Goal: Task Accomplishment & Management: Manage account settings

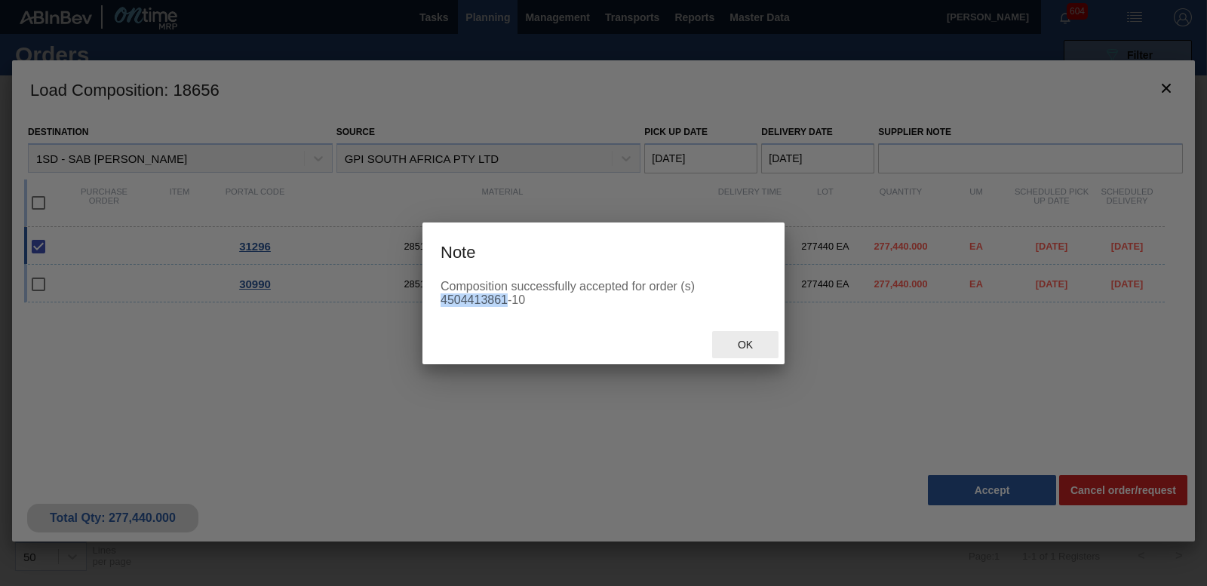
click at [751, 343] on span "Ok" at bounding box center [745, 345] width 39 height 12
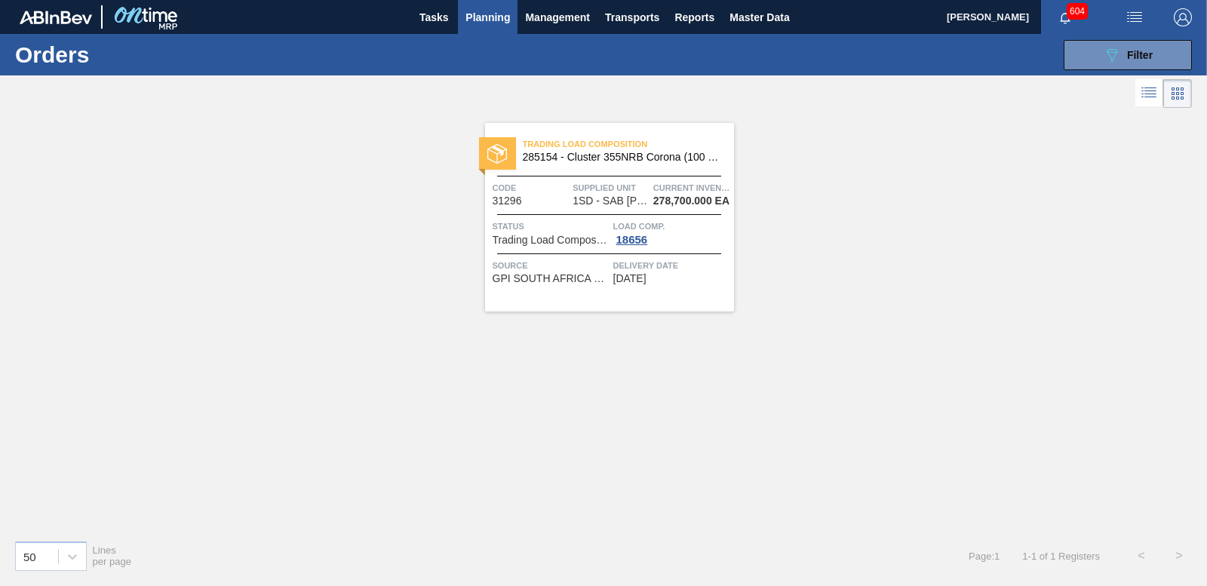
click at [1070, 20] on icon "button" at bounding box center [1065, 18] width 12 height 12
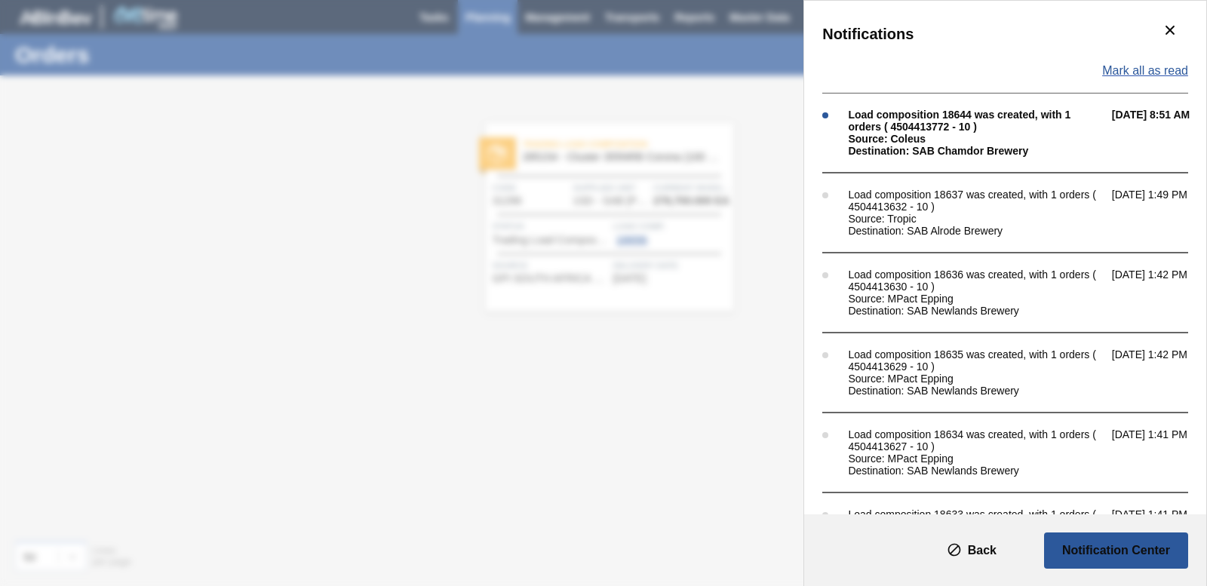
click at [1167, 66] on span "Mark all as read" at bounding box center [1145, 71] width 86 height 14
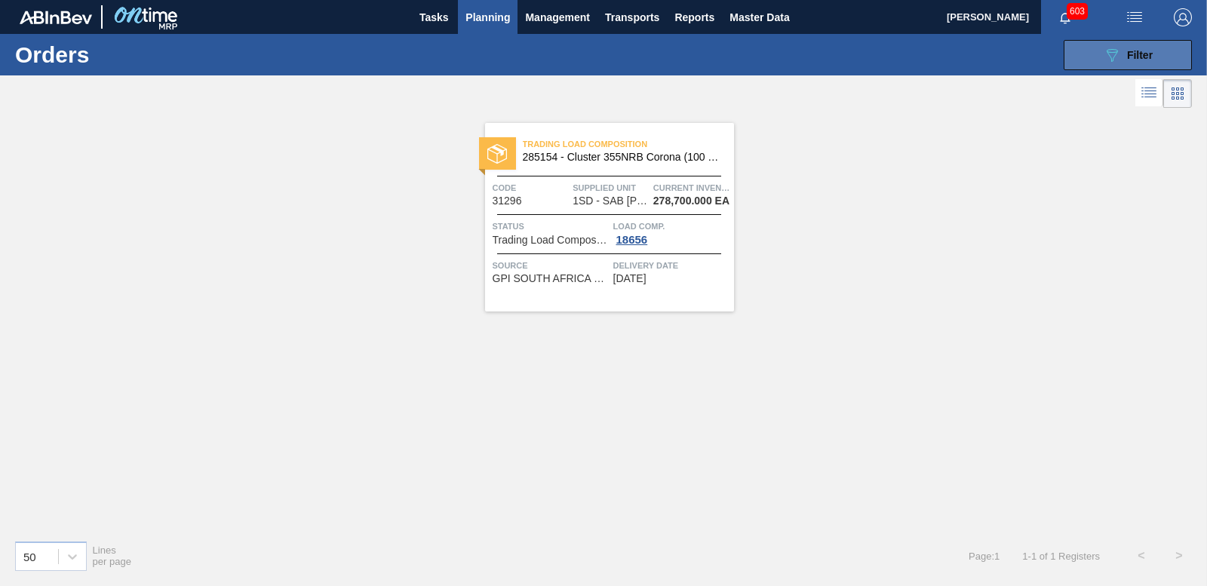
click at [1088, 59] on button "089F7B8B-B2A5-4AFE-B5C0-19BA573D28AC Filter" at bounding box center [1128, 55] width 128 height 30
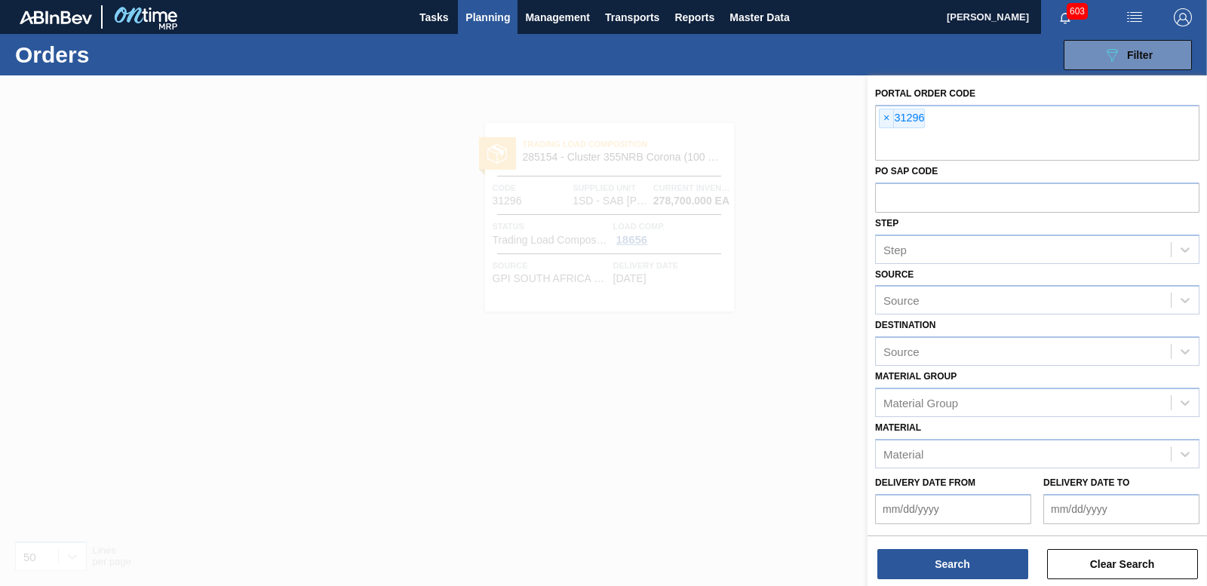
click at [738, 221] on div at bounding box center [603, 368] width 1207 height 586
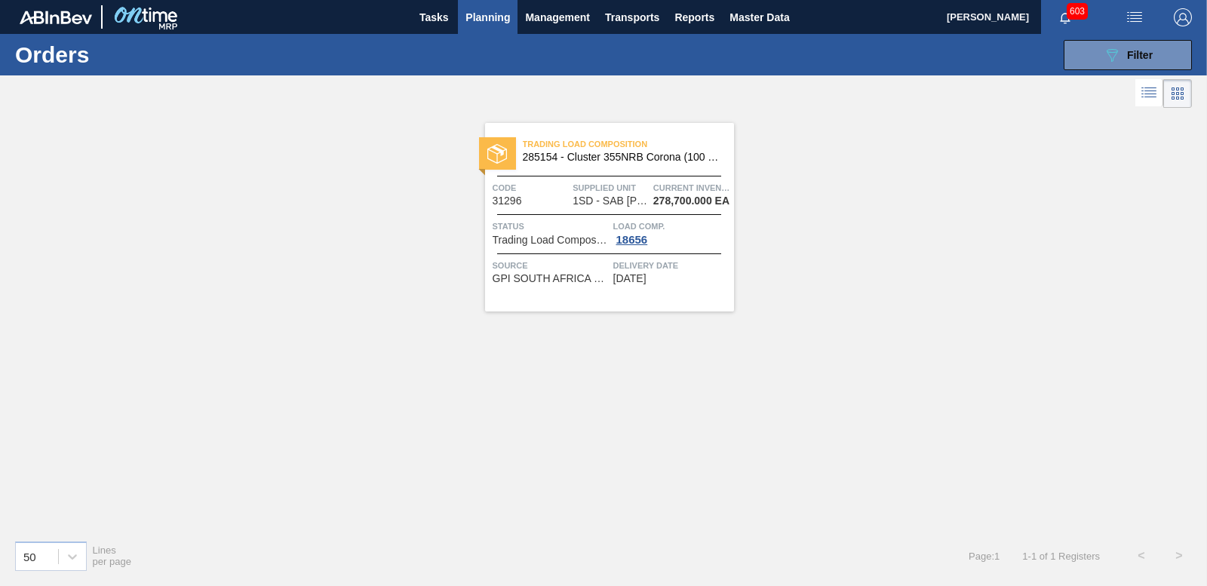
click at [625, 232] on div "Load Comp. 18656" at bounding box center [671, 232] width 117 height 27
click at [633, 245] on div "18656" at bounding box center [632, 240] width 38 height 12
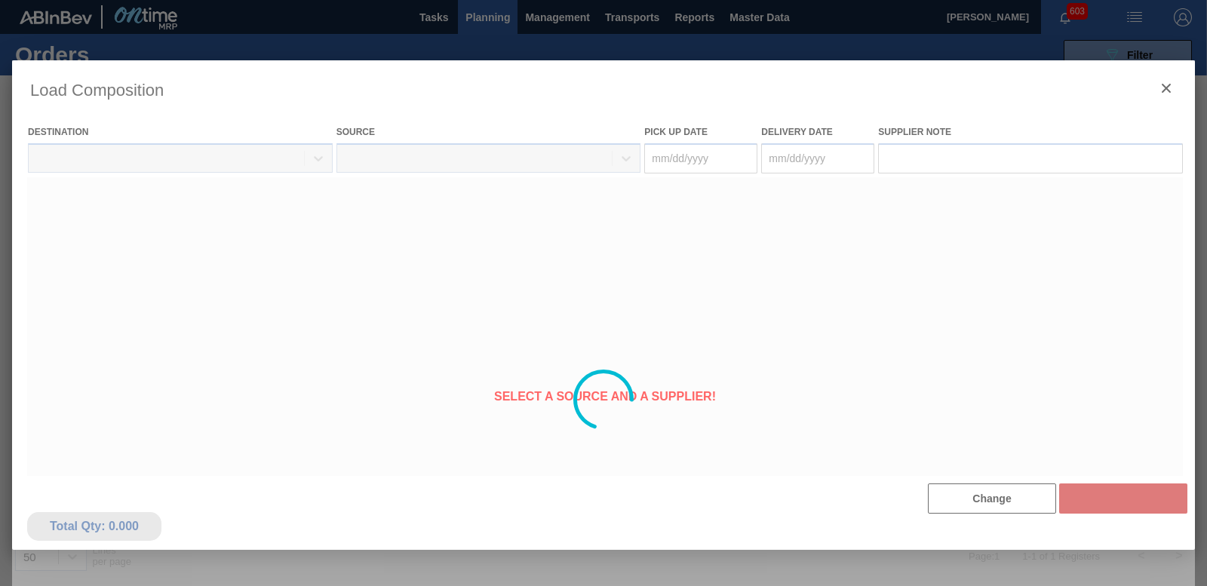
type Date "[DATE]"
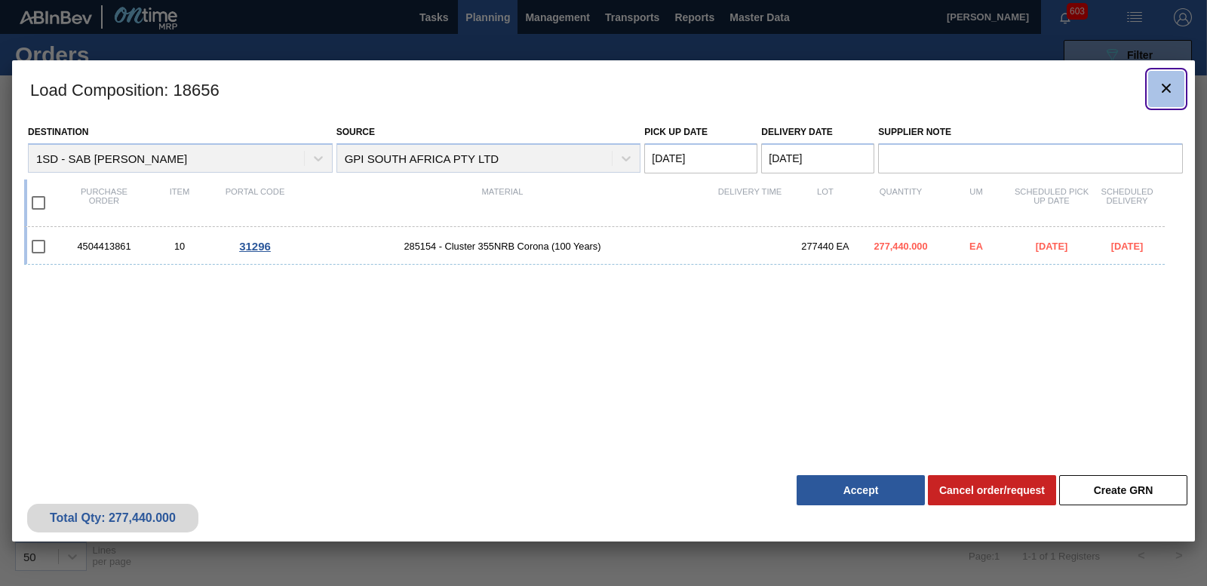
click at [1158, 84] on icon "botão de ícone" at bounding box center [1166, 88] width 18 height 18
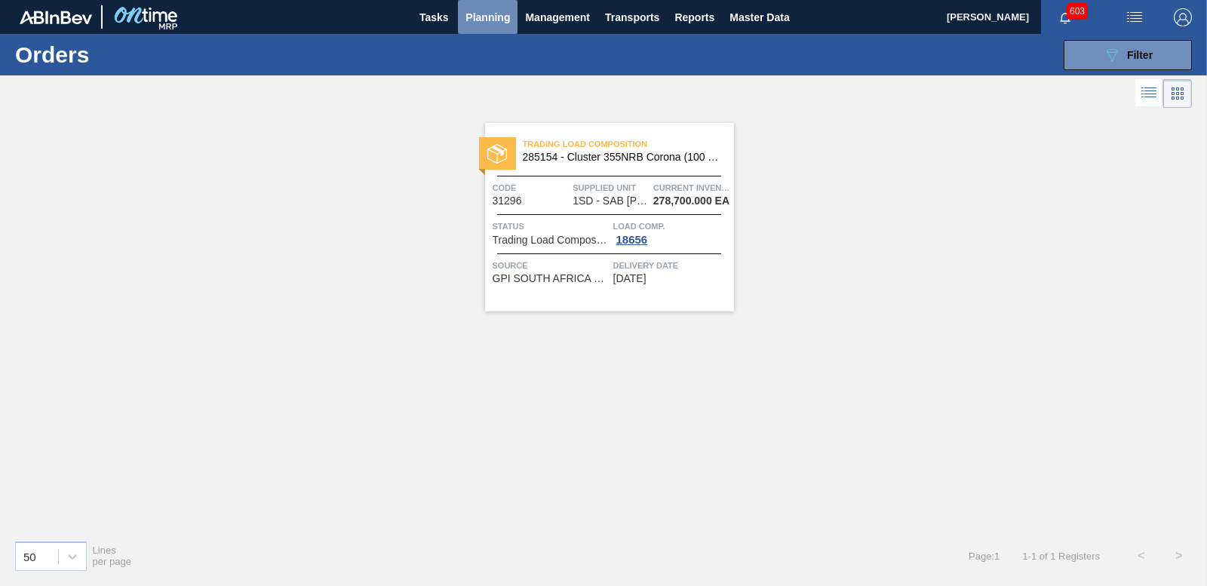
click at [495, 14] on span "Planning" at bounding box center [487, 17] width 45 height 18
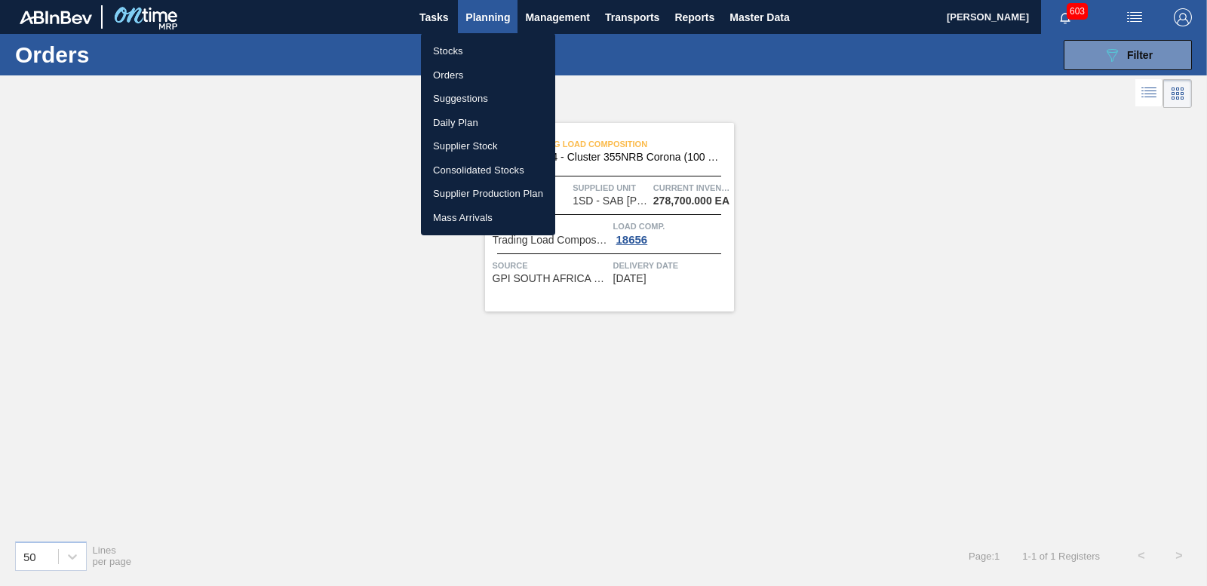
click at [442, 74] on li "Orders" at bounding box center [488, 75] width 134 height 24
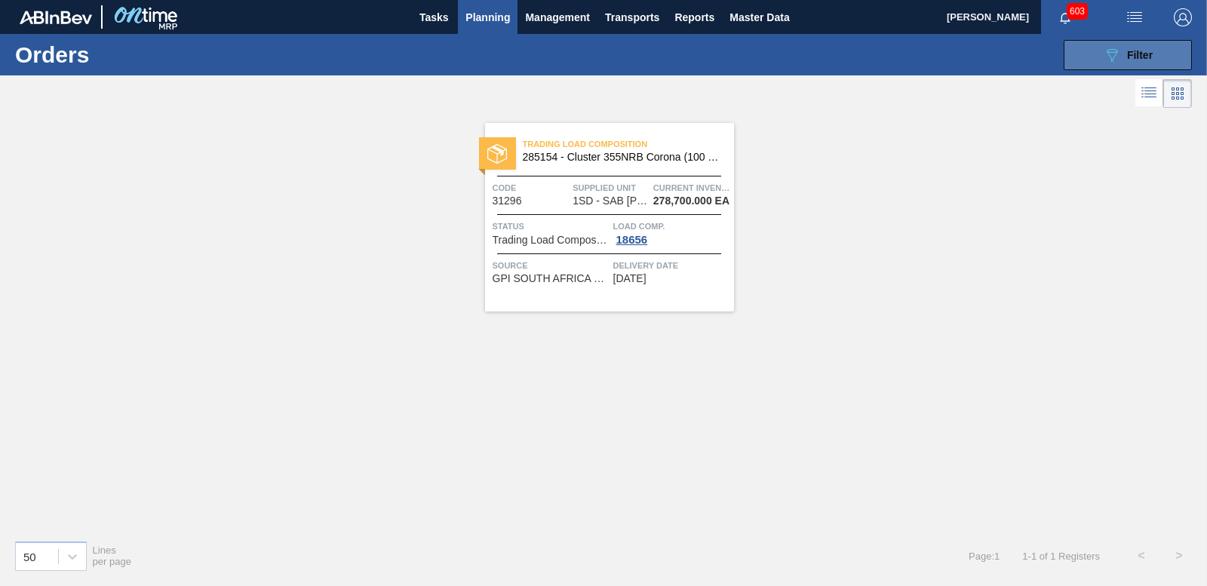
click at [1118, 57] on icon "089F7B8B-B2A5-4AFE-B5C0-19BA573D28AC" at bounding box center [1112, 55] width 18 height 18
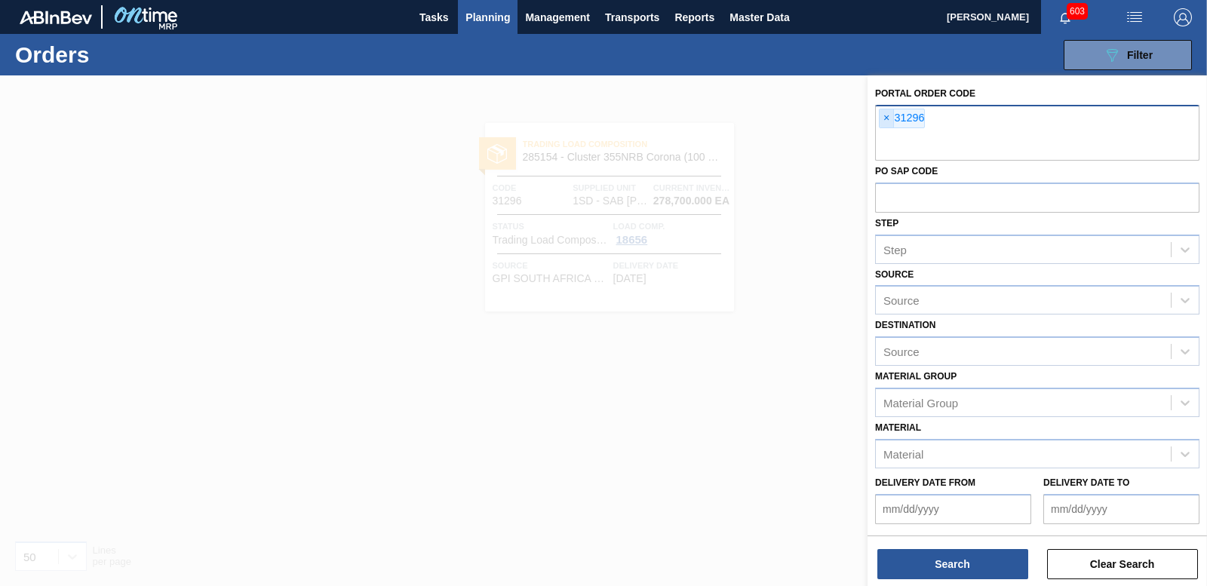
click at [890, 120] on span "×" at bounding box center [886, 118] width 14 height 18
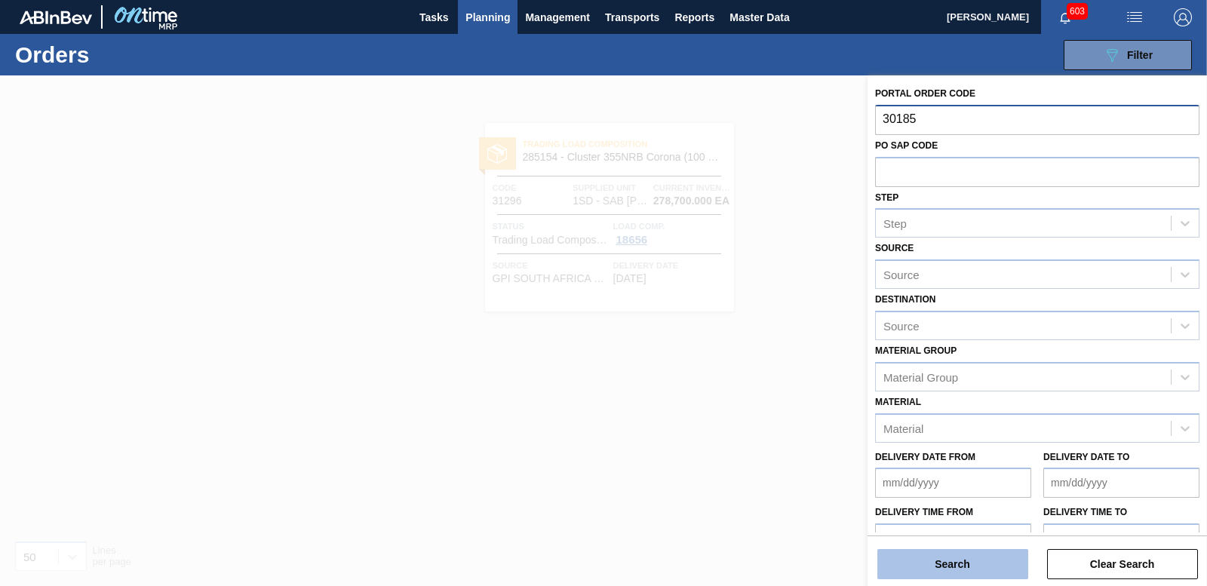
type input "30185"
click at [972, 556] on button "Search" at bounding box center [952, 564] width 151 height 30
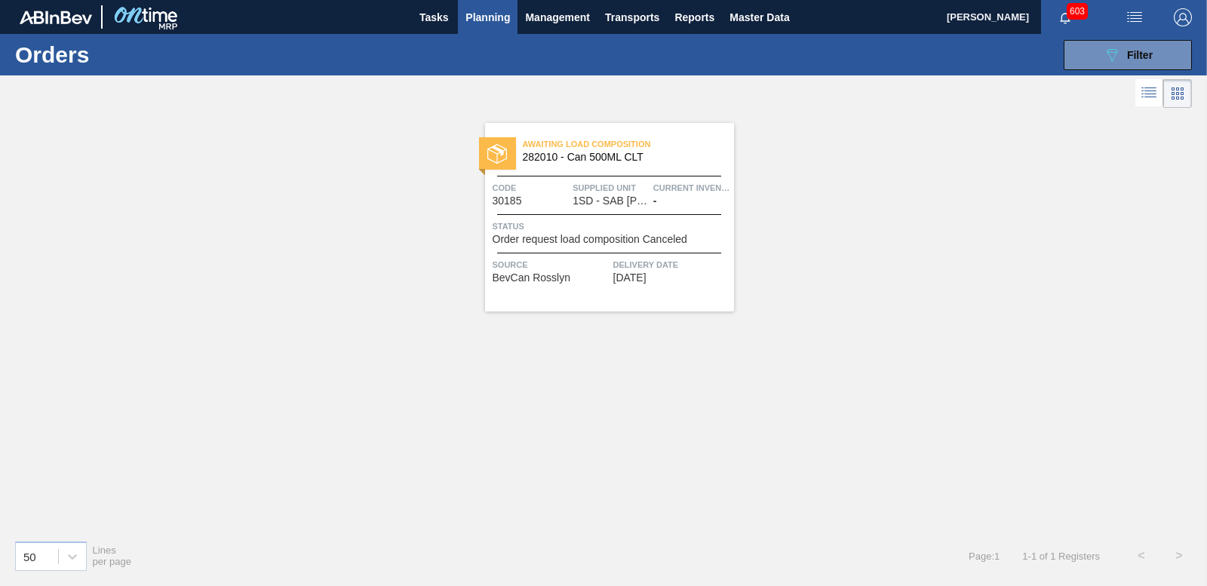
click at [560, 235] on span "Order request load composition Canceled" at bounding box center [590, 239] width 195 height 11
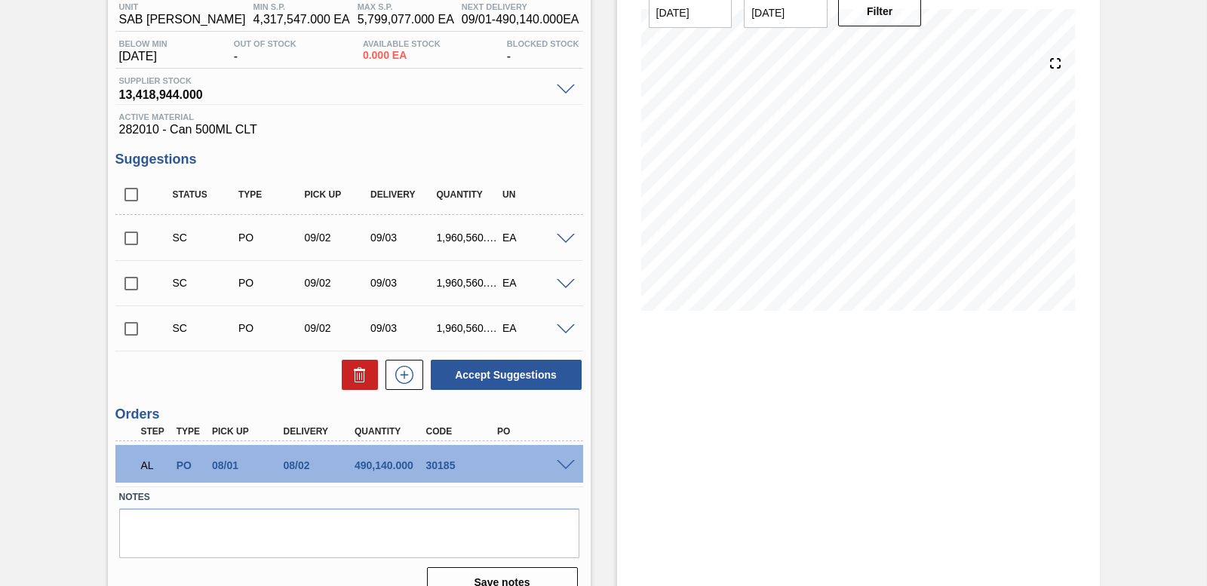
scroll to position [155, 0]
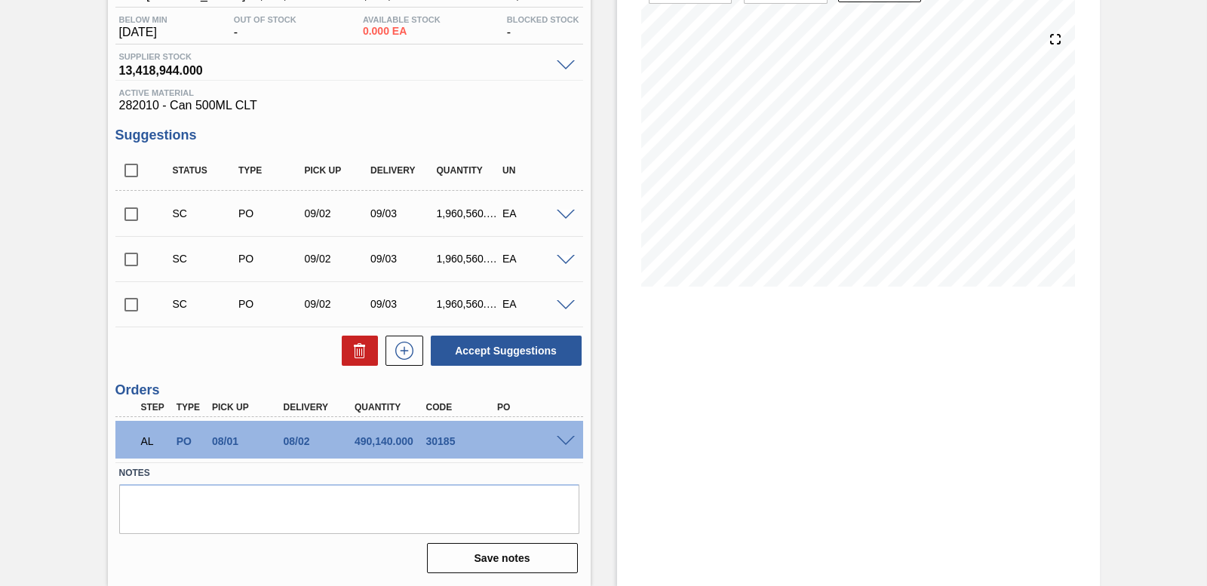
click at [437, 447] on div "AL PO 08/01 08/02 490,140.000 30185" at bounding box center [345, 440] width 428 height 30
click at [559, 439] on span at bounding box center [566, 441] width 18 height 11
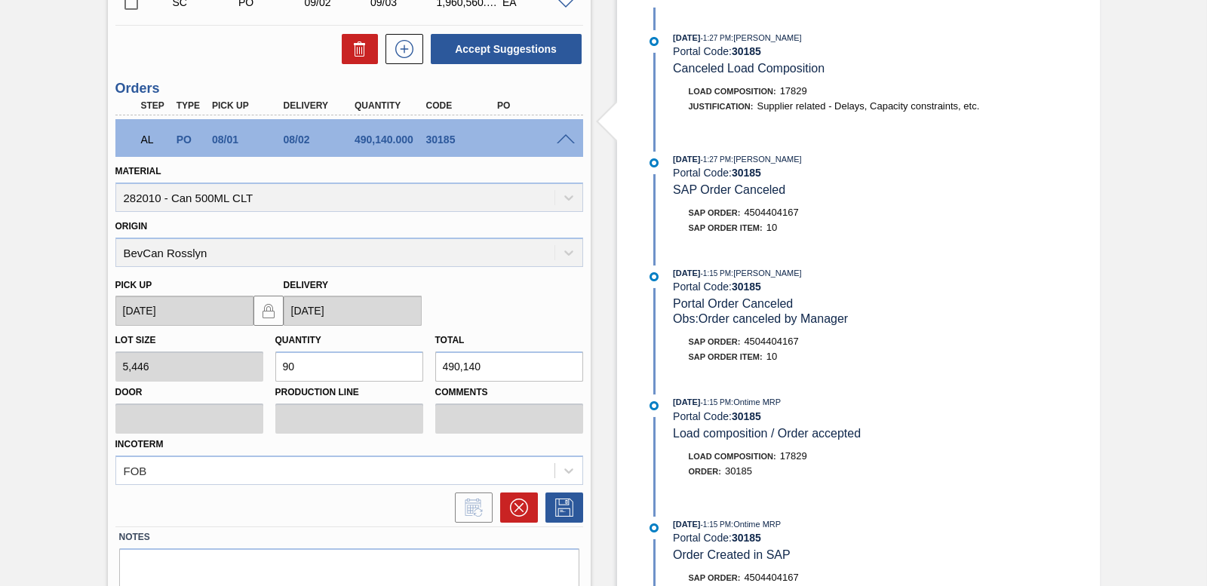
scroll to position [520, 0]
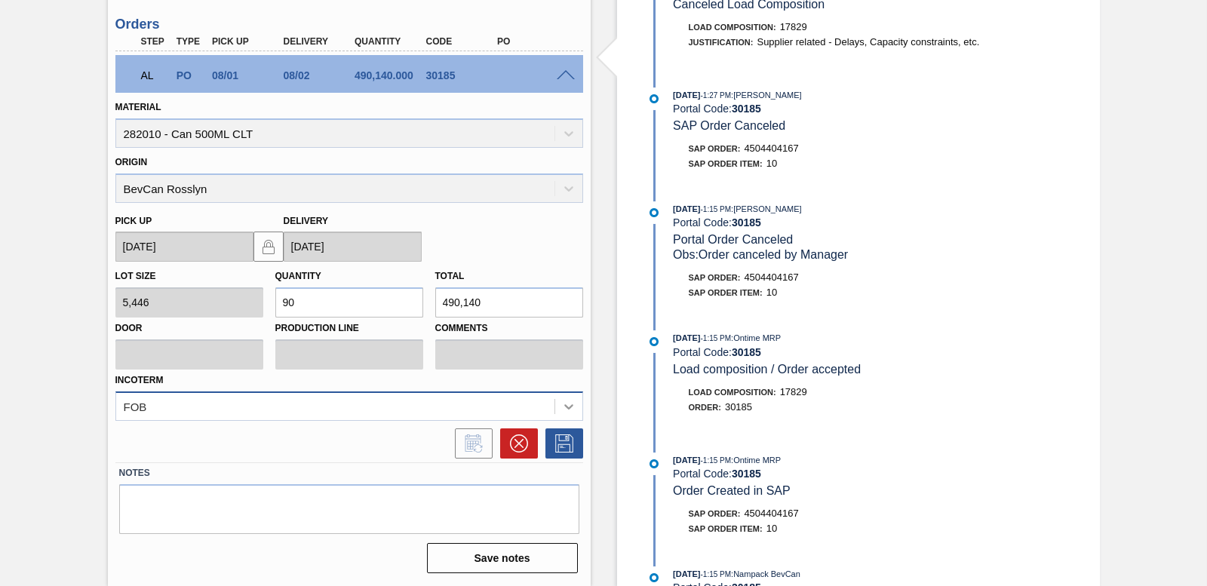
click at [570, 408] on div "FOB" at bounding box center [349, 405] width 468 height 29
click at [565, 342] on div "Lot size 5,446 Quantity 90 Total 490,140 Door Production Line Comments Incoterm…" at bounding box center [349, 341] width 480 height 158
click at [520, 445] on icon at bounding box center [518, 443] width 9 height 9
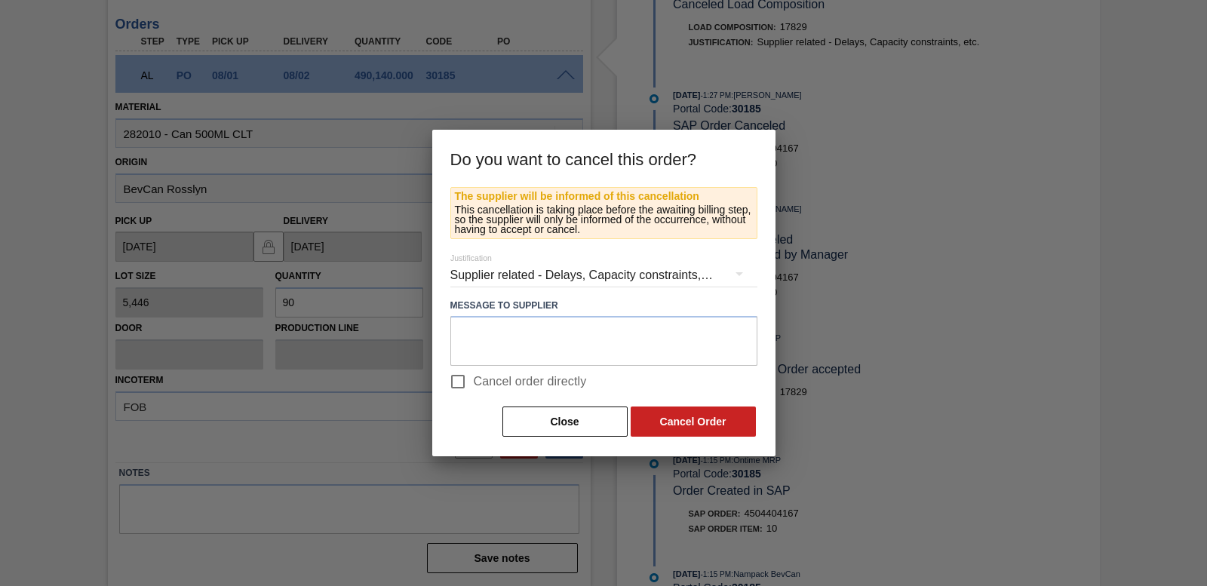
click at [459, 380] on input "Cancel order directly" at bounding box center [458, 382] width 32 height 32
checkbox input "true"
click at [692, 428] on button "Cancel Order" at bounding box center [693, 422] width 125 height 30
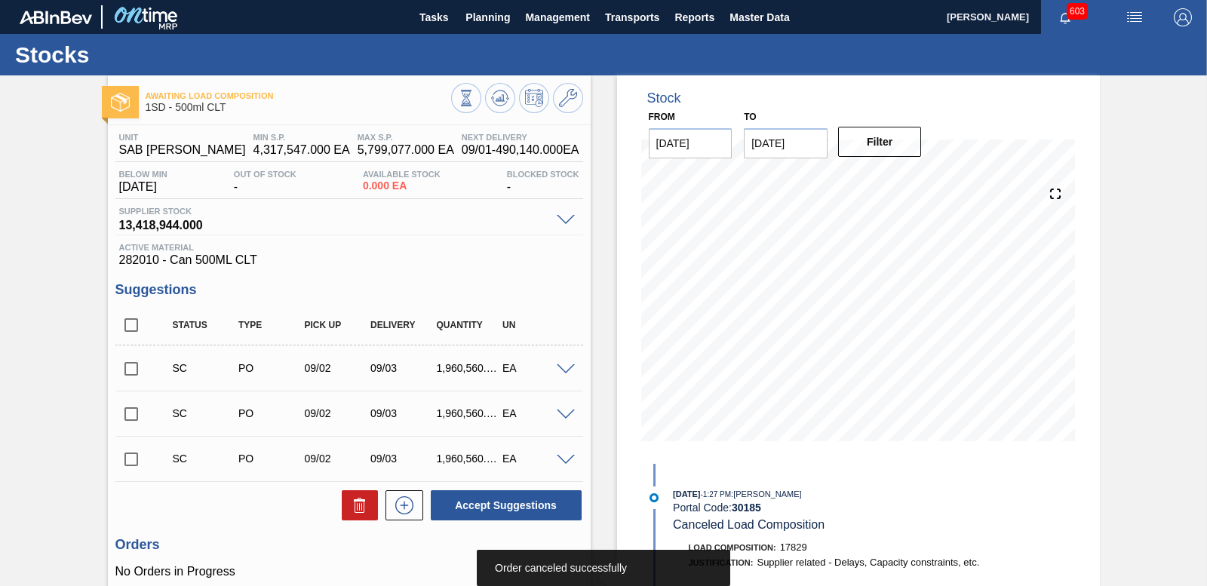
scroll to position [128, 0]
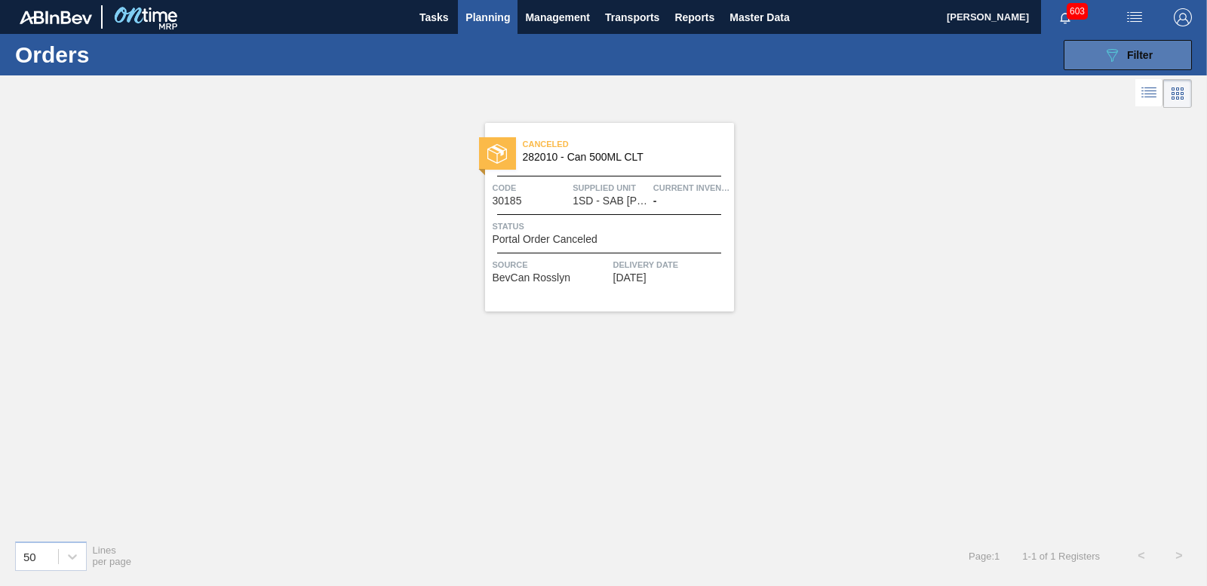
click at [1100, 50] on button "089F7B8B-B2A5-4AFE-B5C0-19BA573D28AC Filter" at bounding box center [1128, 55] width 128 height 30
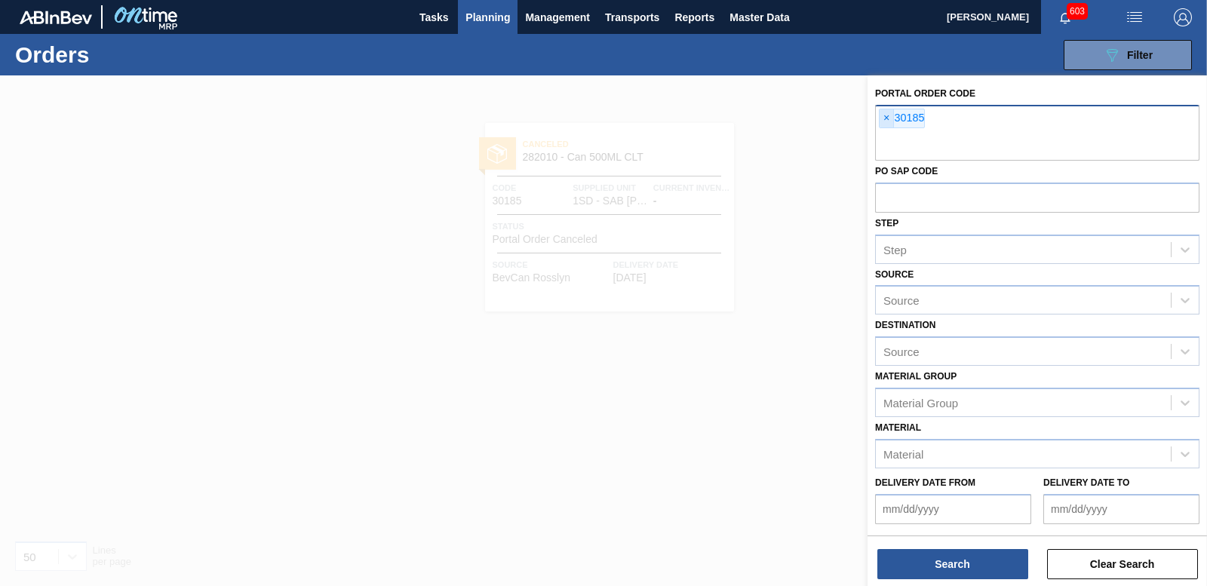
click at [886, 115] on span "×" at bounding box center [886, 118] width 14 height 18
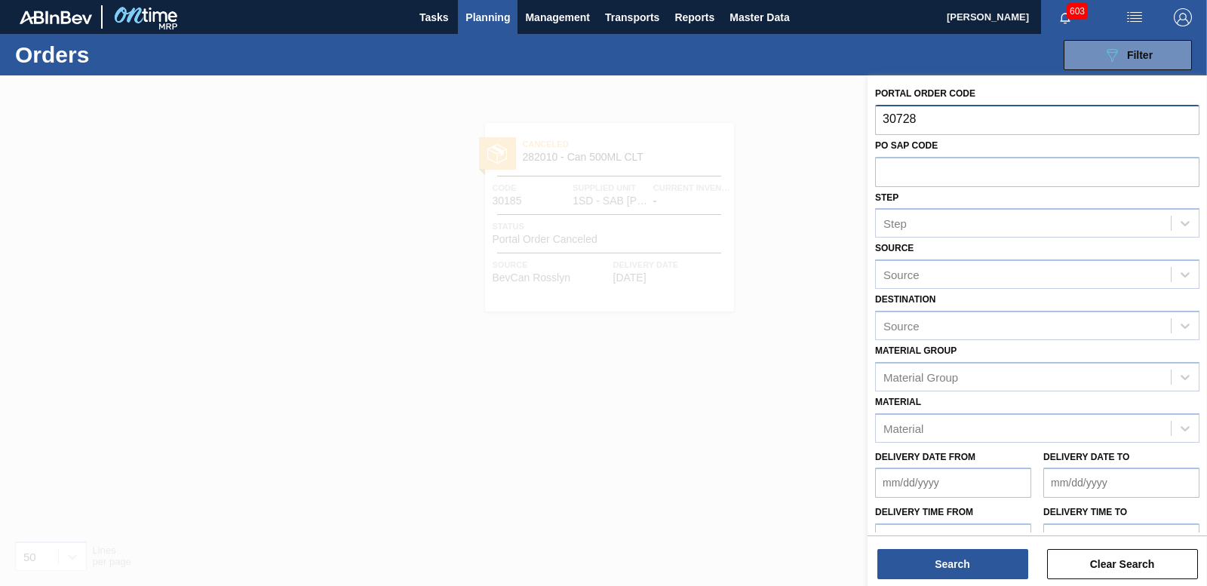
type input "30728"
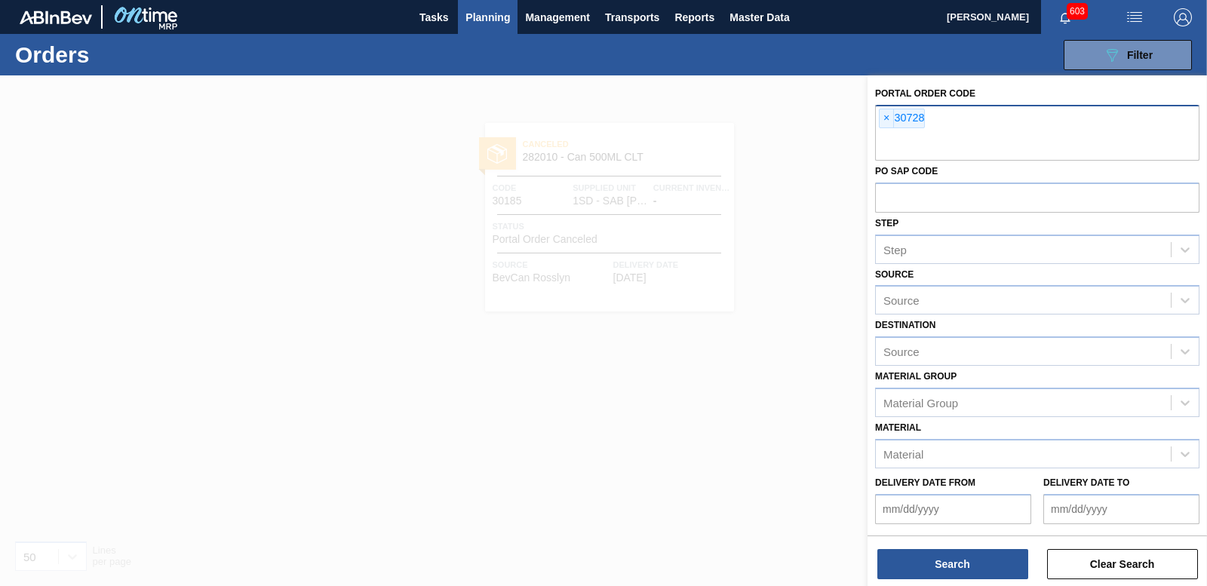
click at [970, 548] on div "Search Clear Search" at bounding box center [1036, 557] width 339 height 42
click at [969, 564] on button "Search" at bounding box center [952, 564] width 151 height 30
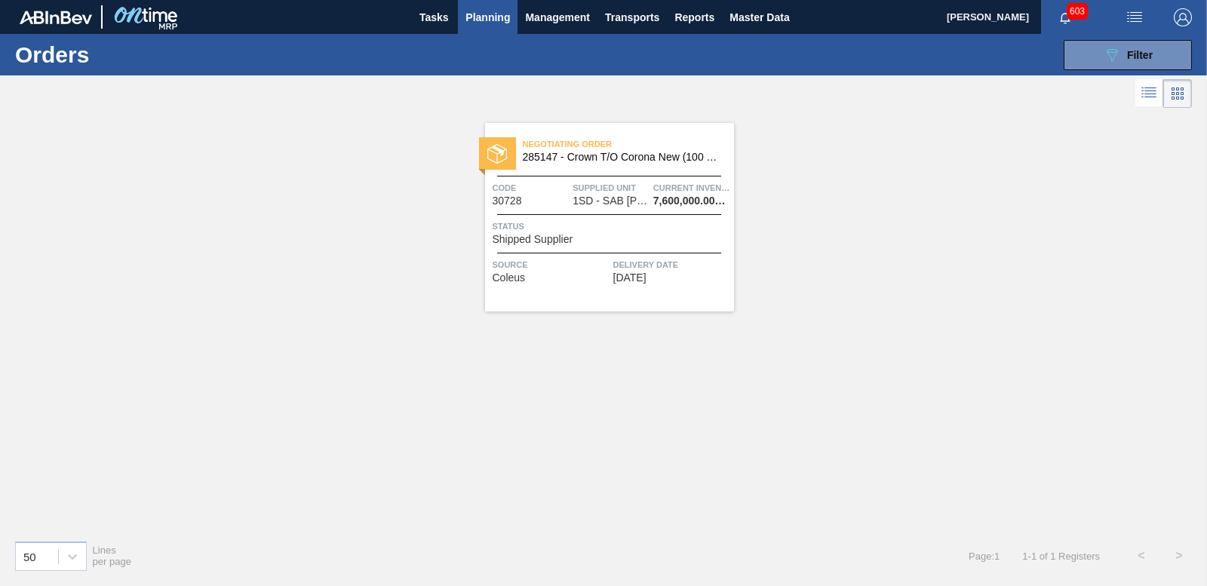
click at [544, 236] on span "Shipped Supplier" at bounding box center [533, 239] width 81 height 11
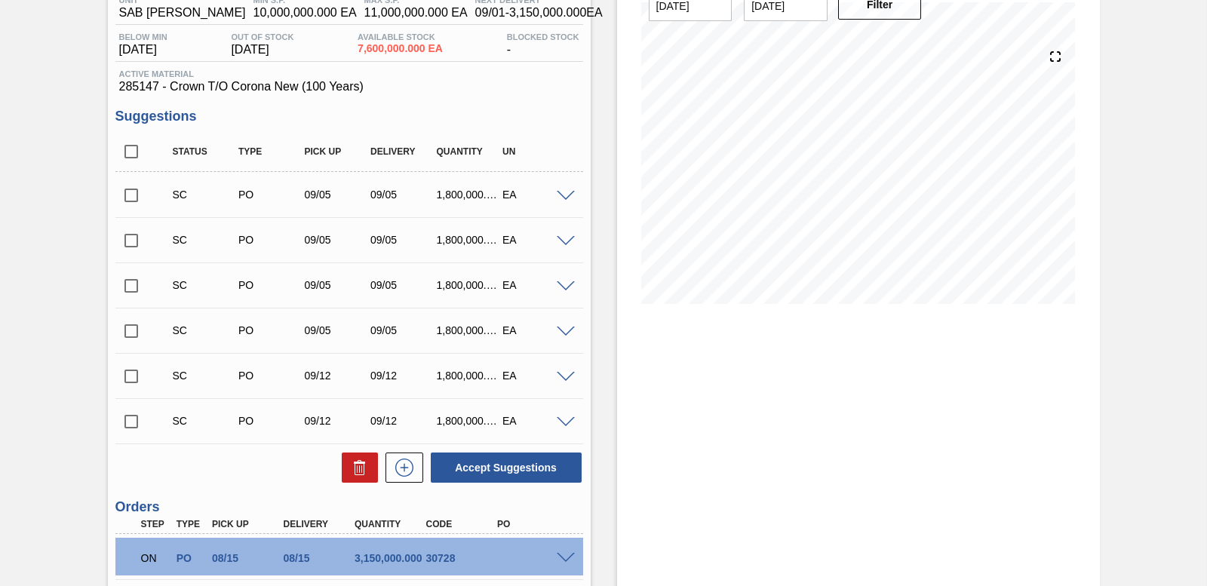
scroll to position [299, 0]
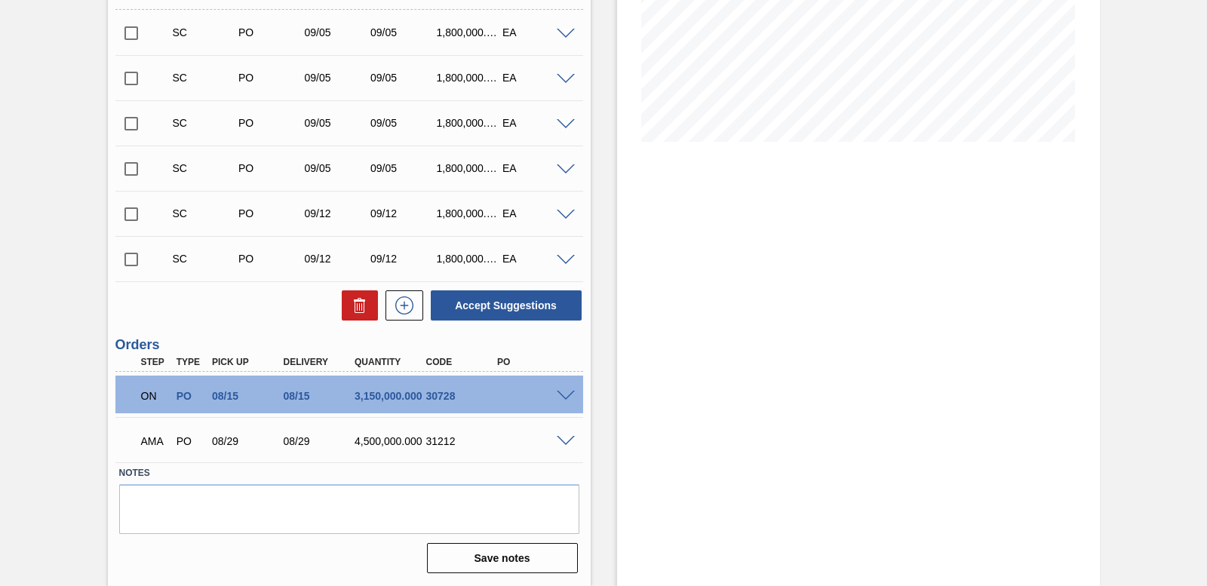
click at [558, 397] on span at bounding box center [566, 396] width 18 height 11
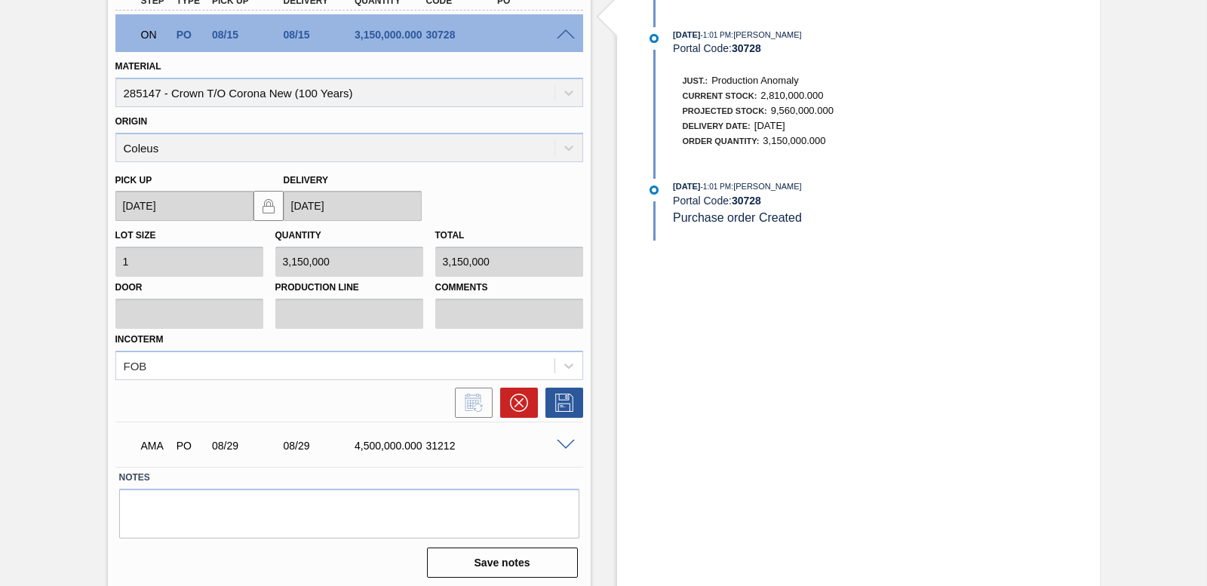
scroll to position [665, 0]
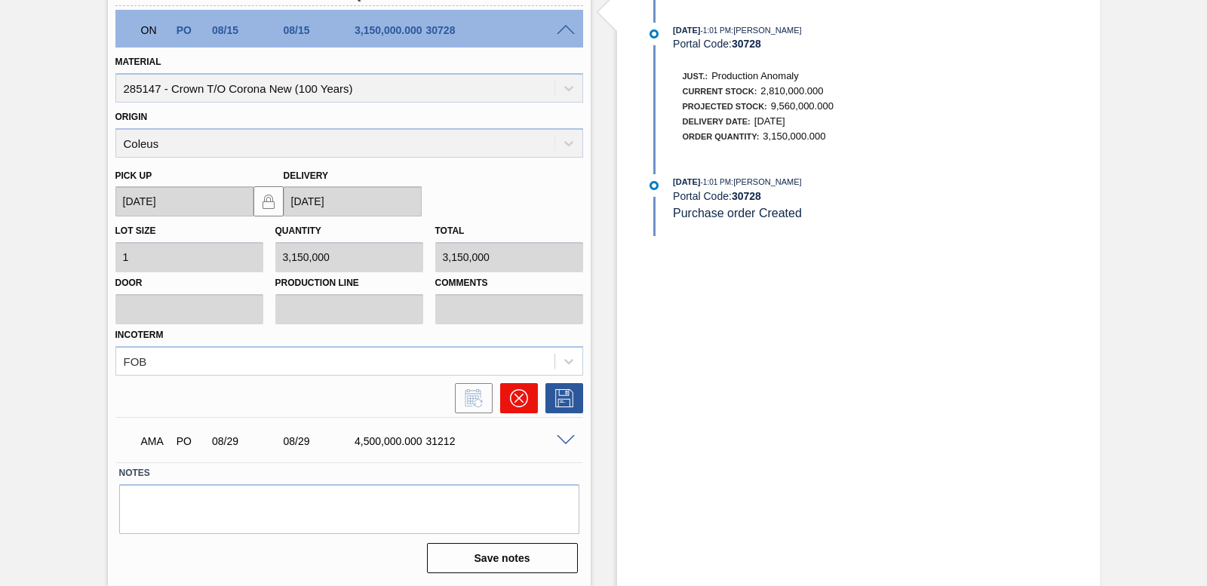
click at [510, 403] on icon at bounding box center [519, 398] width 18 height 18
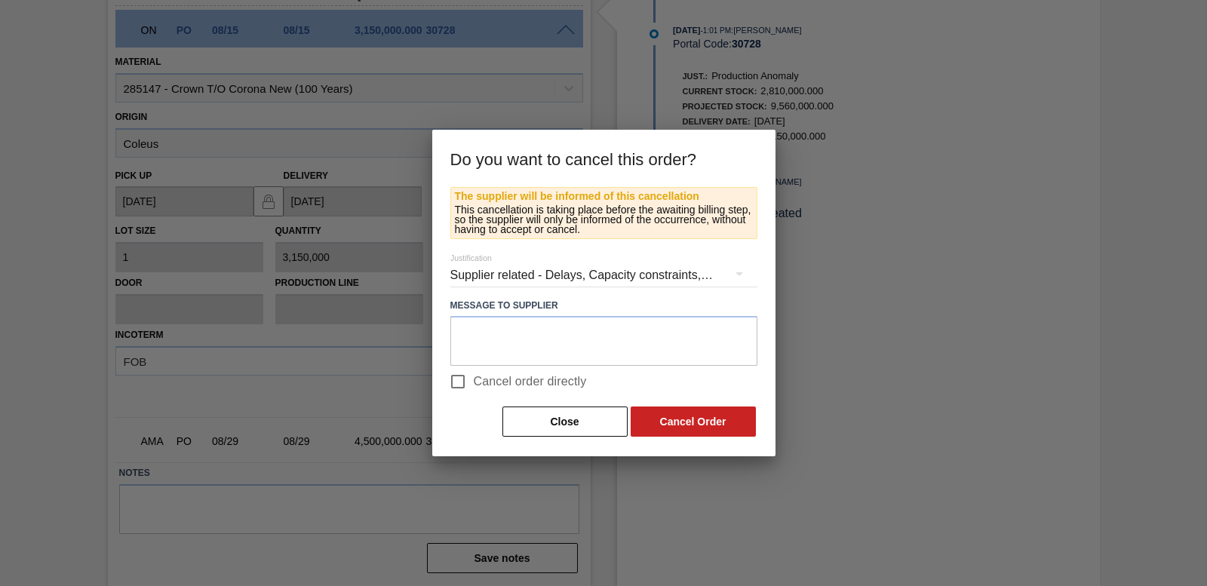
click at [455, 376] on input "Cancel order directly" at bounding box center [458, 382] width 32 height 32
checkbox input "true"
click at [702, 411] on button "Cancel Order" at bounding box center [693, 422] width 125 height 30
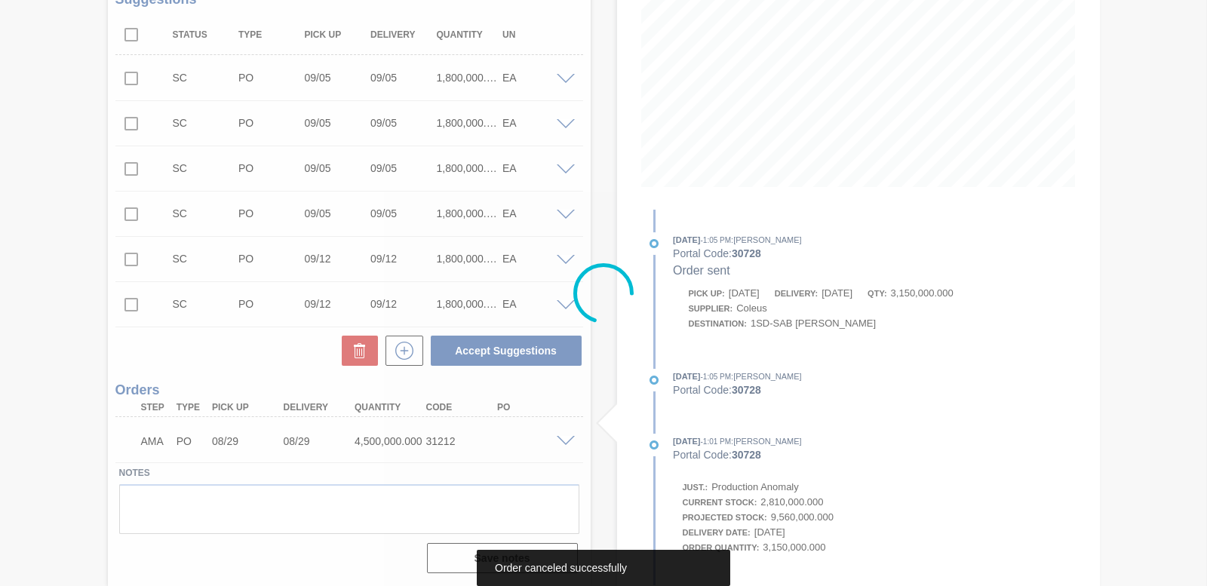
scroll to position [254, 0]
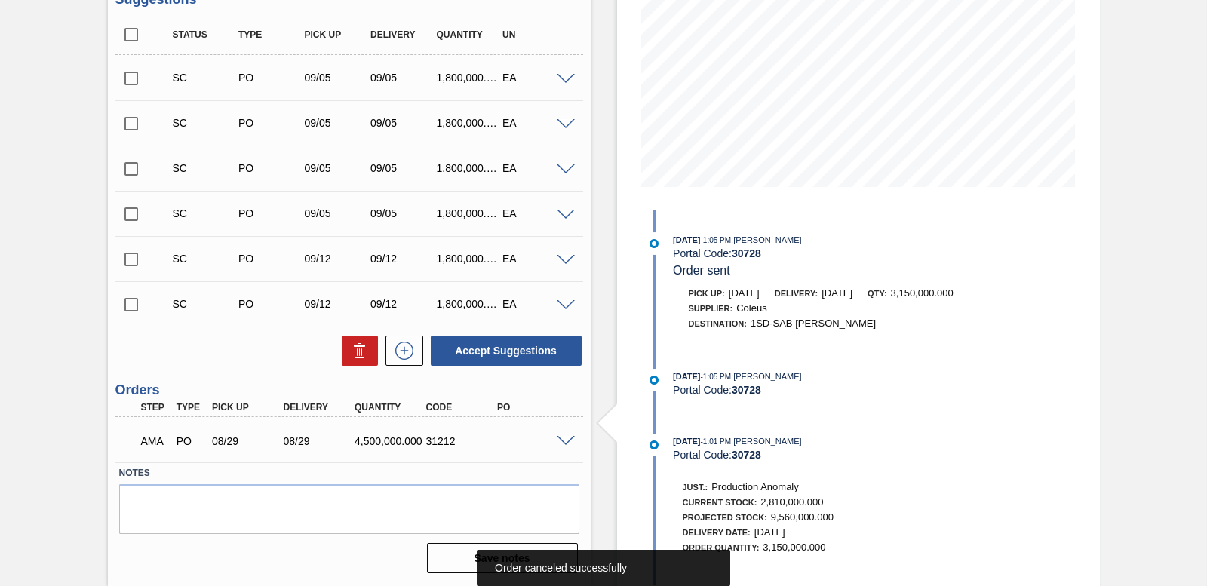
click at [563, 436] on span at bounding box center [566, 441] width 18 height 11
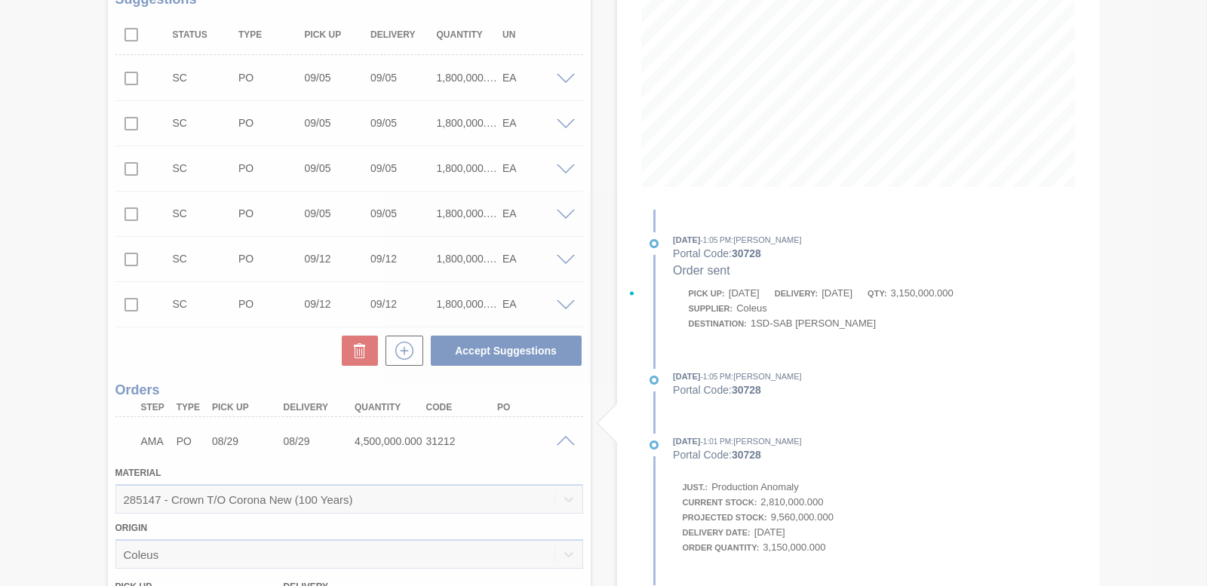
scroll to position [620, 0]
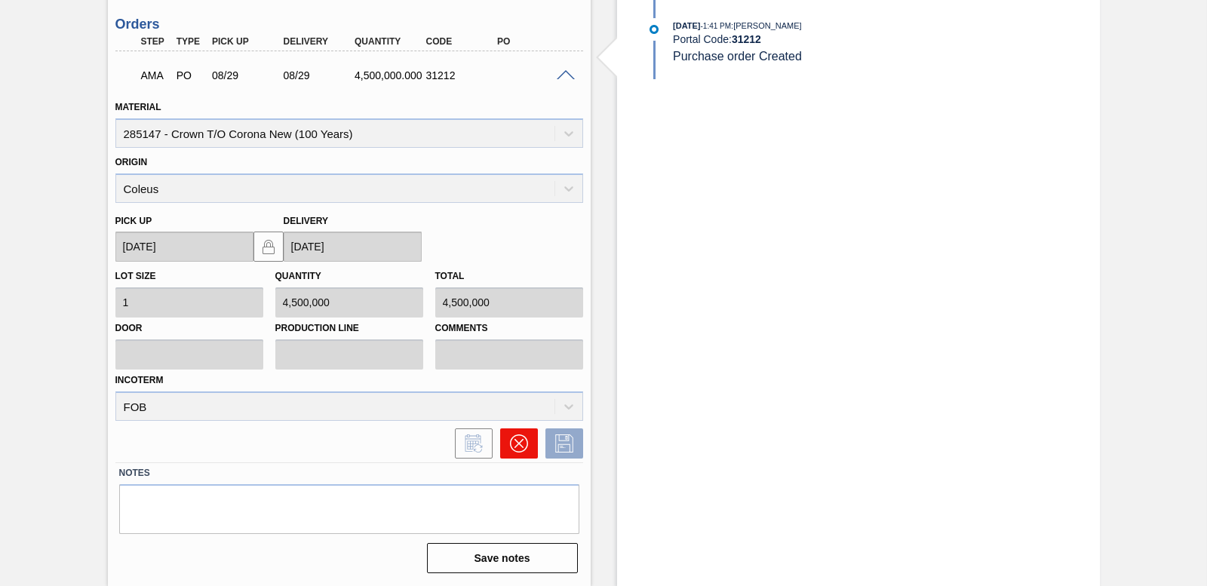
click at [510, 439] on icon at bounding box center [518, 443] width 18 height 18
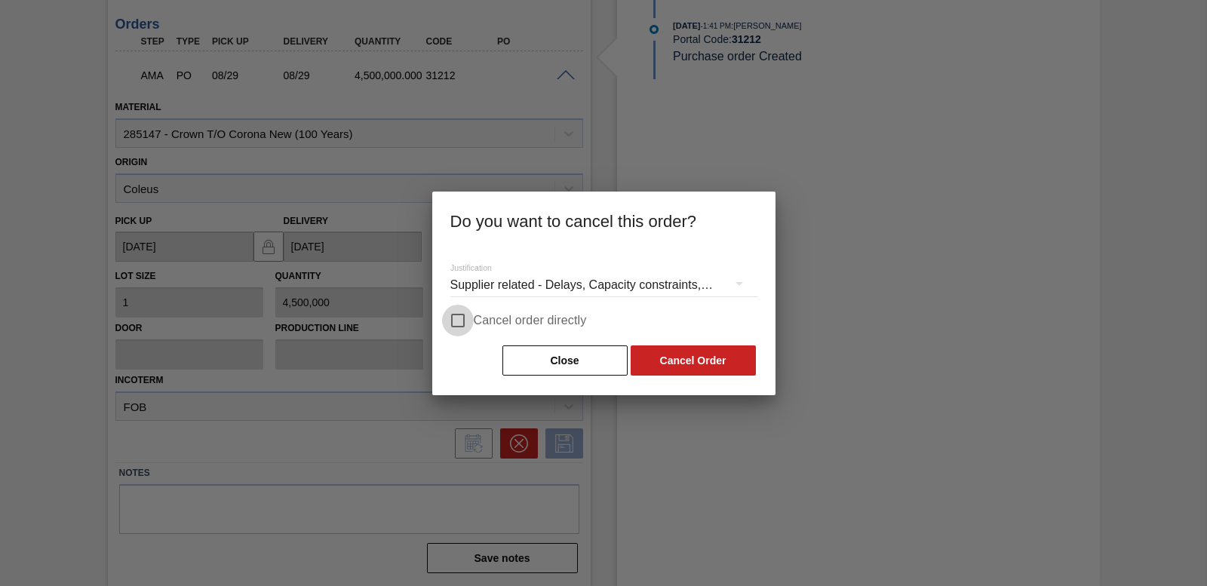
drag, startPoint x: 452, startPoint y: 312, endPoint x: 460, endPoint y: 315, distance: 8.8
click at [452, 312] on input "Cancel order directly" at bounding box center [458, 321] width 32 height 32
checkbox input "true"
click at [702, 358] on button "Cancel Order" at bounding box center [693, 360] width 125 height 30
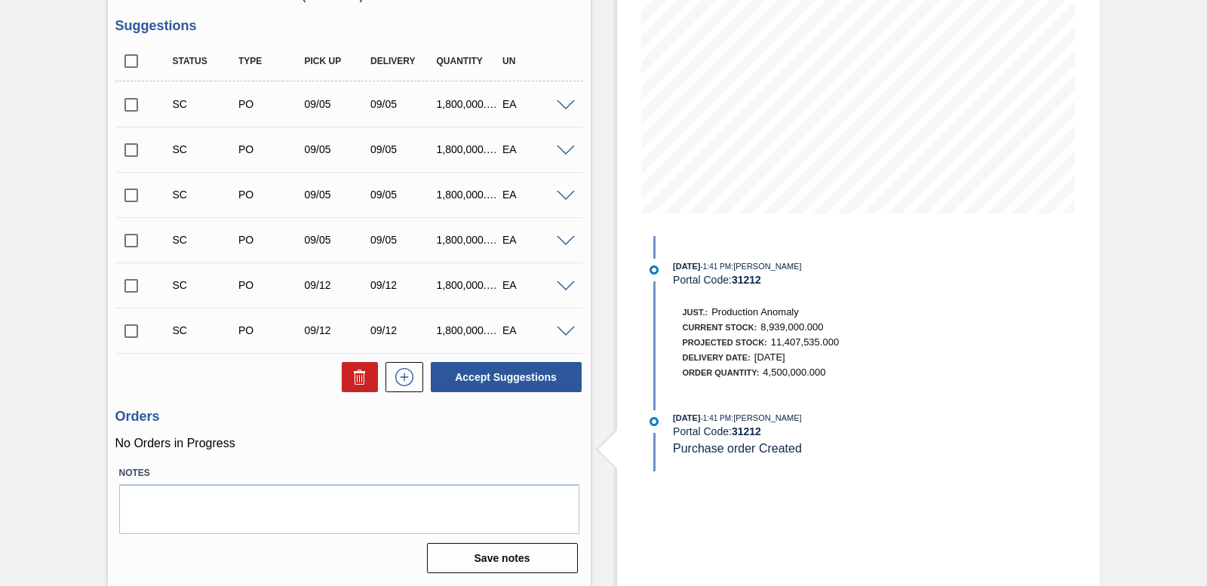
scroll to position [0, 0]
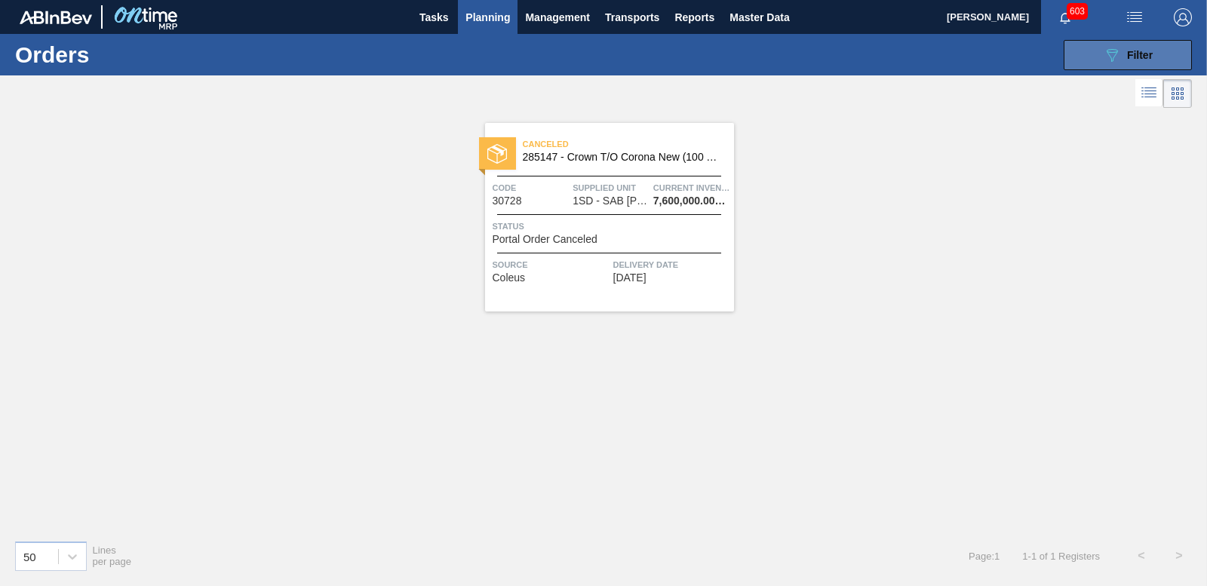
click at [1123, 46] on div "089F7B8B-B2A5-4AFE-B5C0-19BA573D28AC Filter" at bounding box center [1128, 55] width 50 height 18
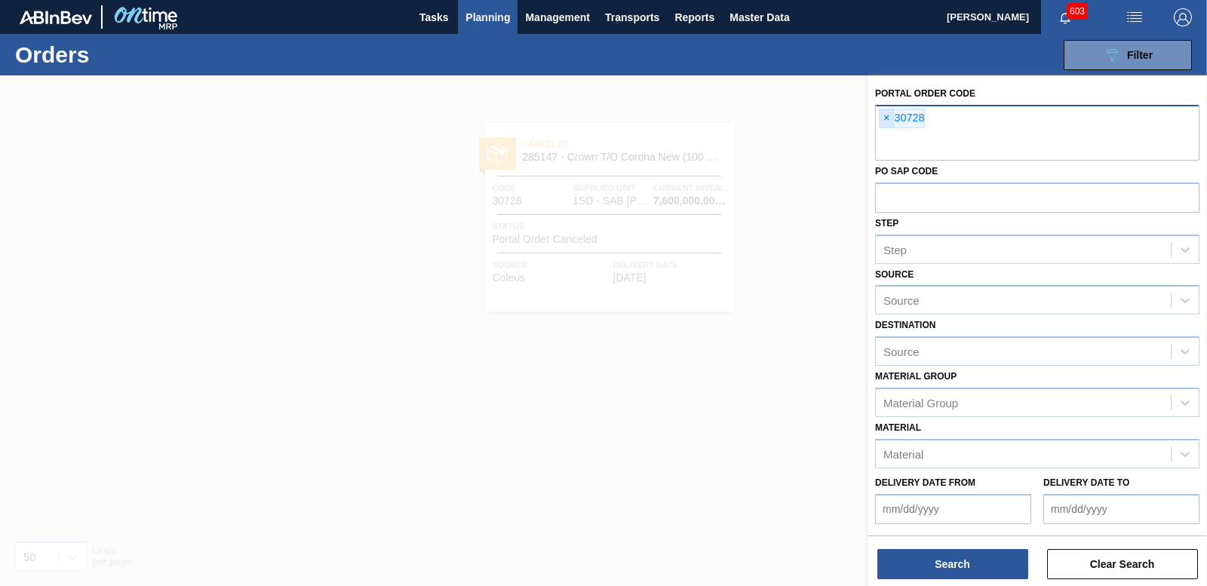
click at [882, 123] on span "×" at bounding box center [886, 118] width 14 height 18
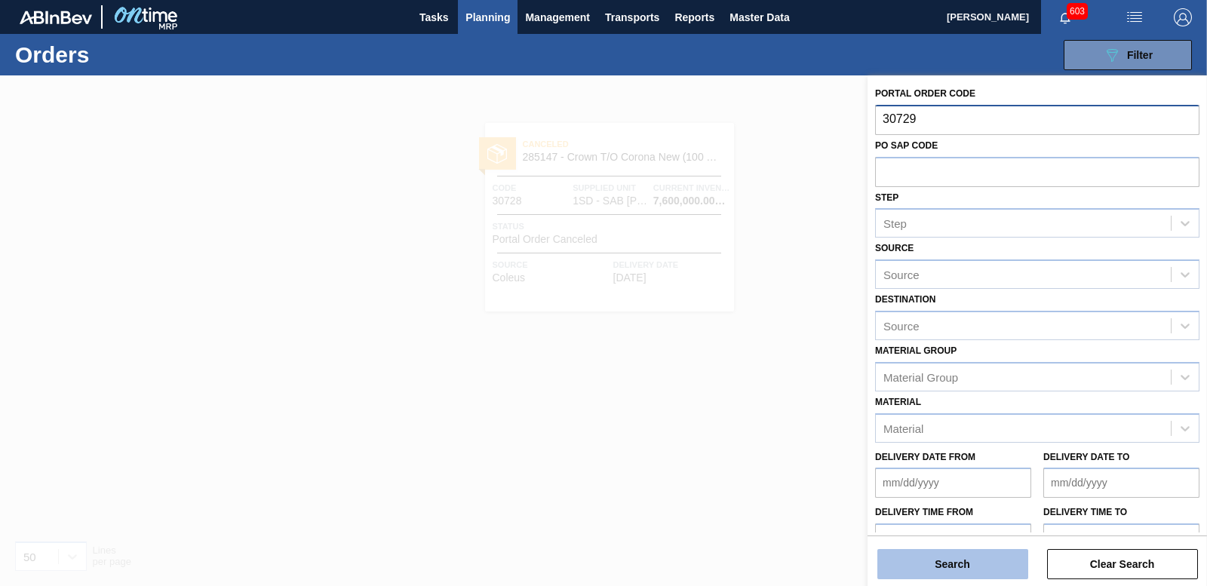
type input "30729"
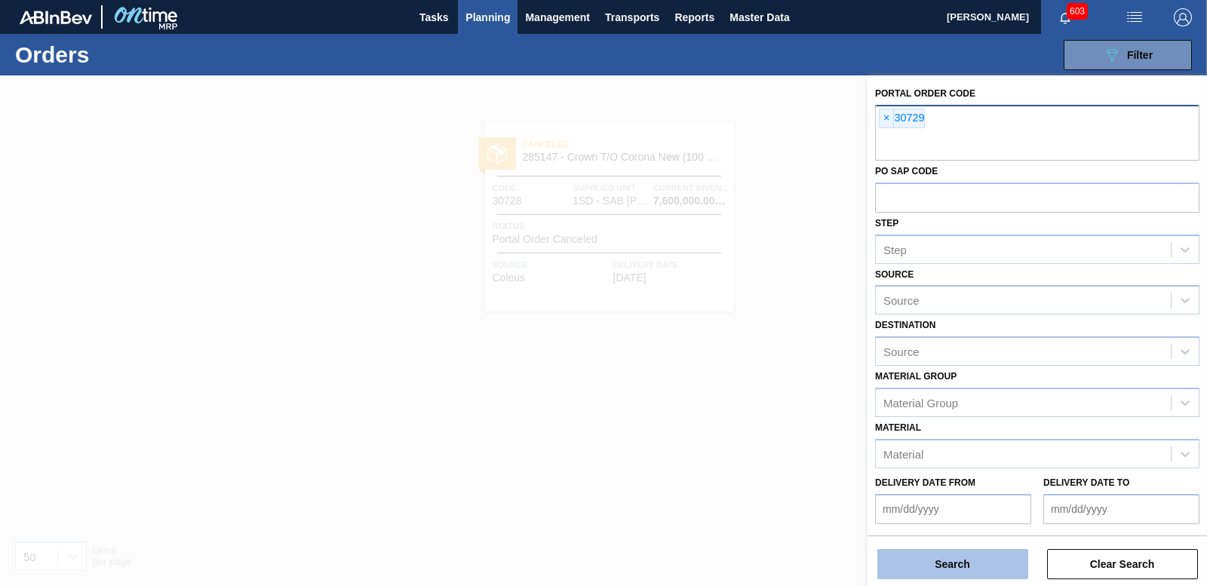
click at [994, 556] on button "Search" at bounding box center [952, 564] width 151 height 30
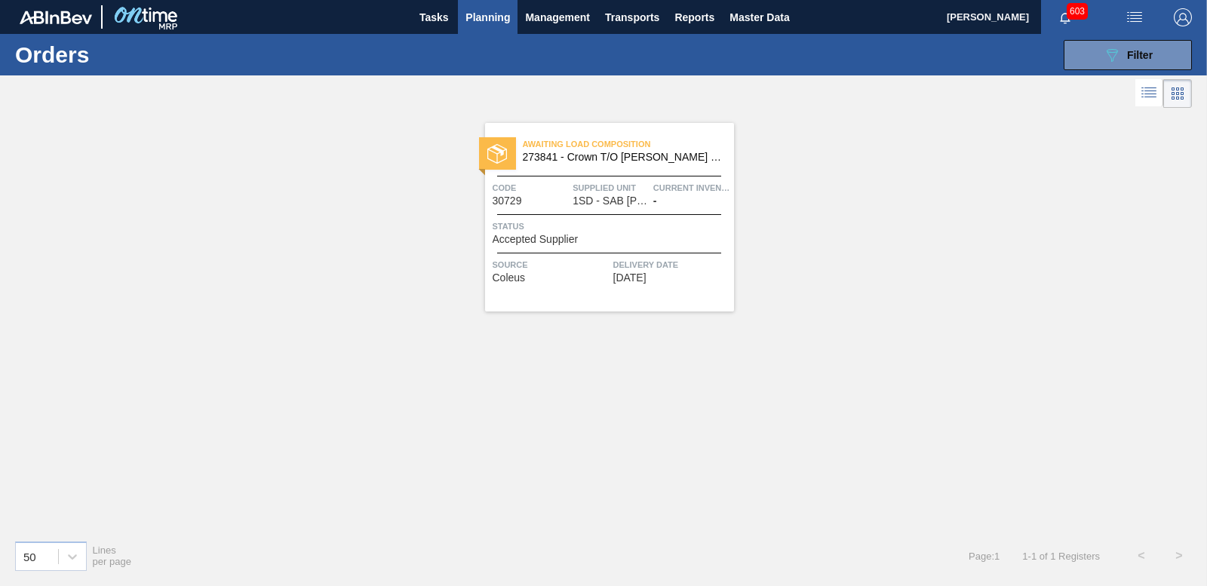
click at [523, 238] on span "Accepted Supplier" at bounding box center [536, 239] width 86 height 11
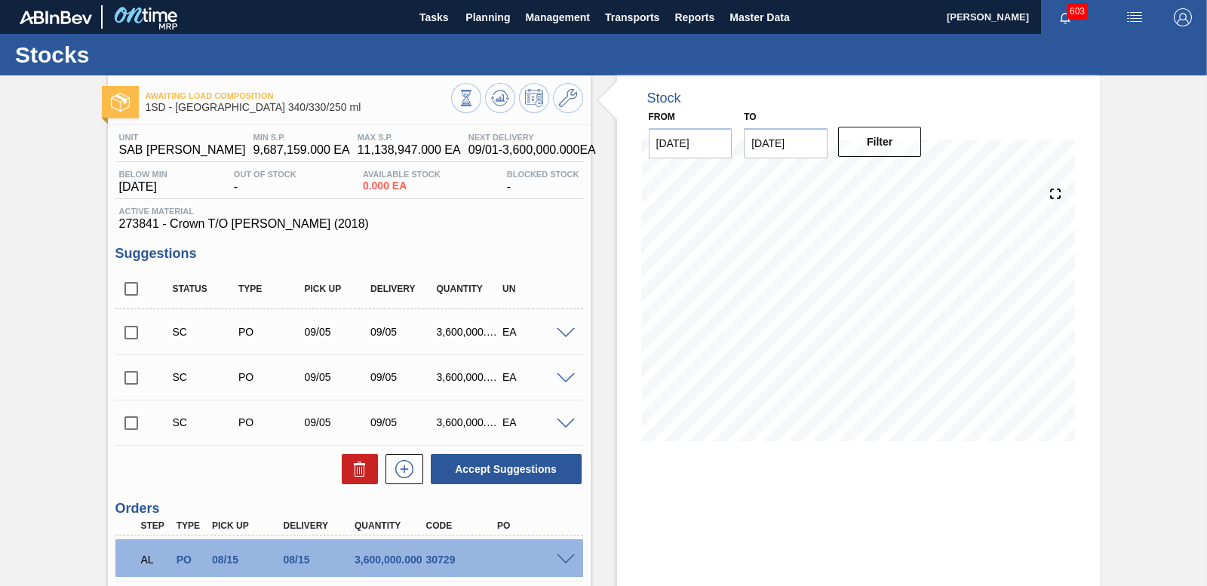
scroll to position [118, 0]
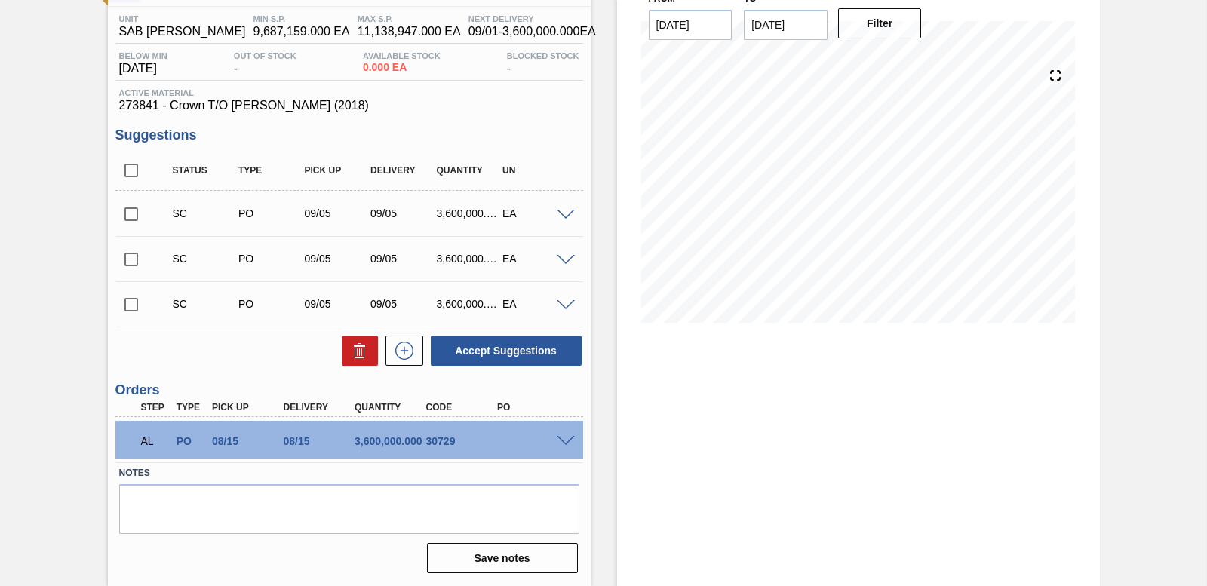
click at [562, 441] on span at bounding box center [566, 441] width 18 height 11
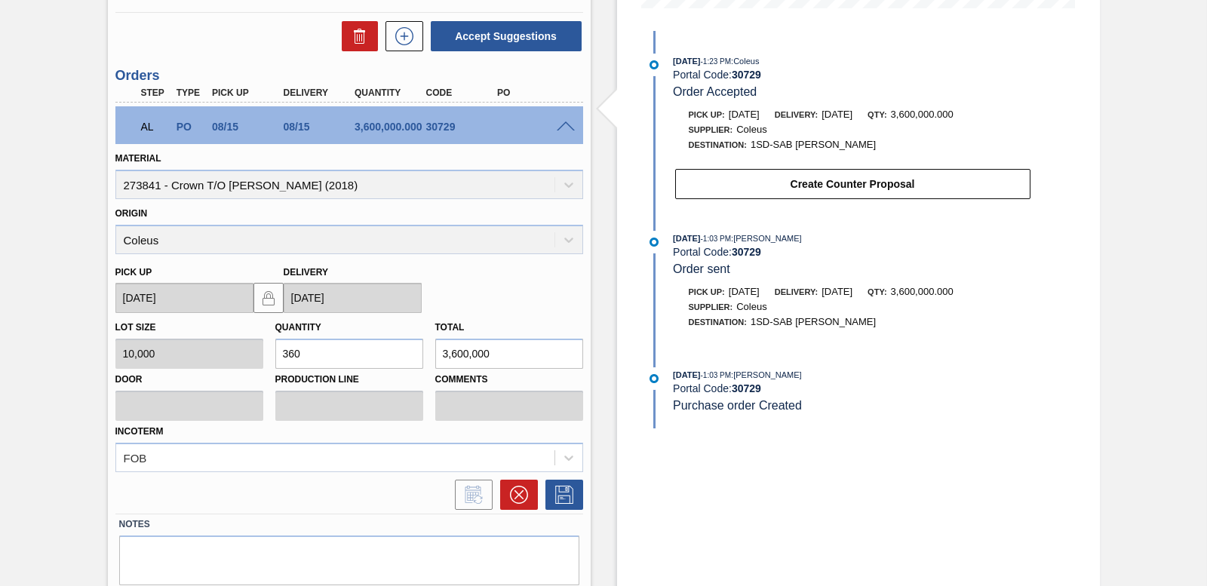
scroll to position [484, 0]
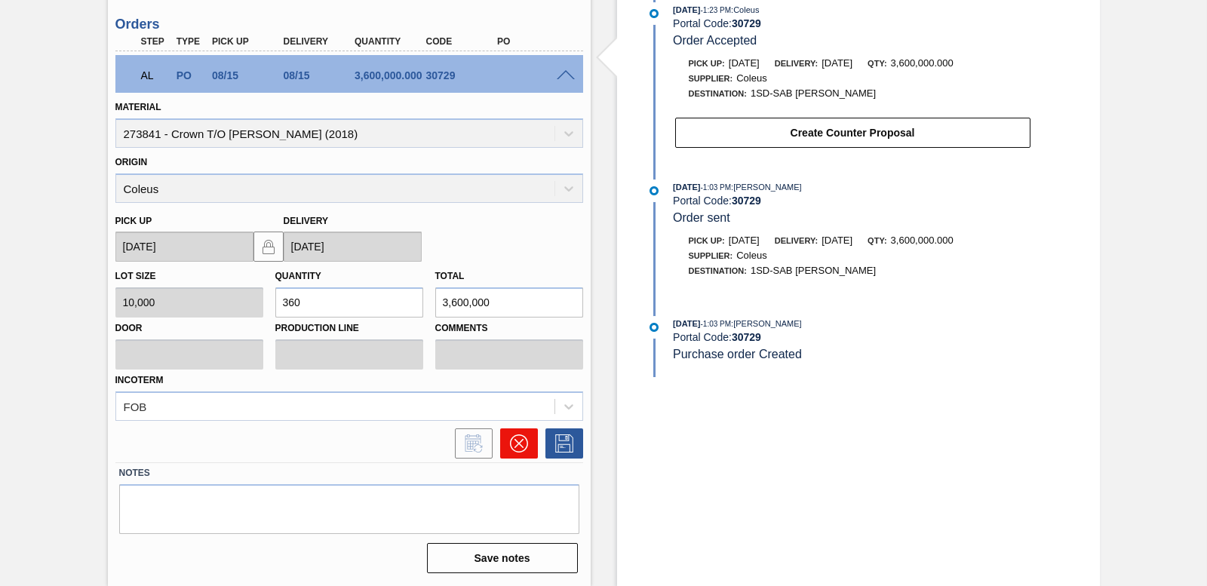
click at [523, 442] on icon at bounding box center [519, 443] width 18 height 18
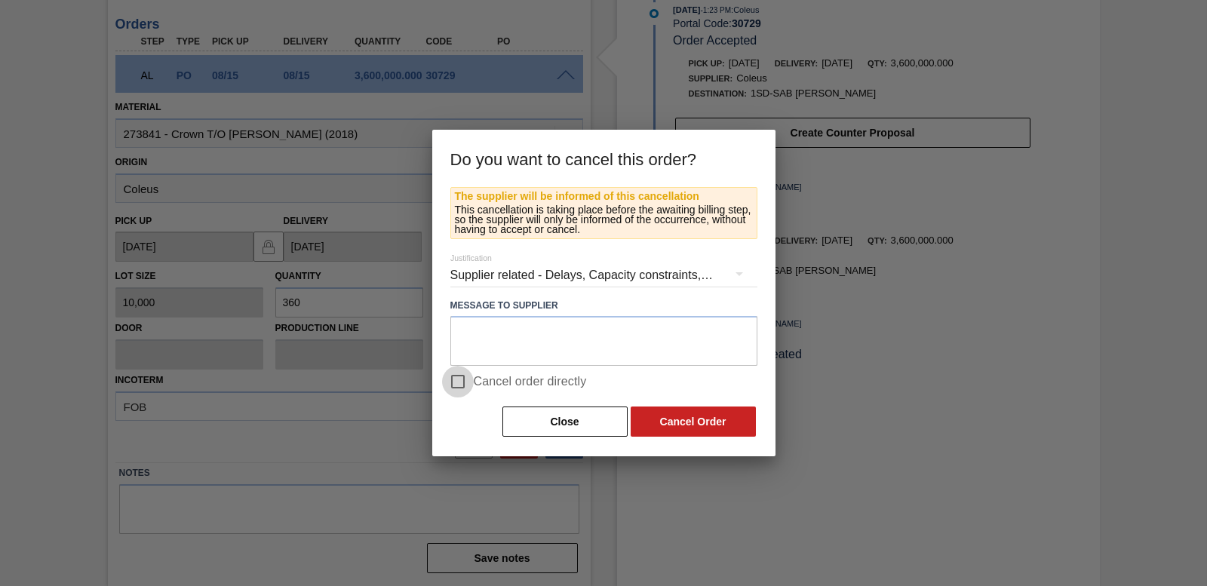
click at [452, 379] on input "Cancel order directly" at bounding box center [458, 382] width 32 height 32
checkbox input "true"
click at [681, 419] on button "Cancel Order" at bounding box center [693, 422] width 125 height 30
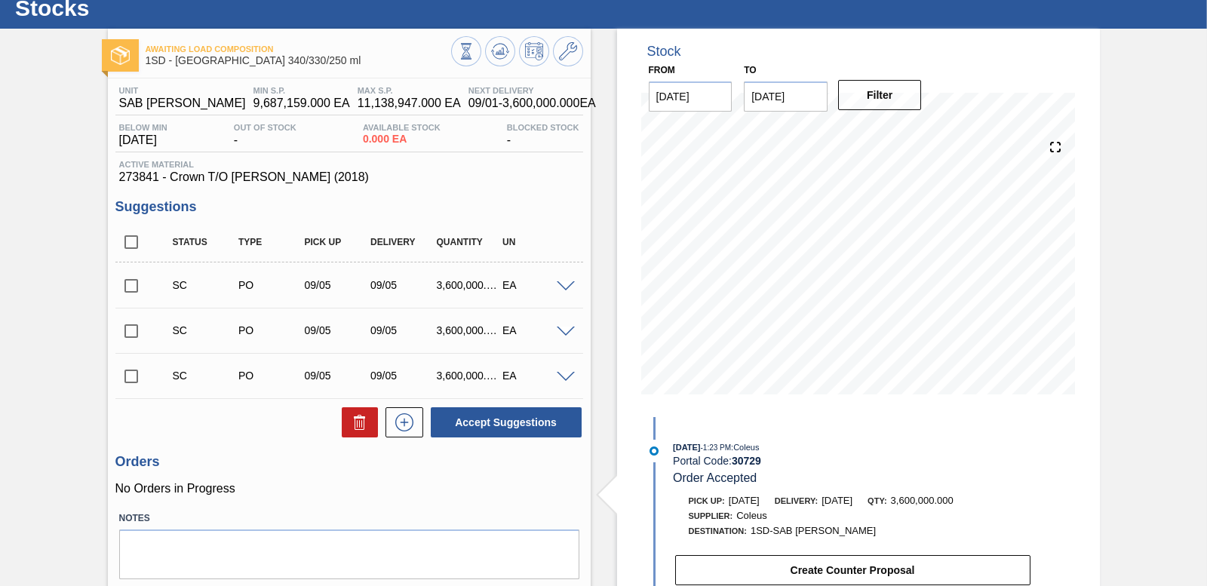
scroll to position [0, 0]
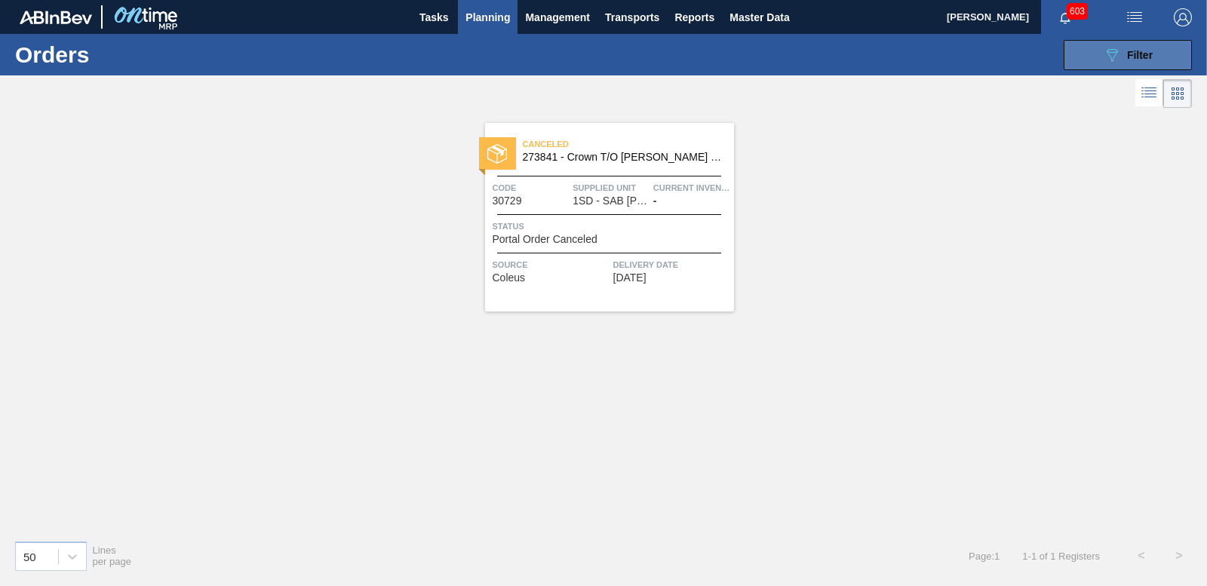
click at [1134, 67] on button "089F7B8B-B2A5-4AFE-B5C0-19BA573D28AC Filter" at bounding box center [1128, 55] width 128 height 30
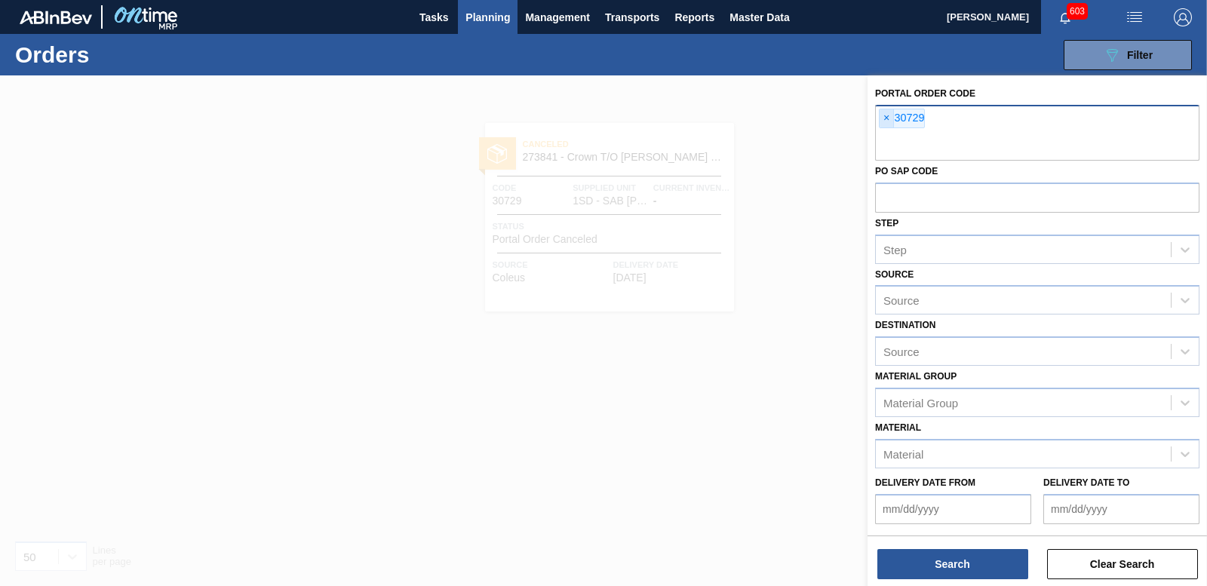
click at [885, 120] on span "×" at bounding box center [886, 118] width 14 height 18
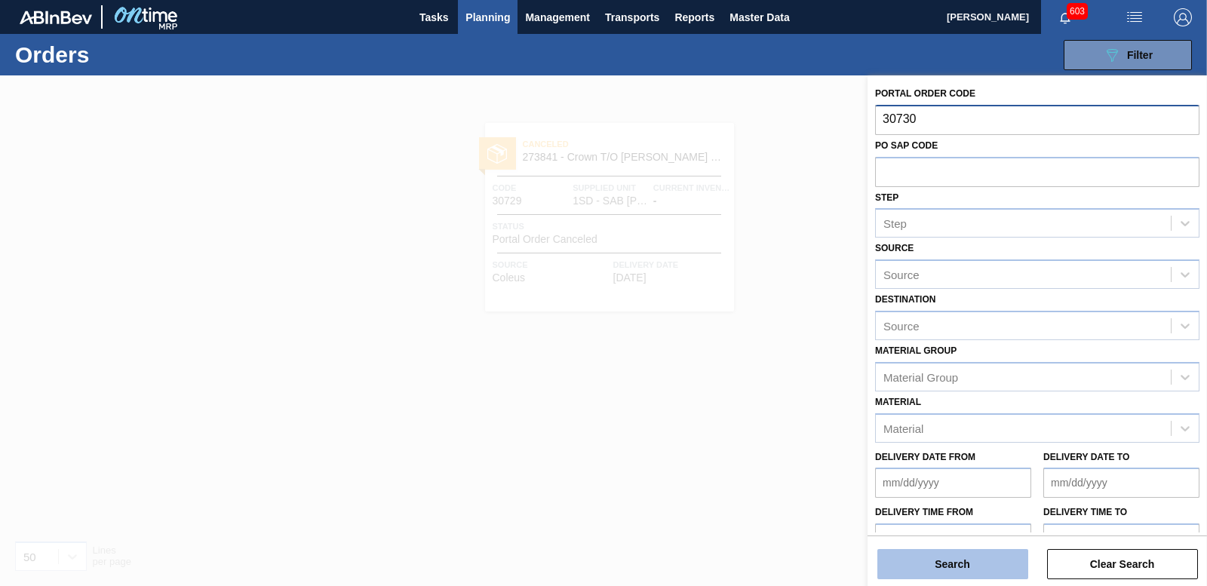
type input "30730"
click at [956, 550] on button "Search" at bounding box center [952, 564] width 151 height 30
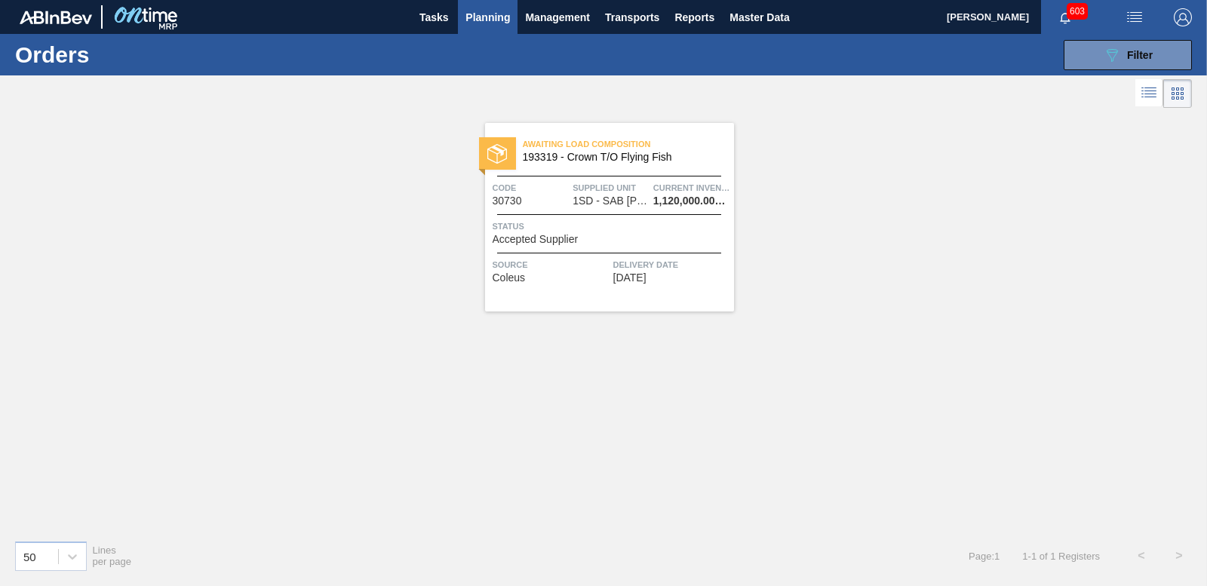
click at [578, 245] on div "Awaiting Load Composition 193319 - Crown T/O Flying Fish Code 30730 Supplied Un…" at bounding box center [609, 217] width 249 height 189
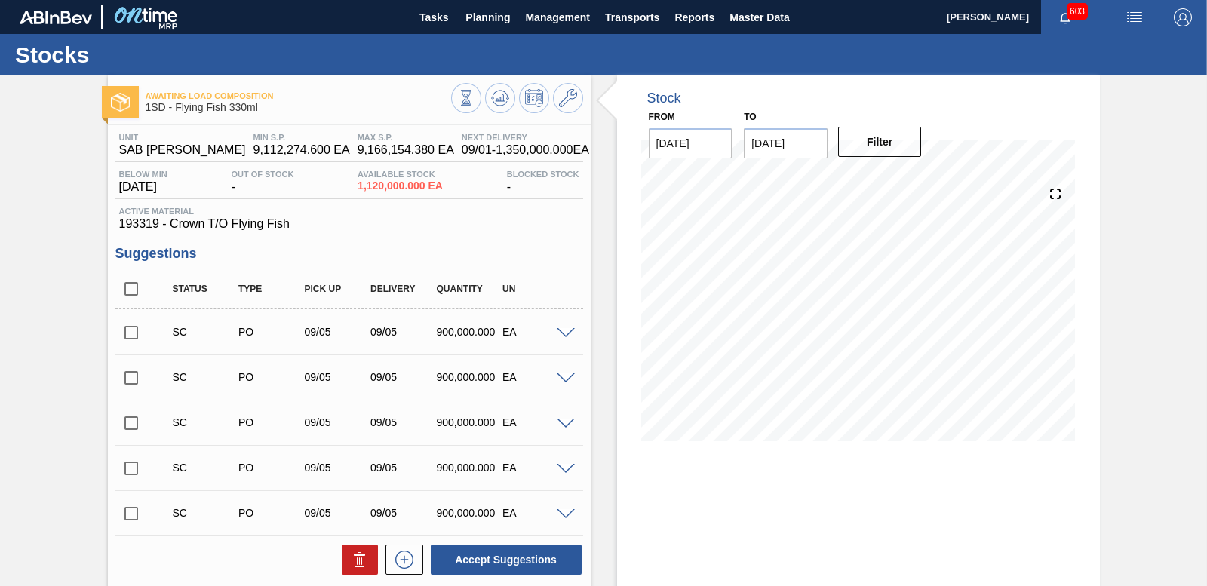
scroll to position [299, 0]
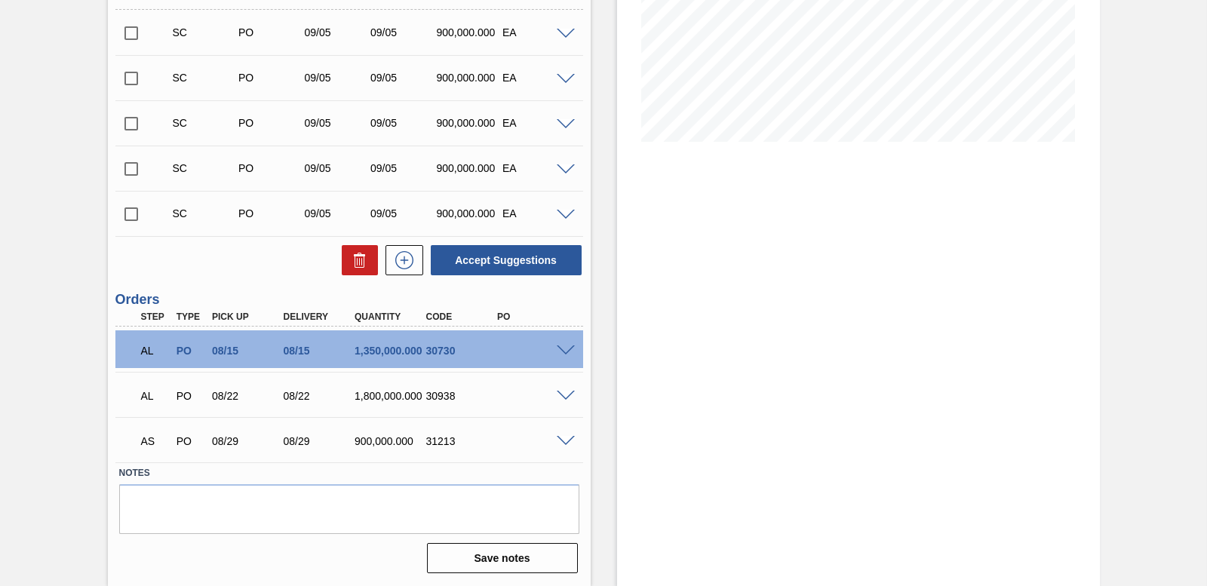
click at [563, 350] on span at bounding box center [566, 350] width 18 height 11
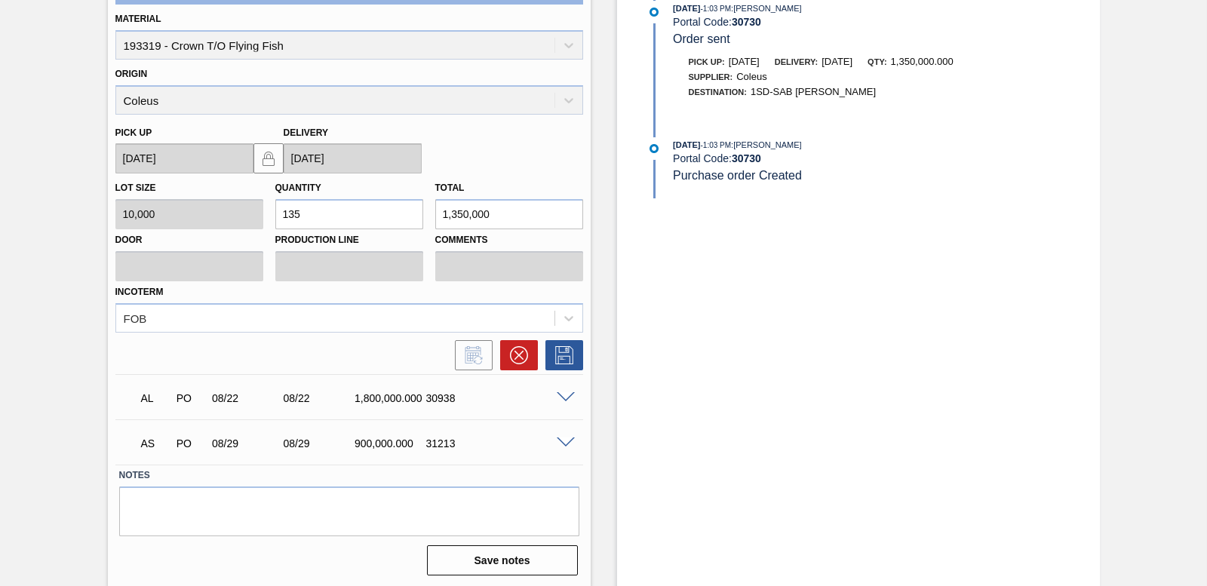
scroll to position [665, 0]
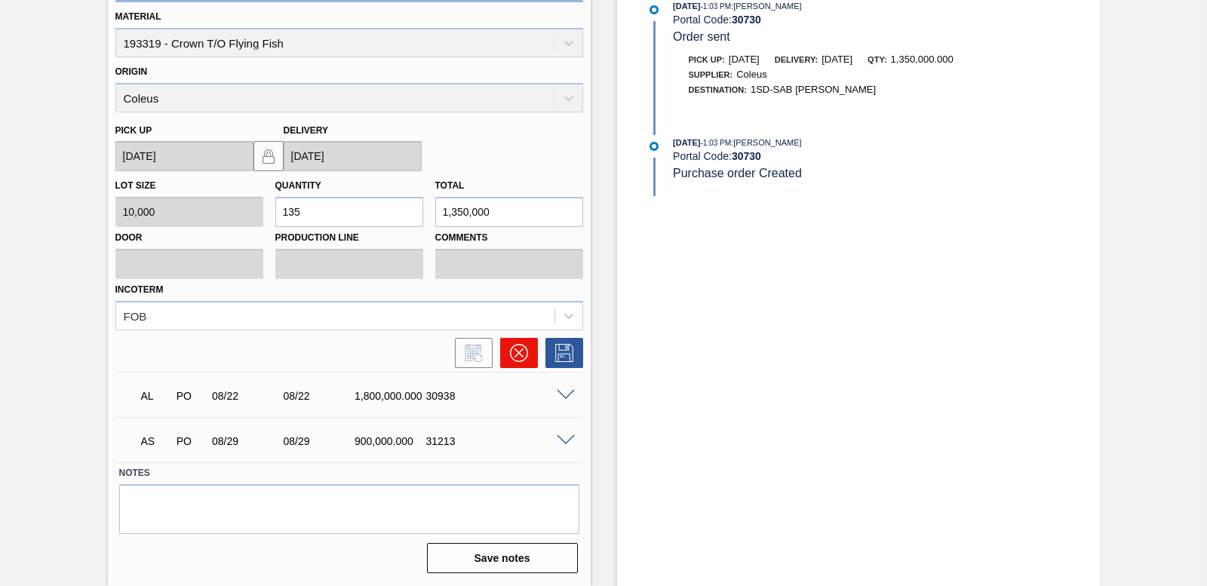
click at [510, 360] on icon at bounding box center [519, 353] width 18 height 18
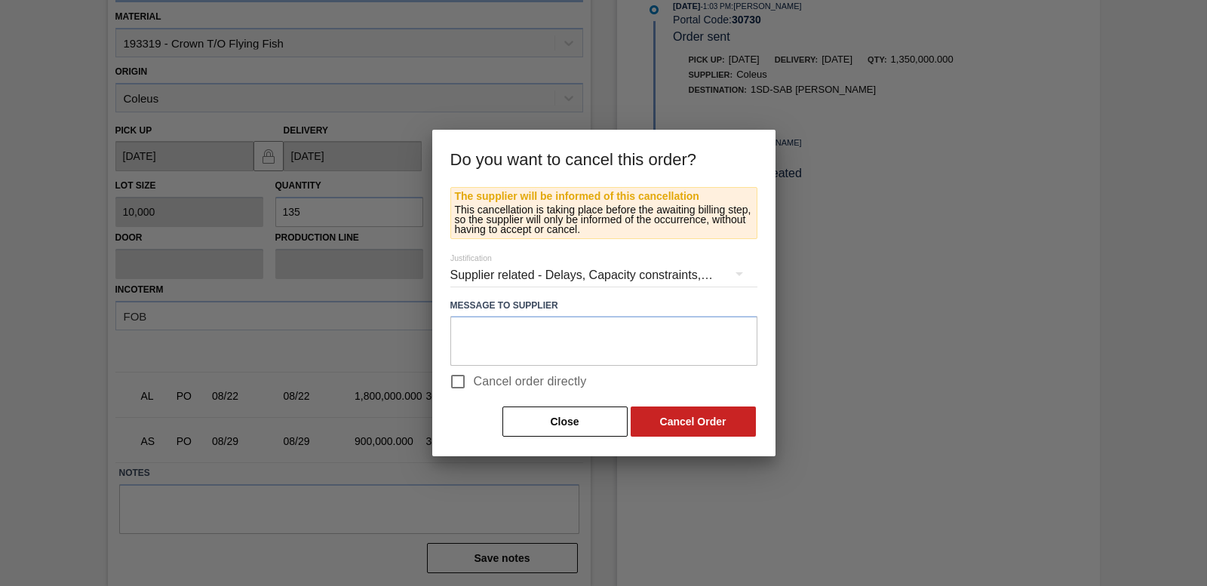
click at [462, 382] on input "Cancel order directly" at bounding box center [458, 382] width 32 height 32
checkbox input "true"
click at [695, 428] on button "Cancel Order" at bounding box center [693, 422] width 125 height 30
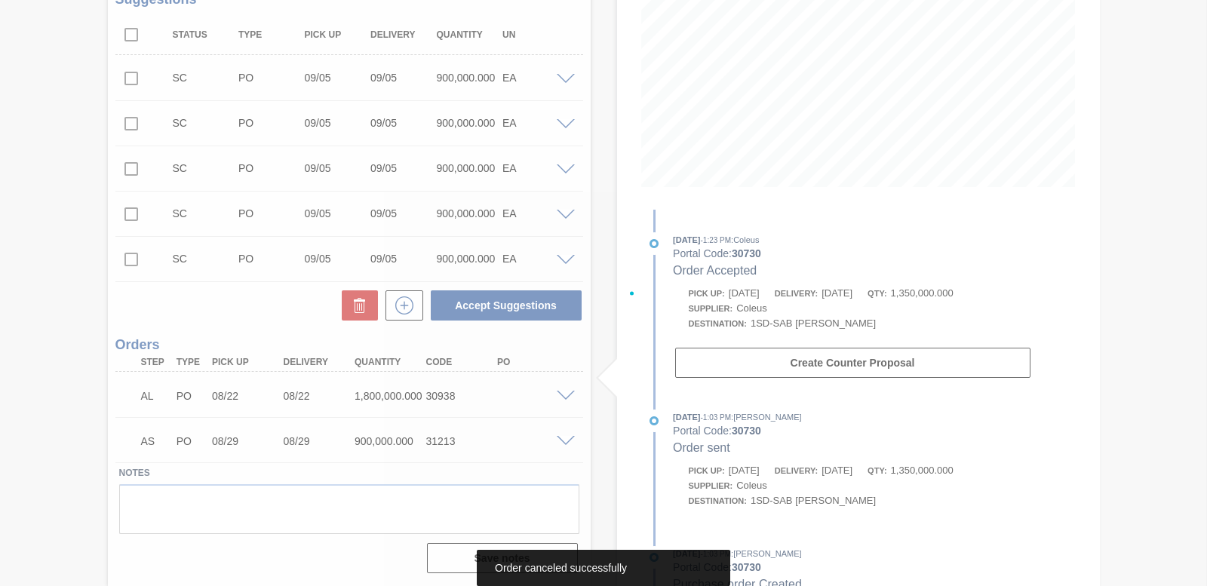
scroll to position [254, 0]
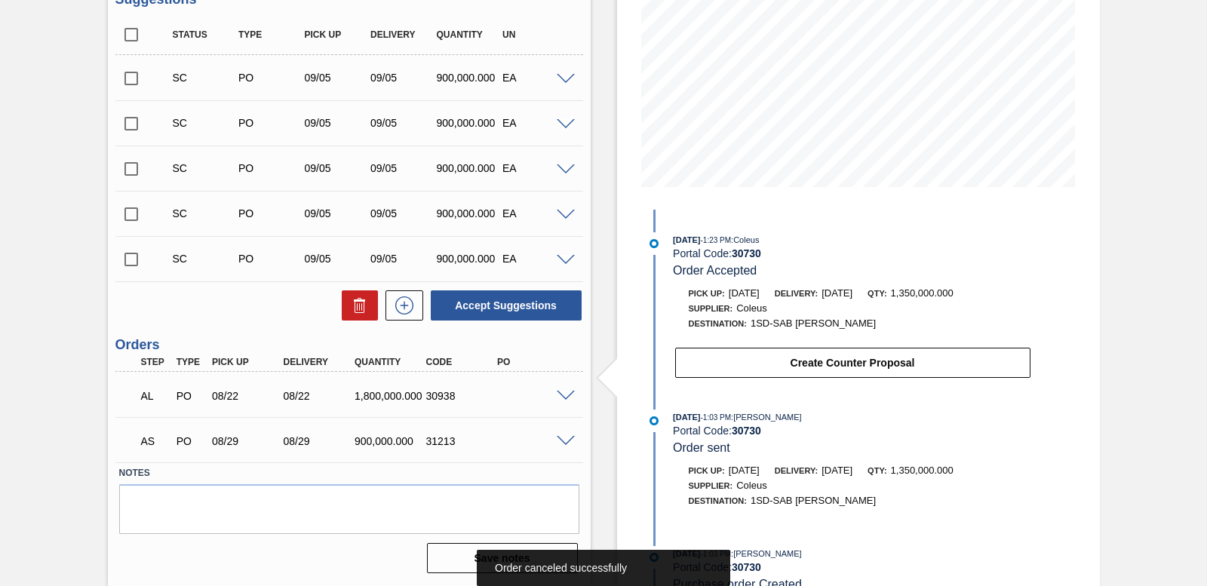
click at [561, 391] on span at bounding box center [566, 396] width 18 height 11
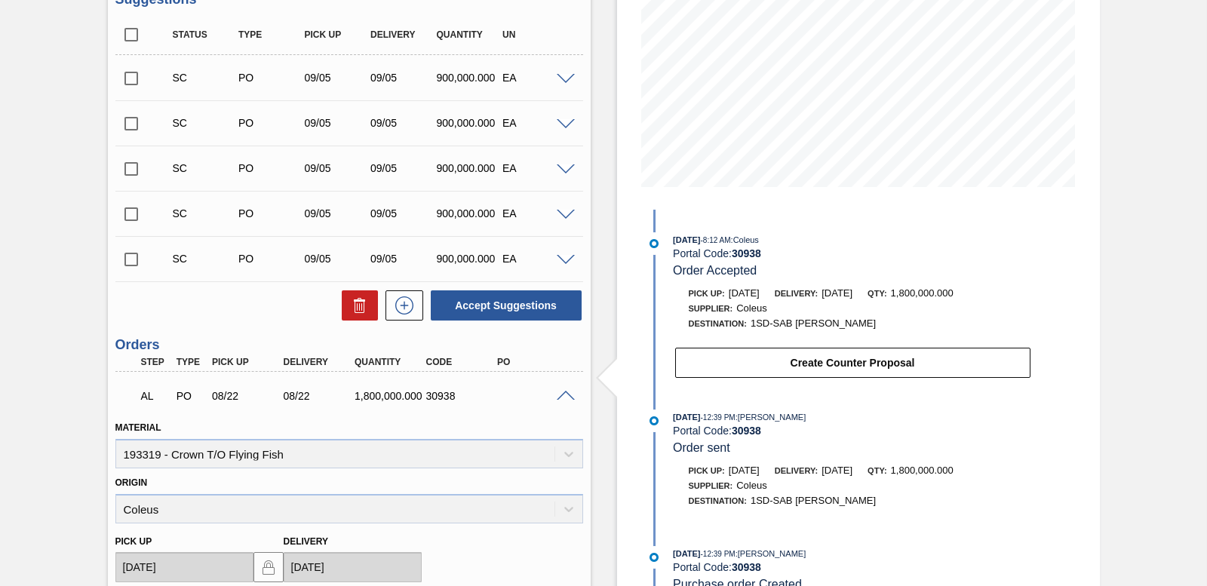
scroll to position [620, 0]
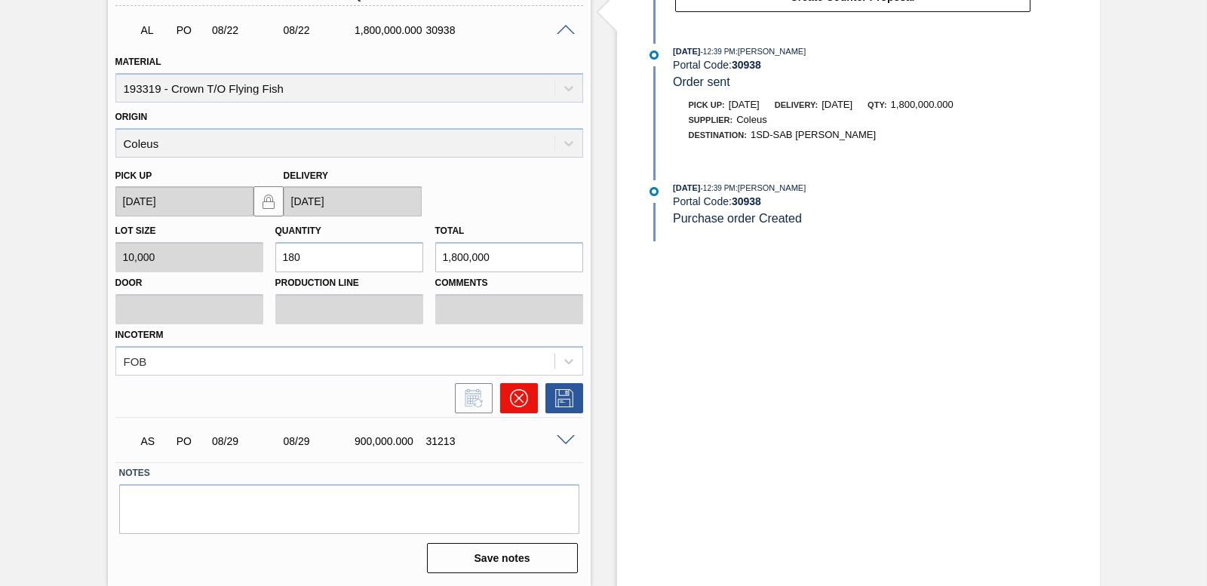
click at [519, 396] on icon at bounding box center [518, 398] width 9 height 9
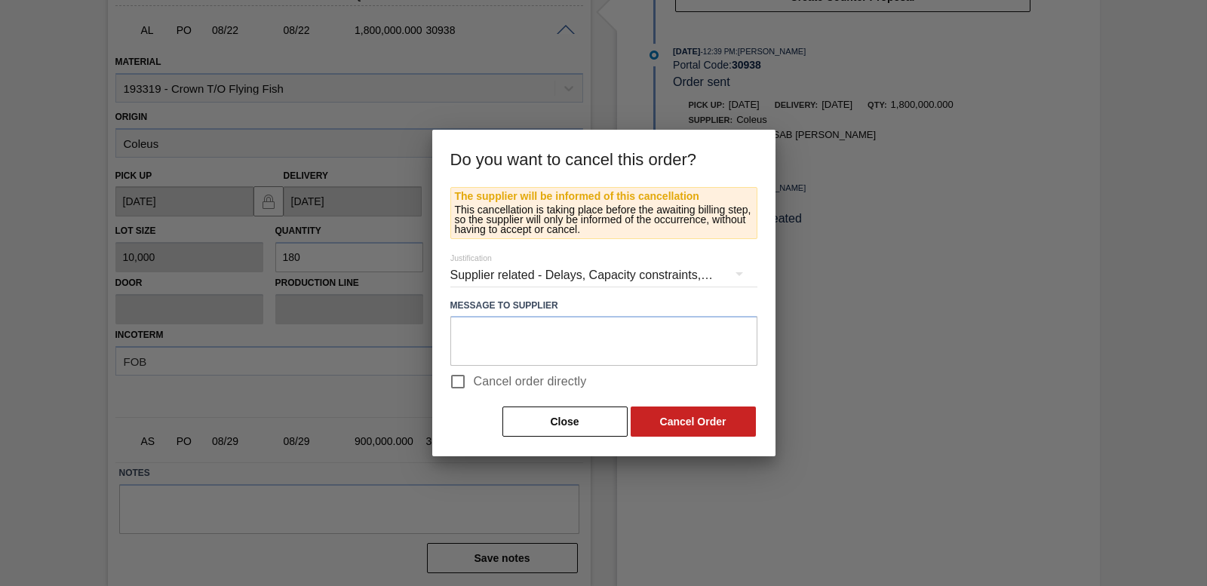
click at [465, 382] on input "Cancel order directly" at bounding box center [458, 382] width 32 height 32
checkbox input "true"
click at [692, 419] on button "Cancel Order" at bounding box center [693, 422] width 125 height 30
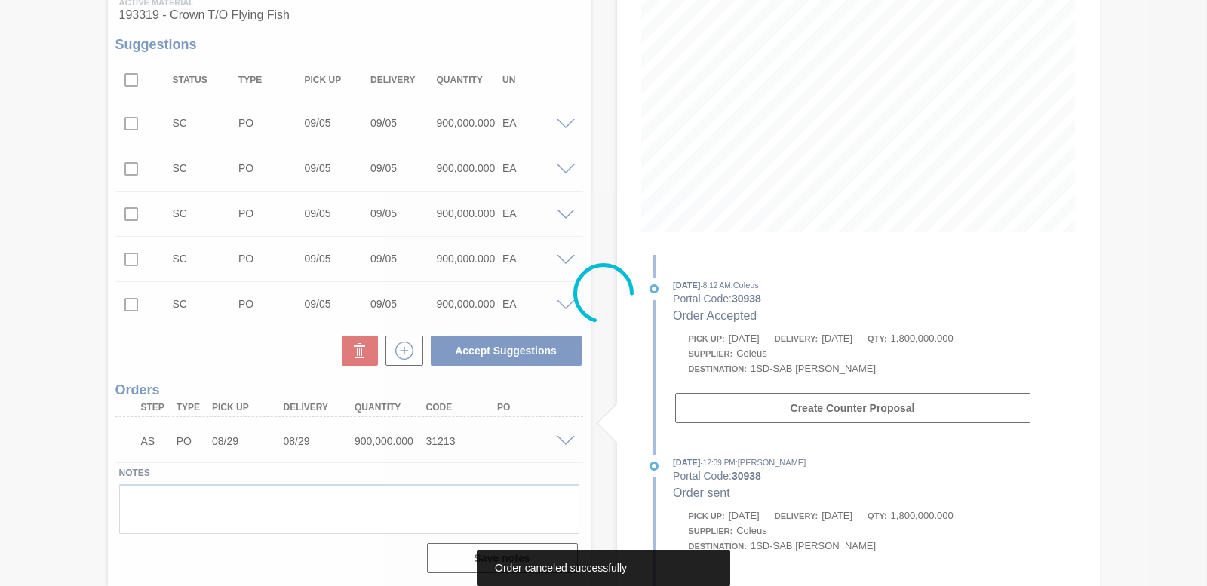
scroll to position [209, 0]
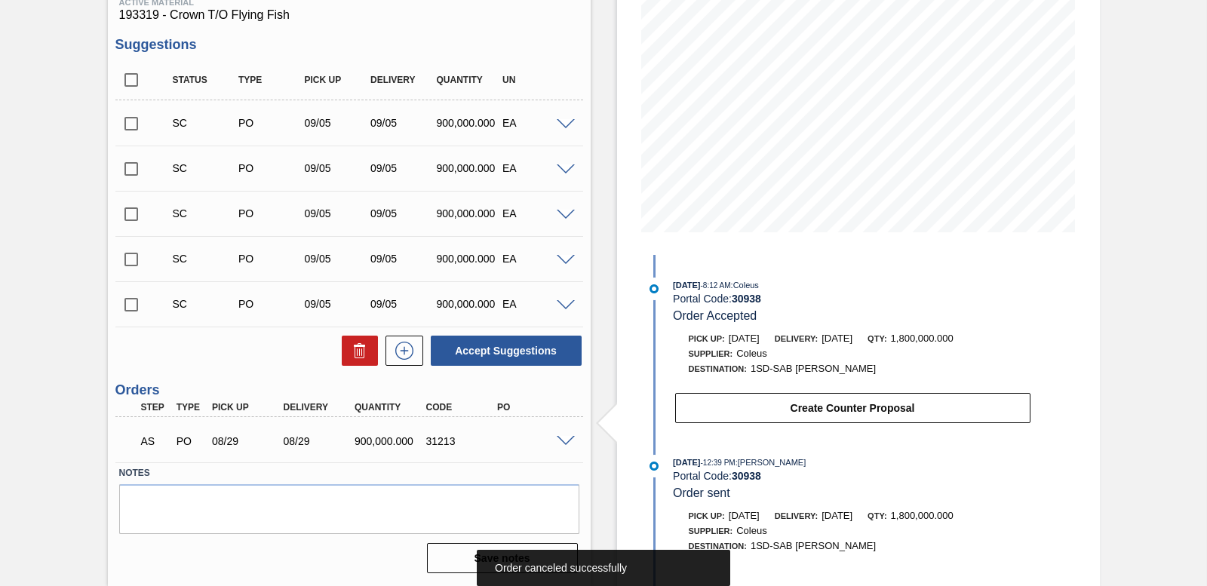
click at [569, 440] on span at bounding box center [566, 441] width 18 height 11
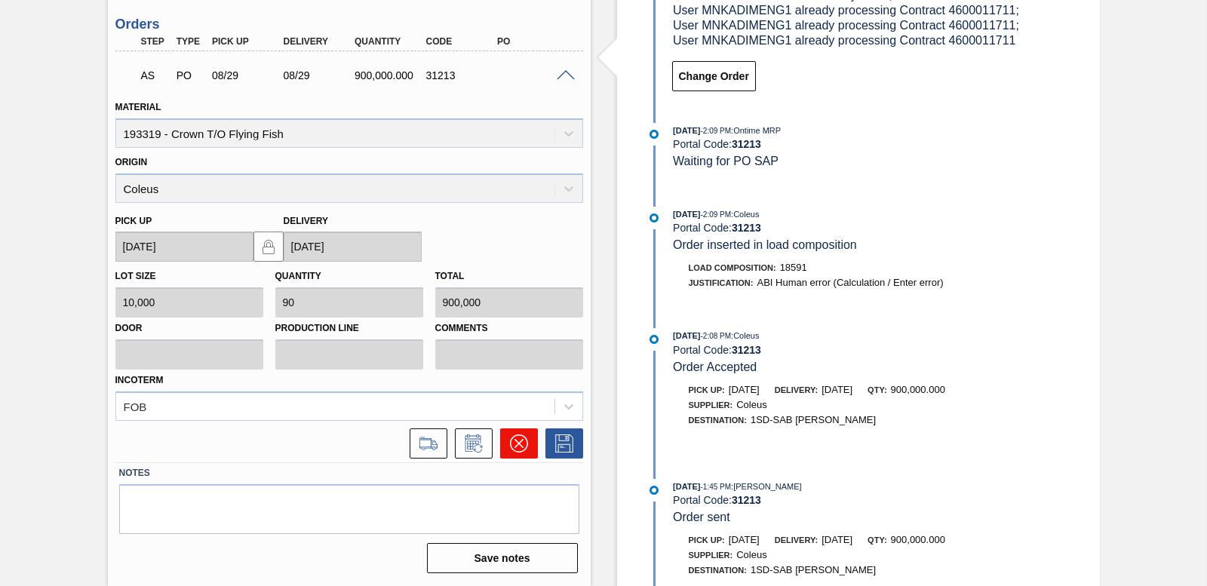
click at [511, 441] on icon at bounding box center [519, 443] width 18 height 18
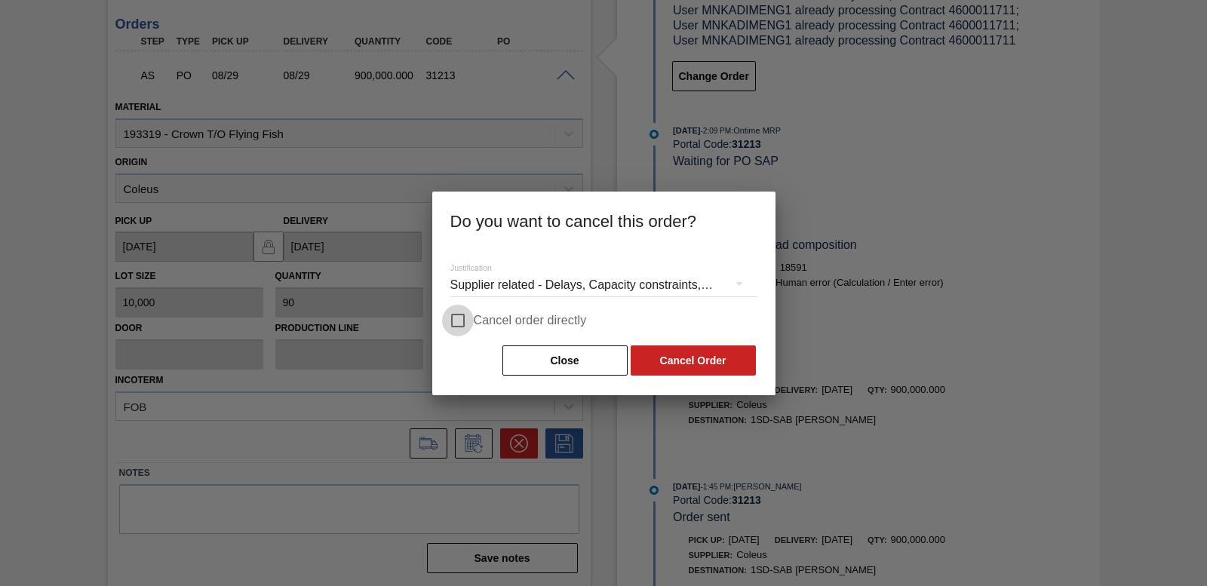
click at [459, 321] on input "Cancel order directly" at bounding box center [458, 321] width 32 height 32
checkbox input "true"
click at [718, 364] on button "Cancel Order" at bounding box center [693, 360] width 125 height 30
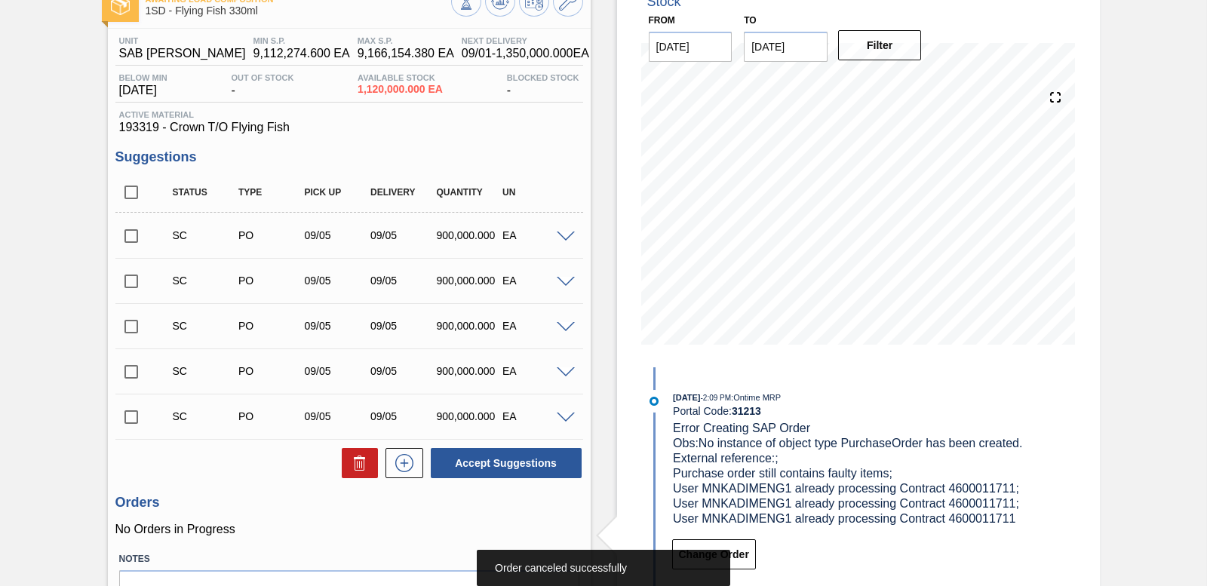
scroll to position [0, 0]
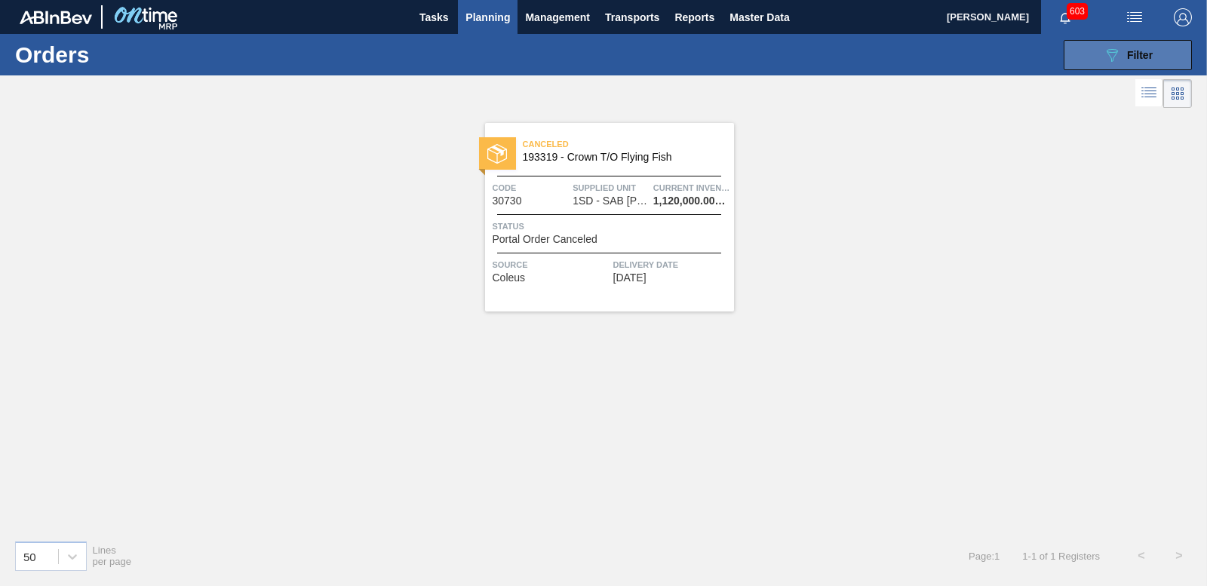
click at [1119, 46] on icon "089F7B8B-B2A5-4AFE-B5C0-19BA573D28AC" at bounding box center [1112, 55] width 18 height 18
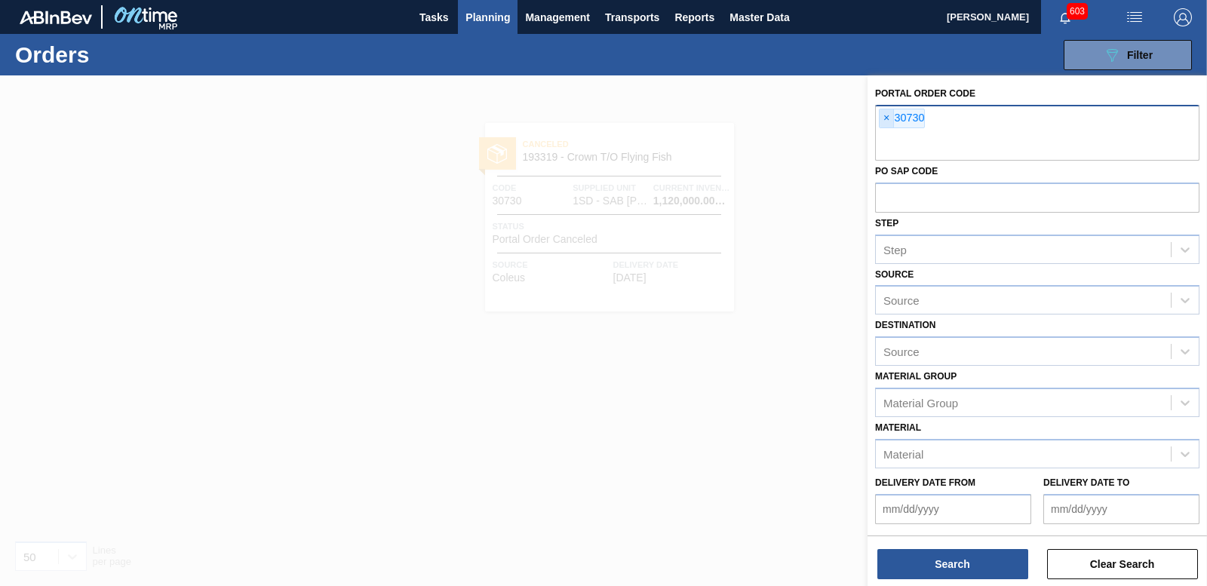
click at [887, 121] on span "×" at bounding box center [886, 118] width 14 height 18
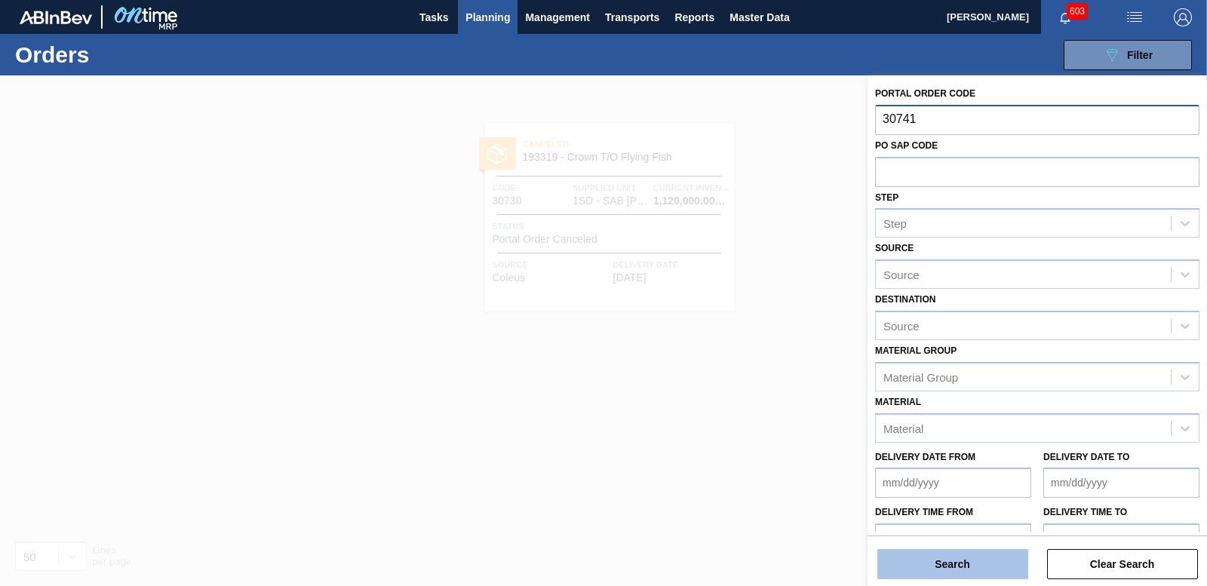
type input "30741"
click at [970, 565] on button "Search" at bounding box center [952, 564] width 151 height 30
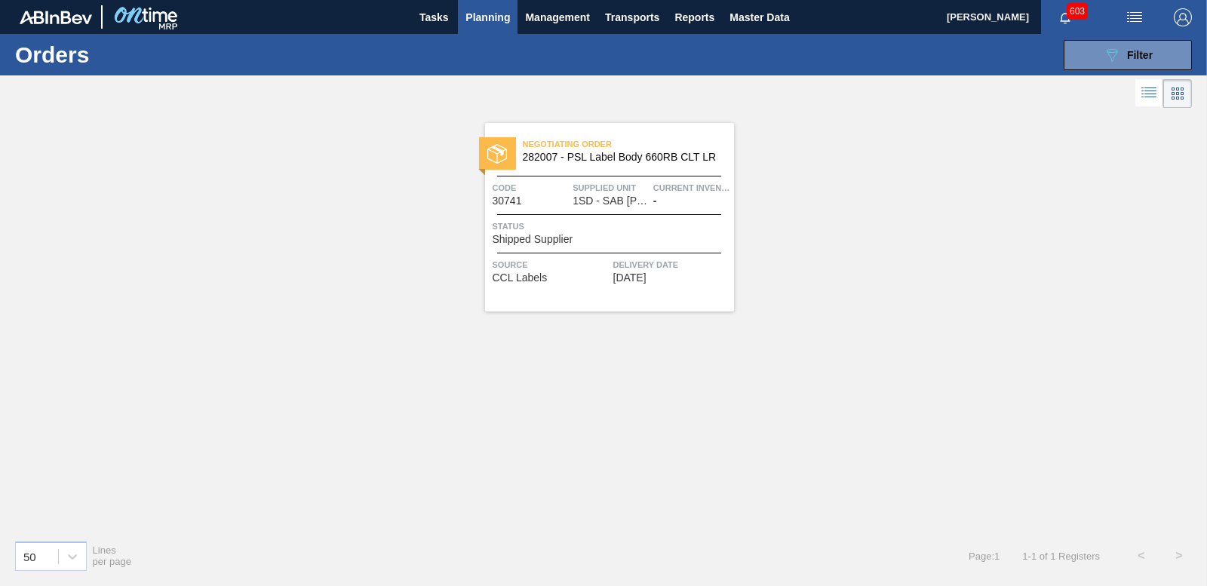
click at [557, 240] on span "Shipped Supplier" at bounding box center [533, 239] width 81 height 11
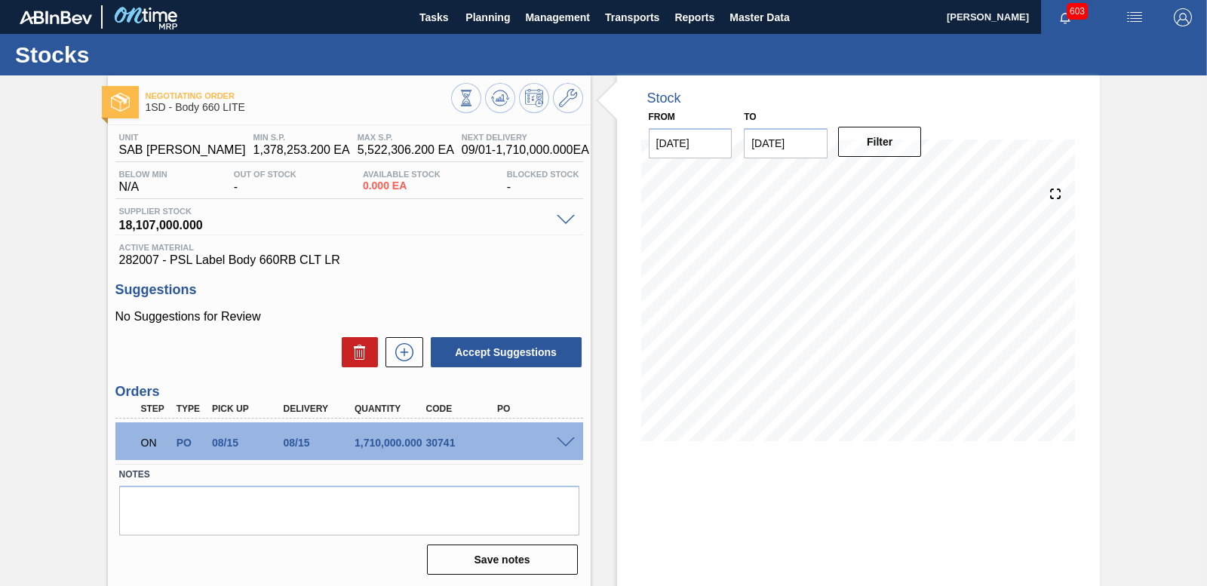
click at [563, 434] on div "ON PO 08/15 08/15 1,710,000.000 30741" at bounding box center [349, 441] width 468 height 38
click at [563, 439] on span at bounding box center [566, 442] width 18 height 11
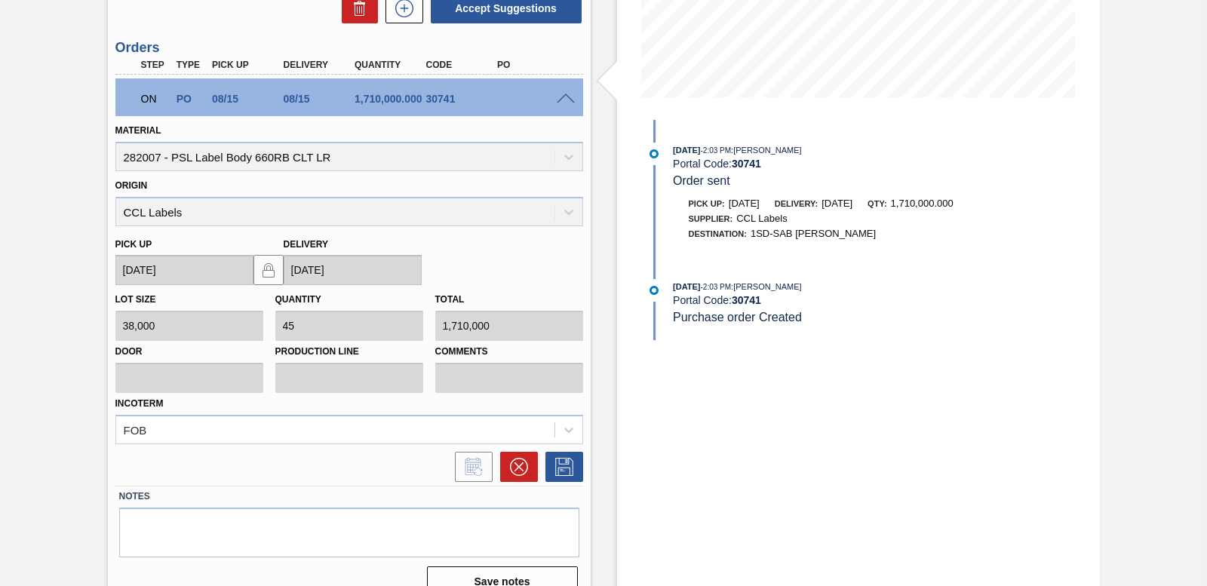
scroll to position [367, 0]
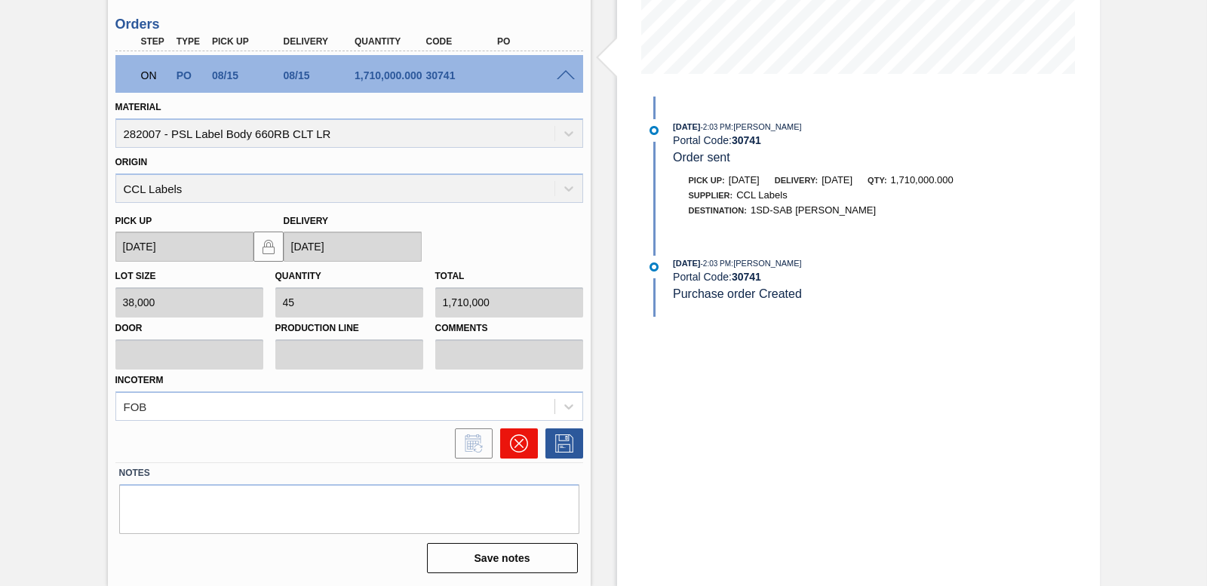
click at [512, 451] on icon at bounding box center [519, 443] width 18 height 18
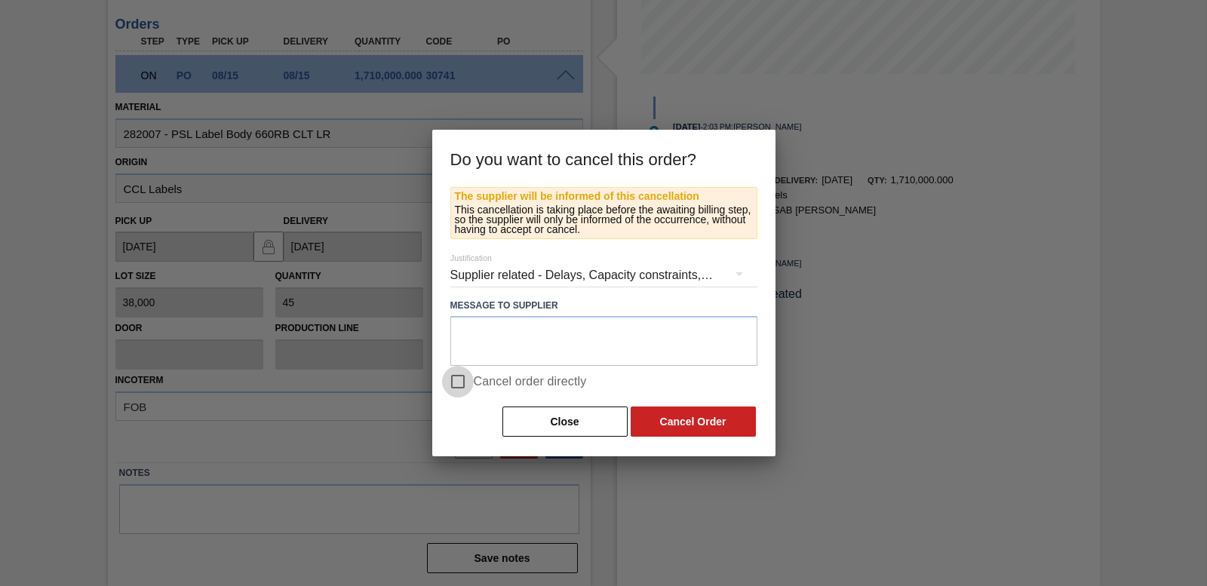
click at [461, 385] on input "Cancel order directly" at bounding box center [458, 382] width 32 height 32
checkbox input "true"
click at [701, 419] on button "Cancel Order" at bounding box center [693, 422] width 125 height 30
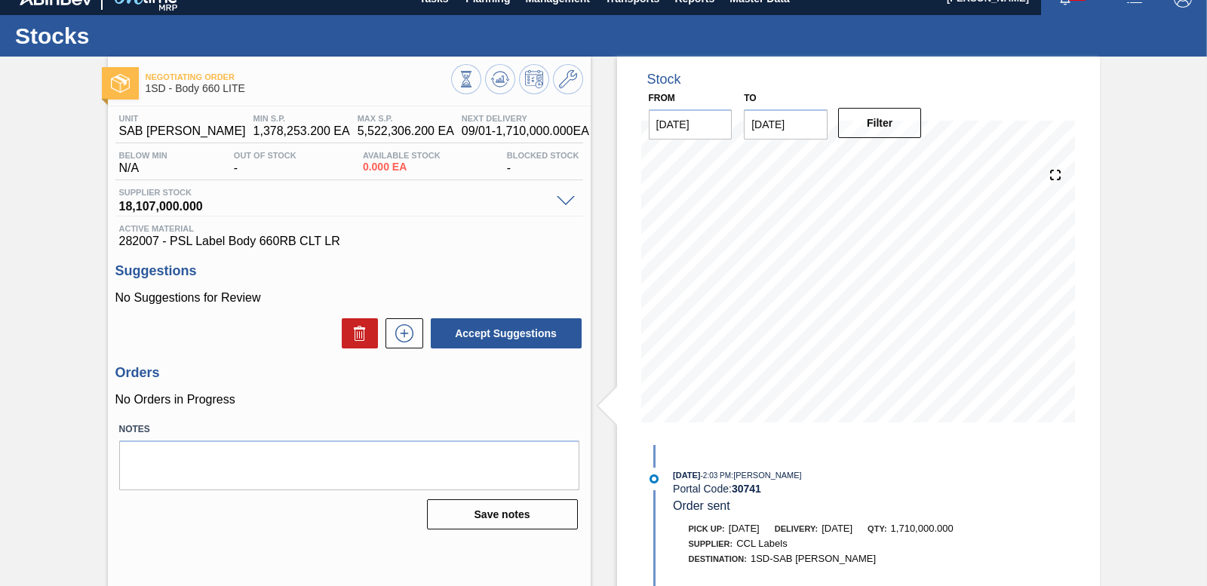
scroll to position [0, 0]
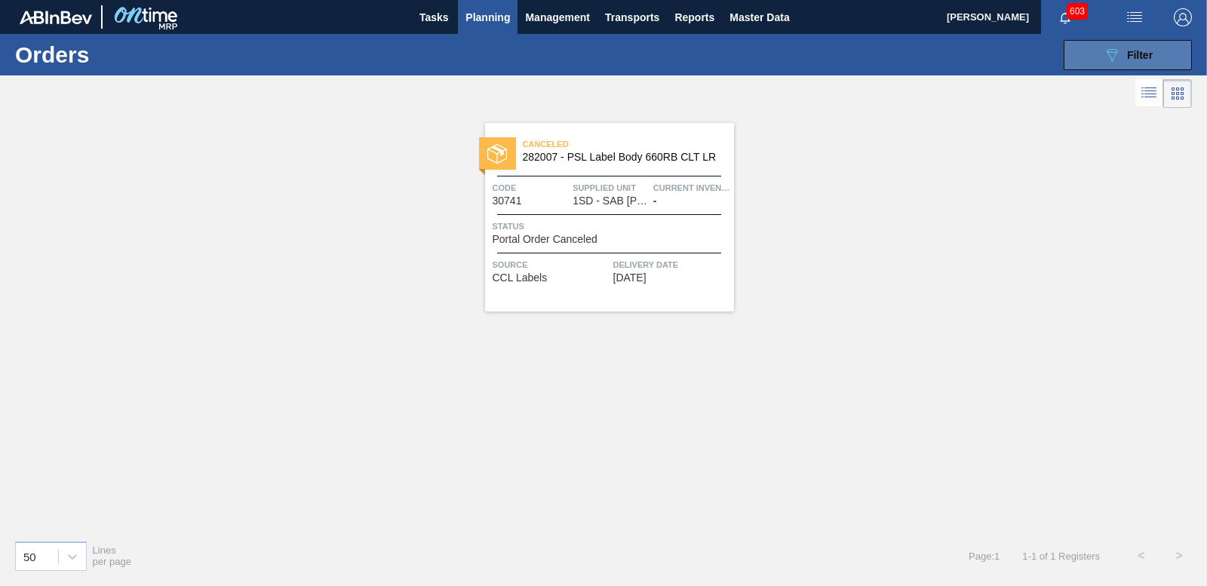
click at [1160, 59] on button "089F7B8B-B2A5-4AFE-B5C0-19BA573D28AC Filter" at bounding box center [1128, 55] width 128 height 30
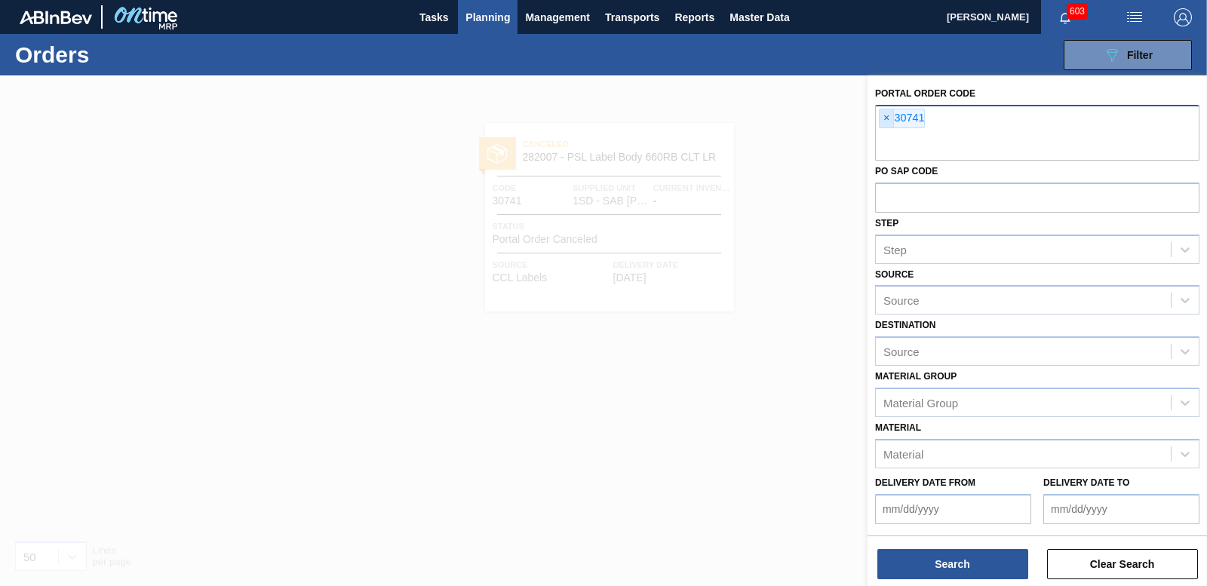
click at [886, 120] on span "×" at bounding box center [886, 118] width 14 height 18
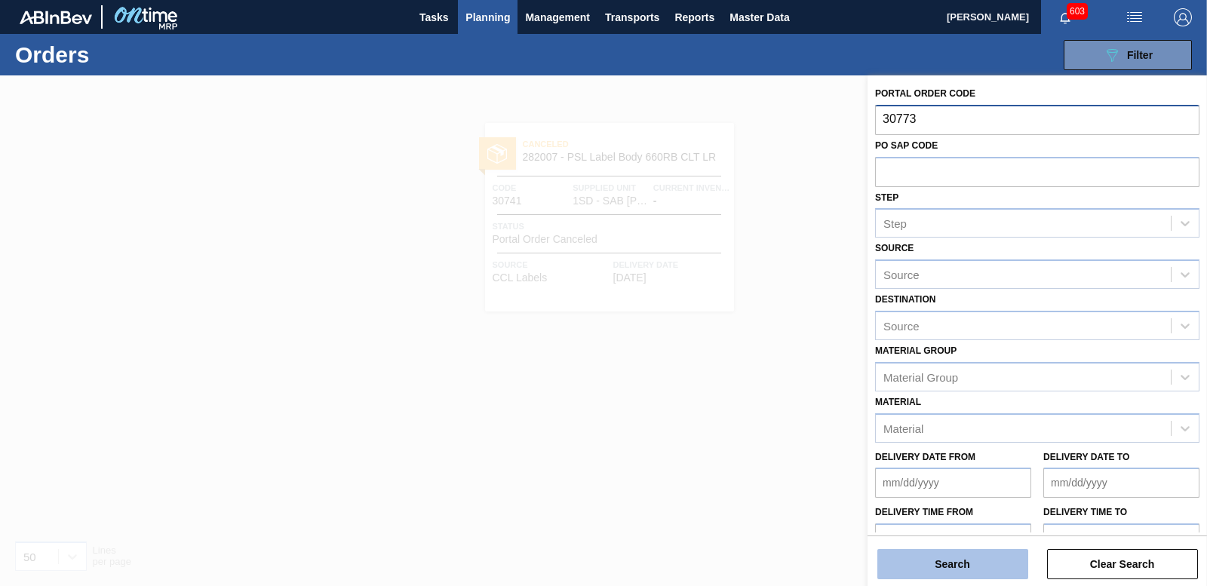
type input "30773"
click at [920, 557] on button "Search" at bounding box center [952, 564] width 151 height 30
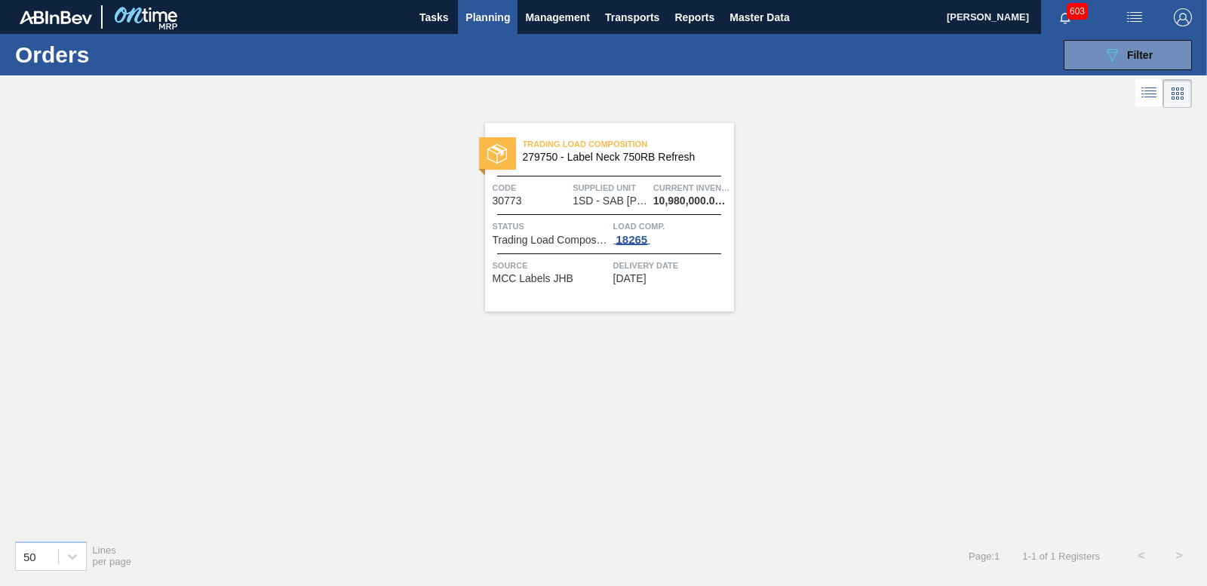
click at [649, 244] on span "18265" at bounding box center [632, 240] width 38 height 12
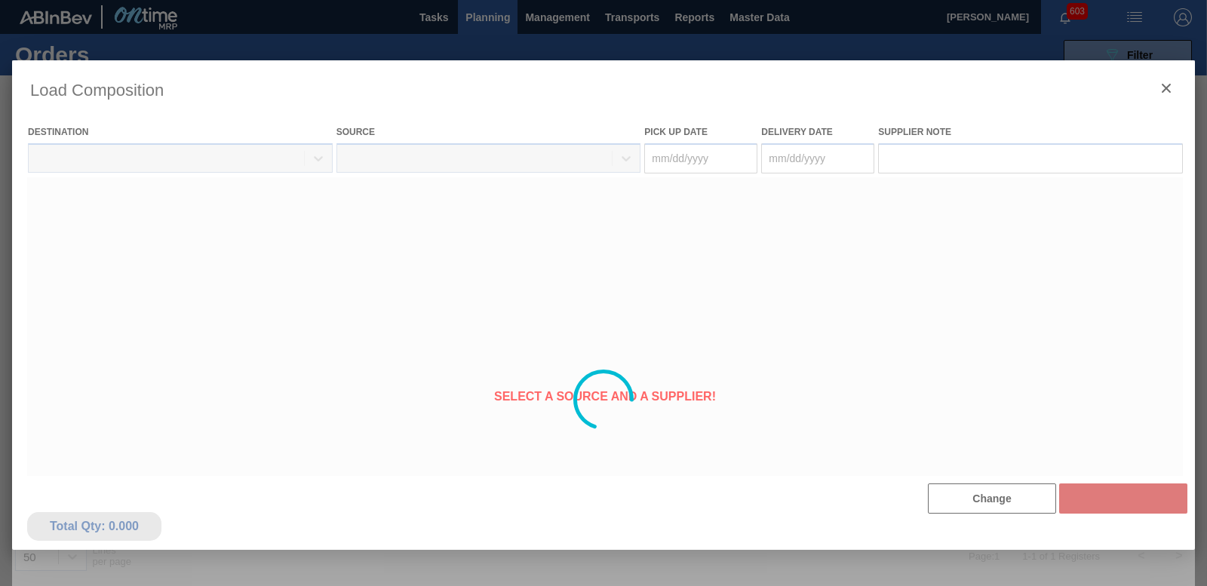
type Date "[DATE]"
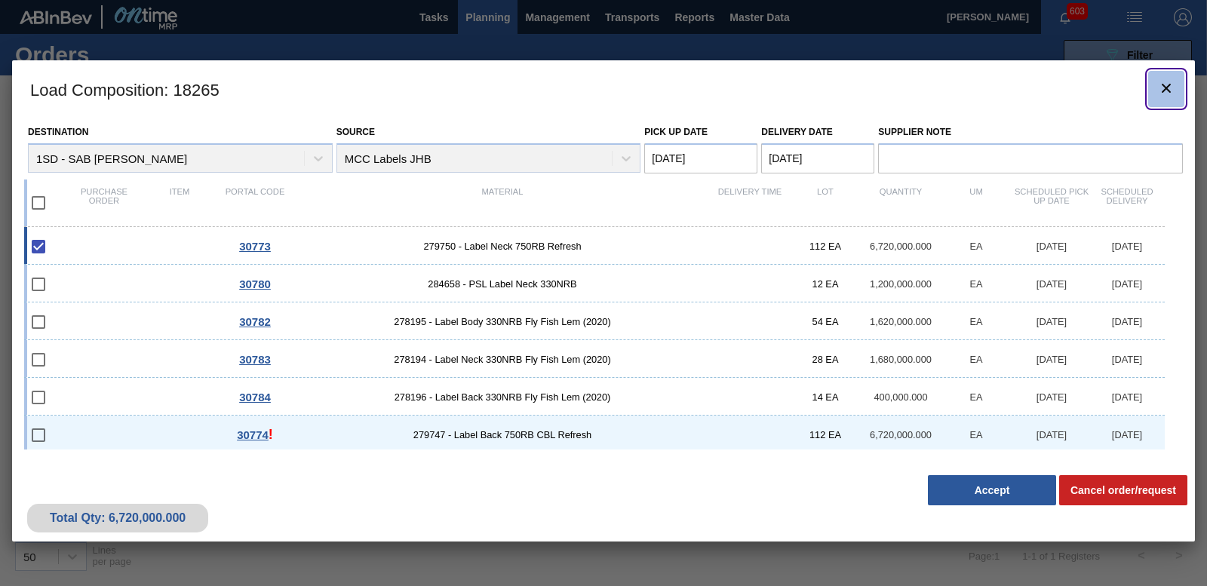
click at [1171, 94] on icon "botão de ícone" at bounding box center [1166, 88] width 18 height 18
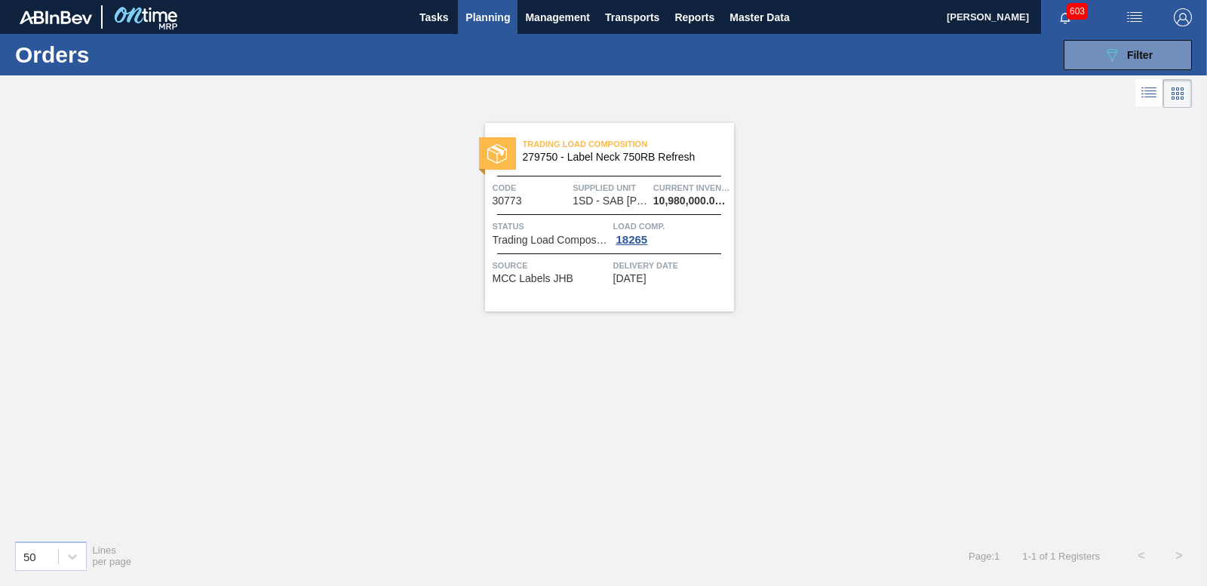
click at [551, 244] on span "Trading Load Composition" at bounding box center [551, 240] width 117 height 11
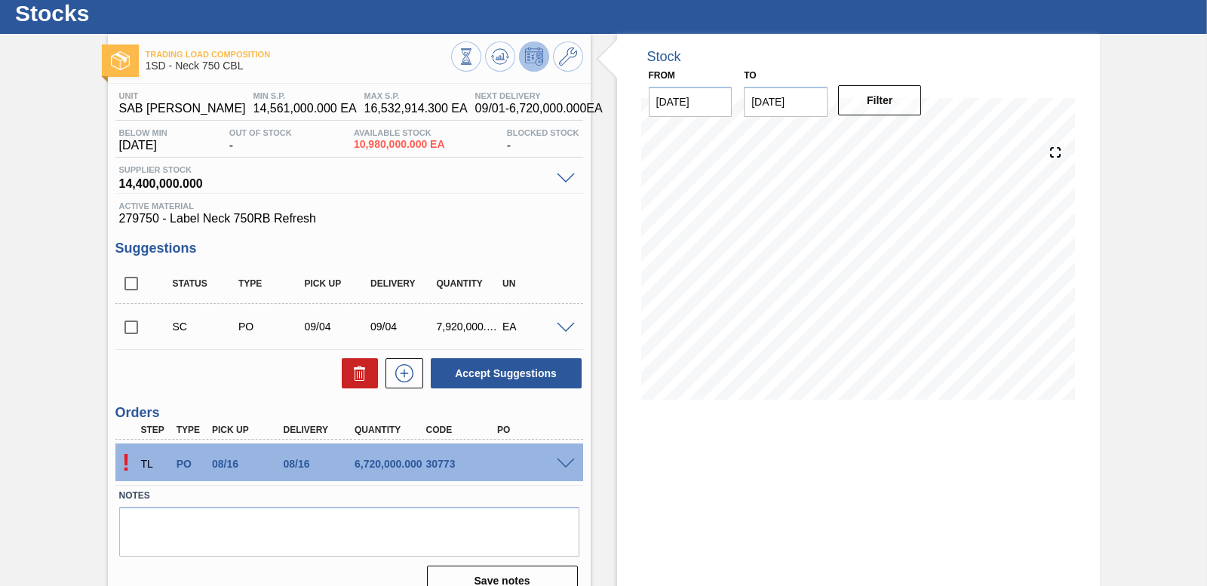
scroll to position [64, 0]
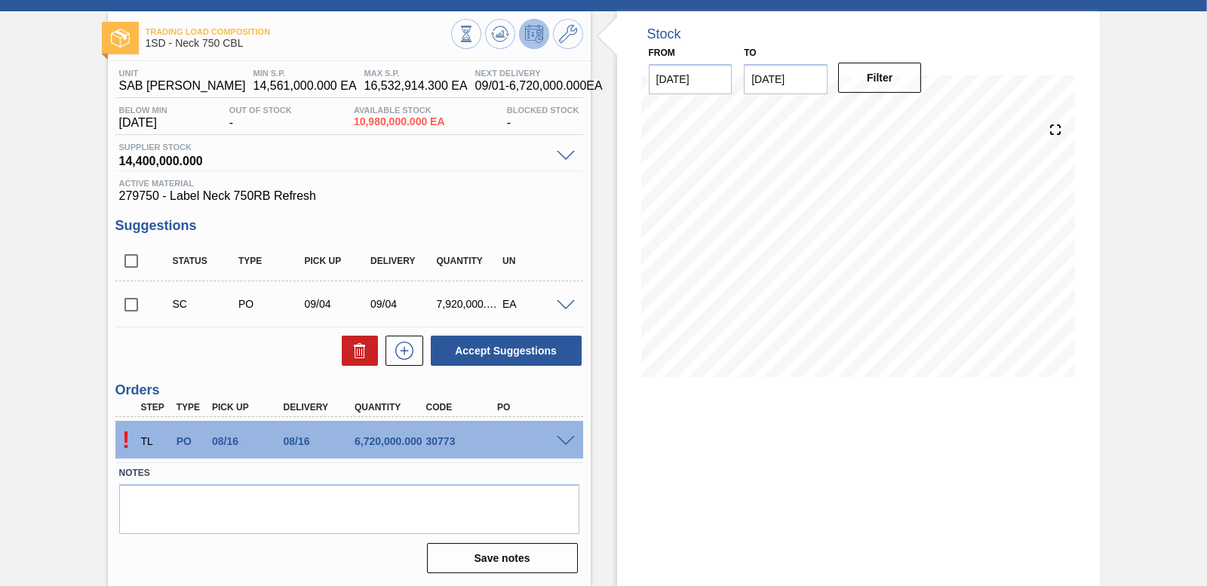
click at [567, 440] on span at bounding box center [566, 441] width 18 height 11
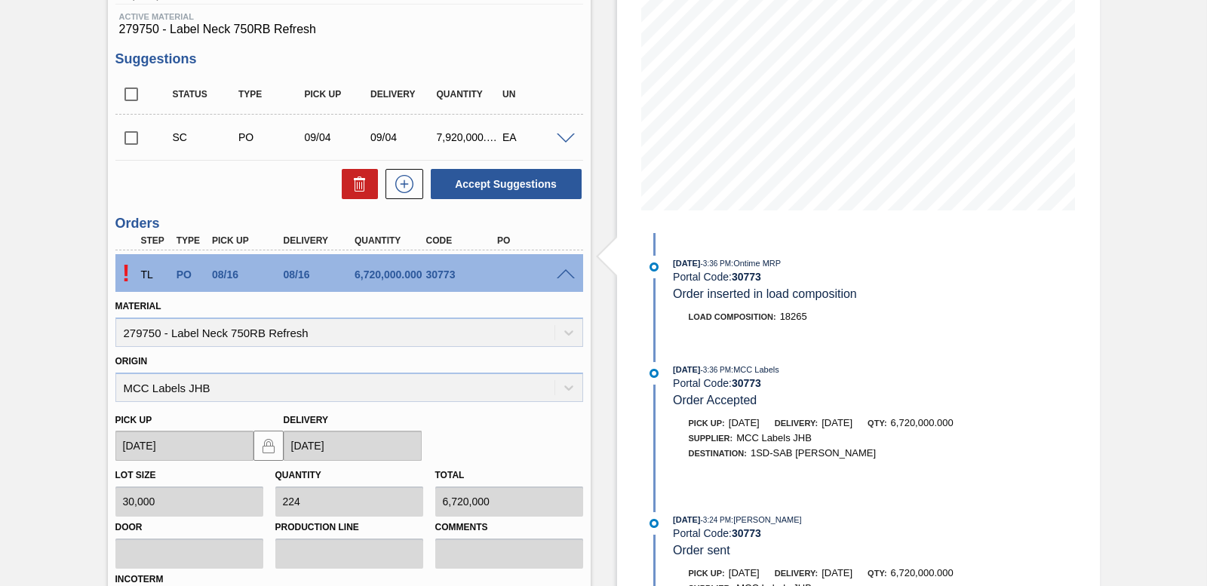
scroll to position [430, 0]
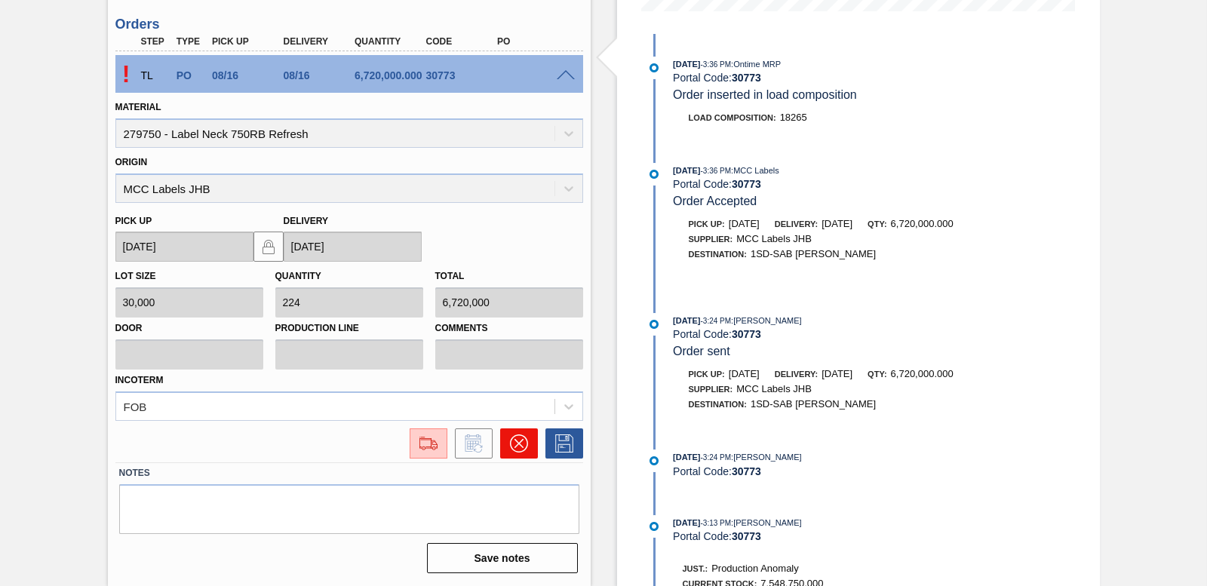
click at [514, 440] on icon at bounding box center [519, 443] width 18 height 18
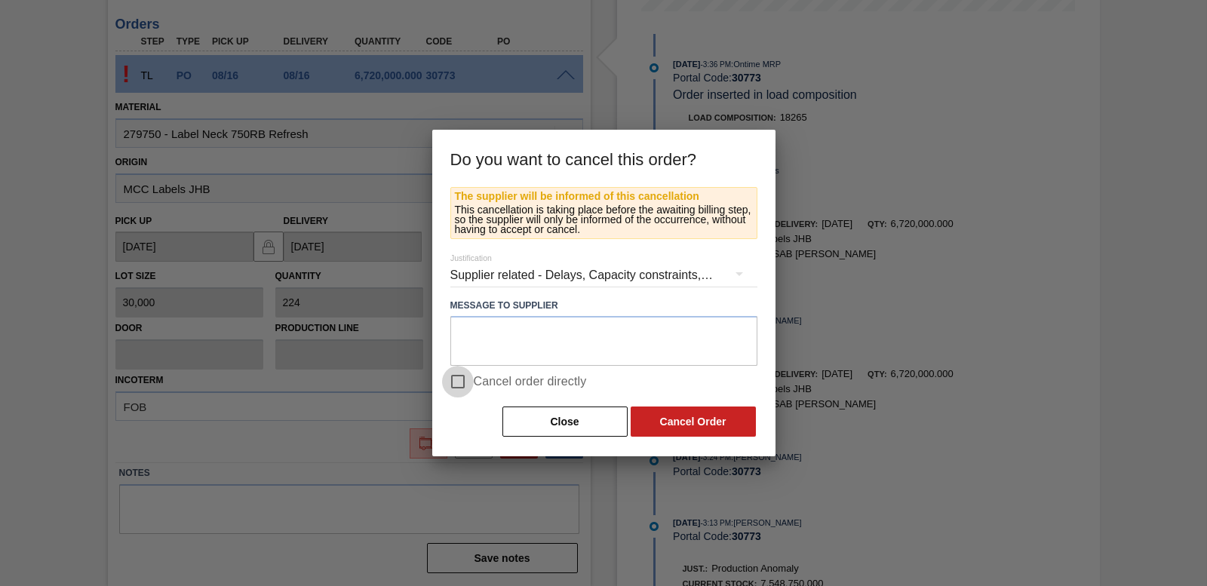
click at [457, 385] on input "Cancel order directly" at bounding box center [458, 382] width 32 height 32
checkbox input "true"
click at [698, 425] on button "Cancel Order" at bounding box center [693, 422] width 125 height 30
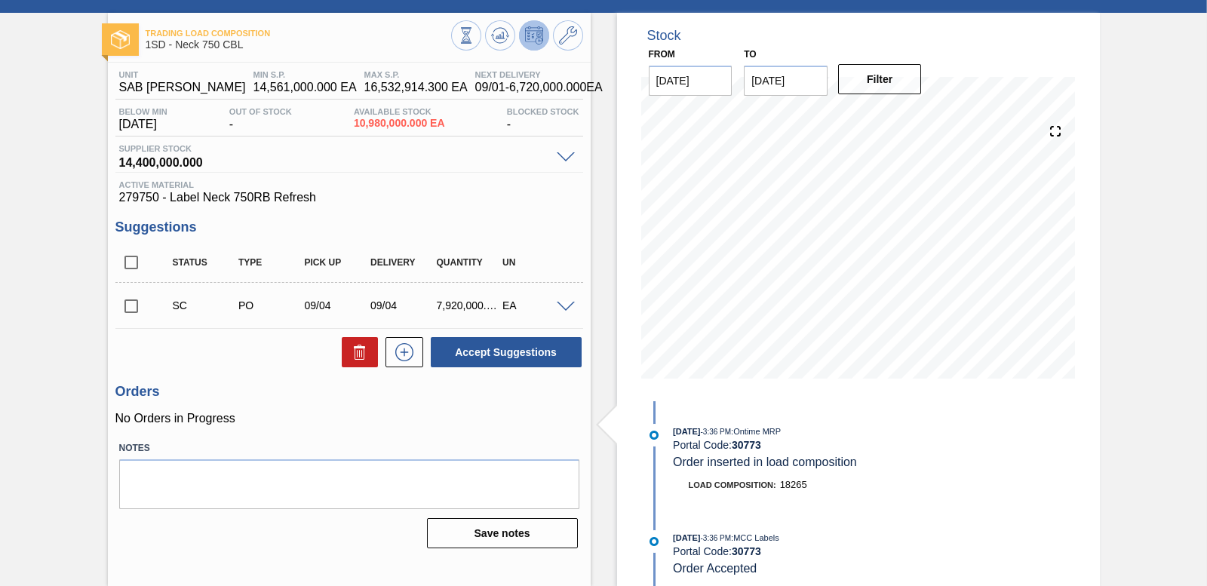
scroll to position [0, 0]
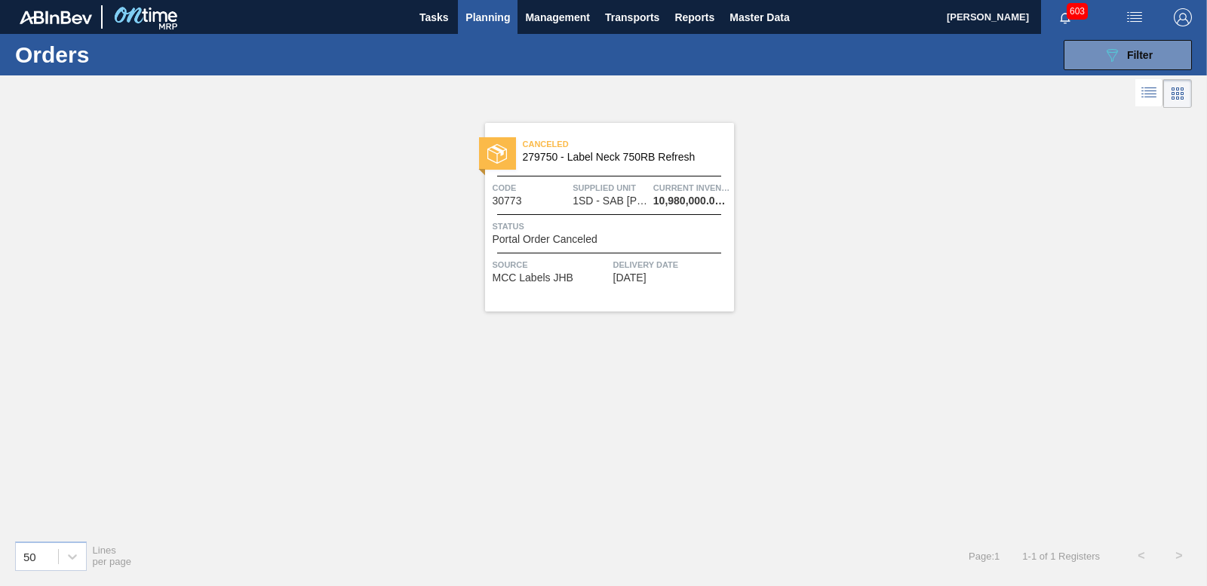
click at [1128, 37] on div "089F7B8B-B2A5-4AFE-B5C0-19BA573D28AC Filter Portal Order Code × 30773 PO SAP Co…" at bounding box center [716, 54] width 965 height 45
click at [1134, 60] on span "Filter" at bounding box center [1140, 55] width 26 height 12
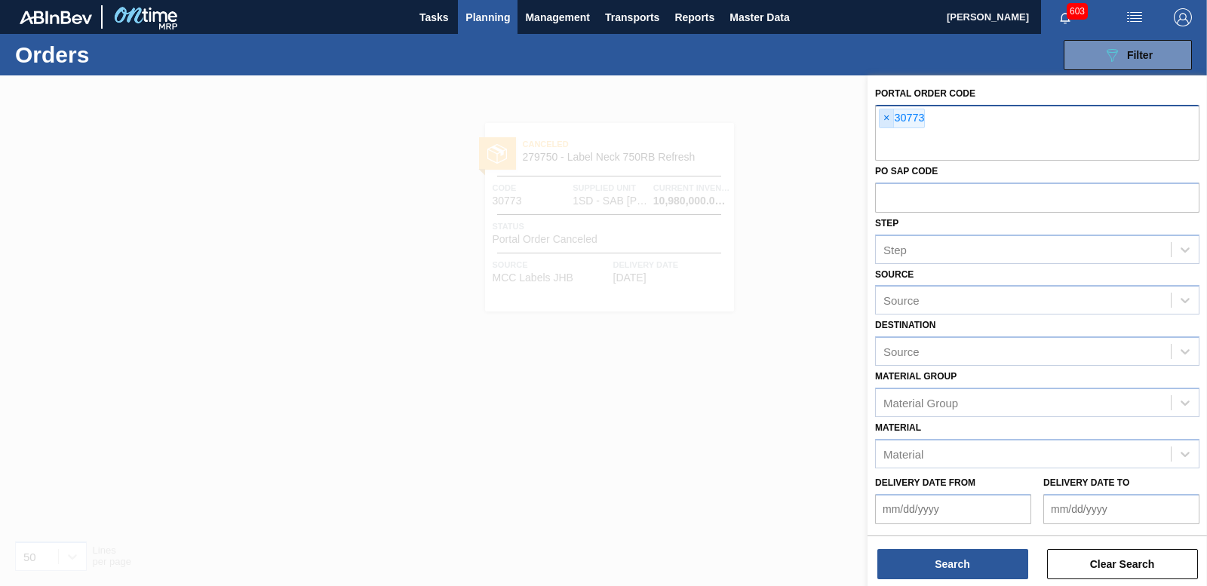
click at [883, 120] on span "×" at bounding box center [886, 118] width 14 height 18
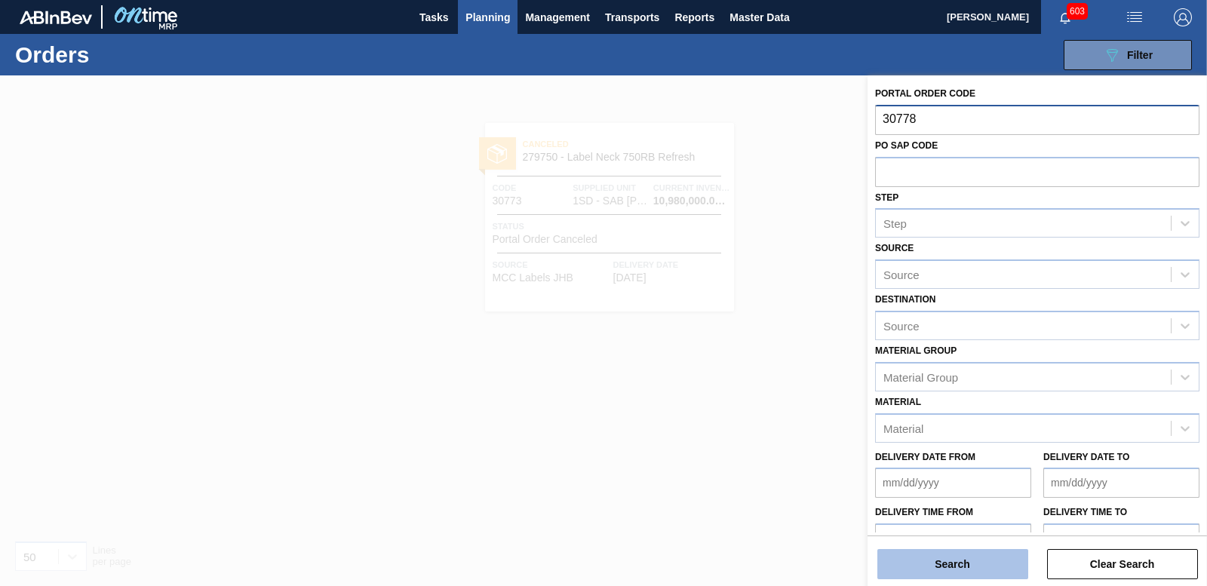
type input "30778"
click at [950, 576] on button "Search" at bounding box center [952, 564] width 151 height 30
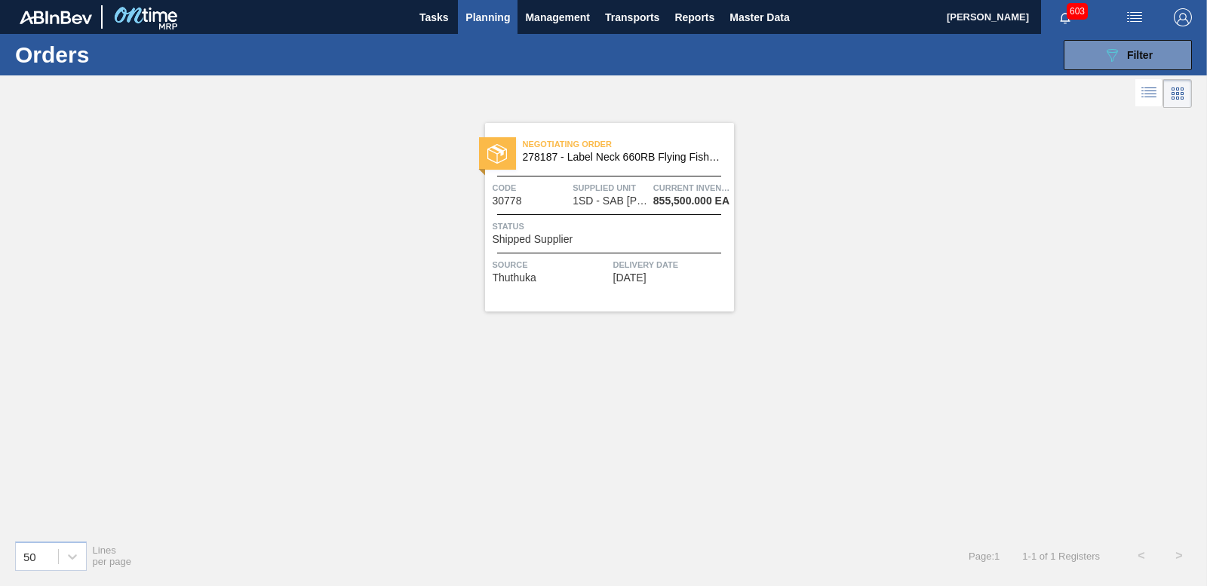
click at [530, 247] on div "Negotiating Order 278187 - Label Neck 660RB Flying Fish Lemon 2020 Code 30778 S…" at bounding box center [609, 217] width 249 height 189
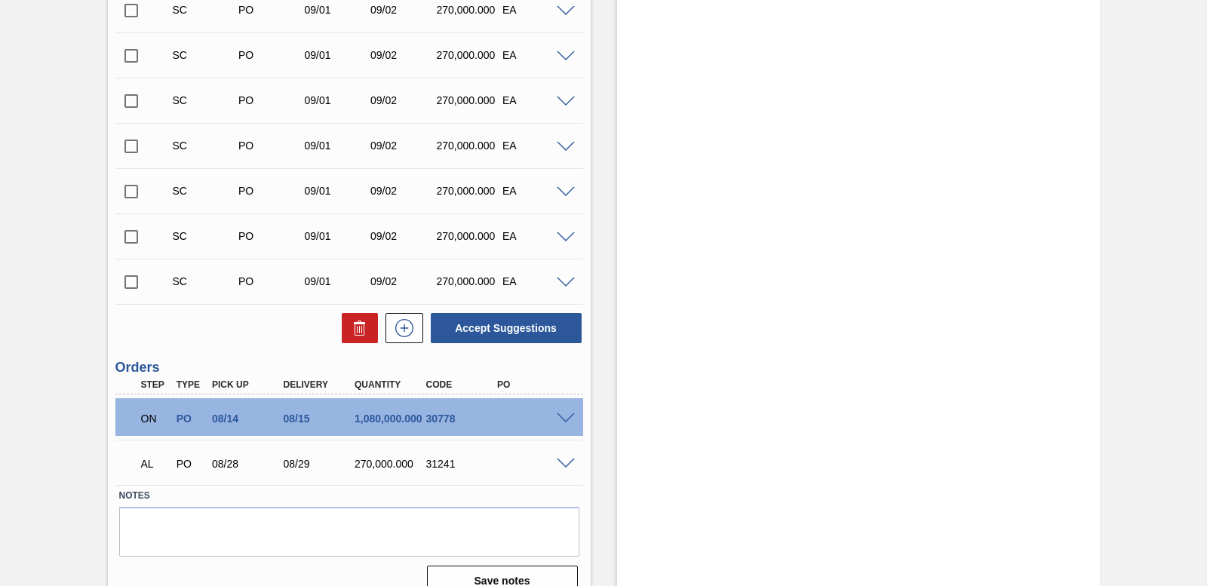
scroll to position [743, 0]
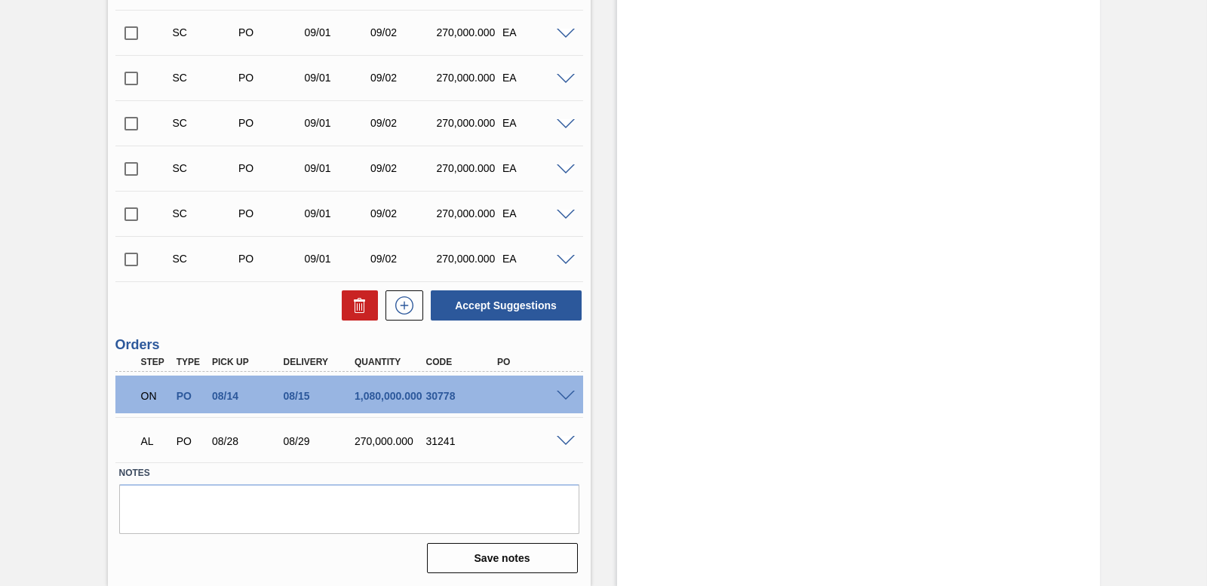
click at [558, 392] on span at bounding box center [566, 396] width 18 height 11
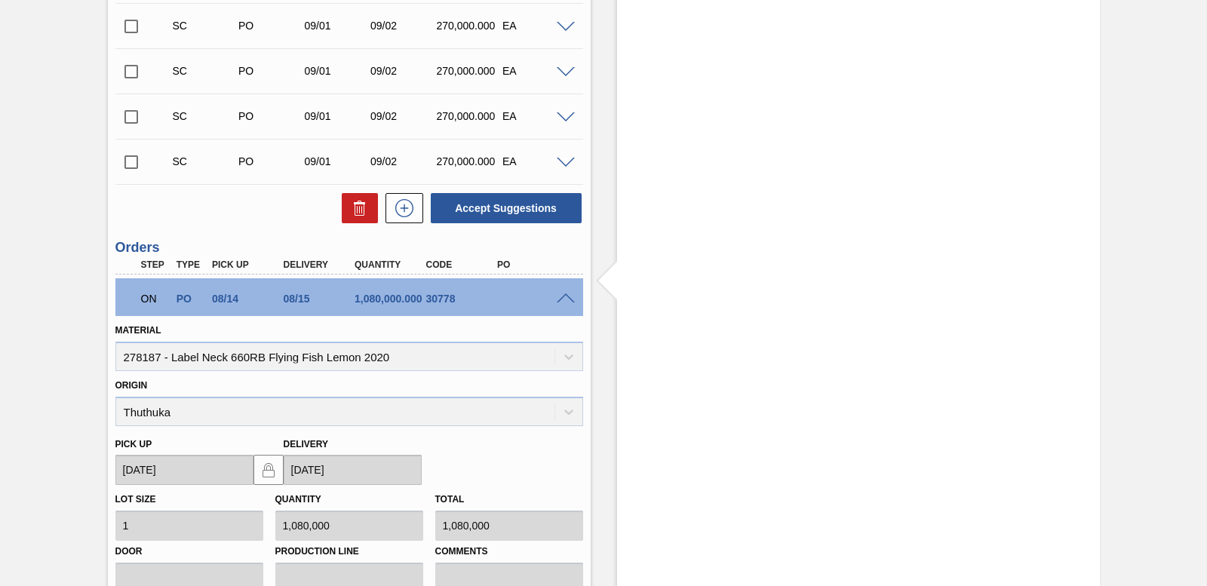
scroll to position [1109, 0]
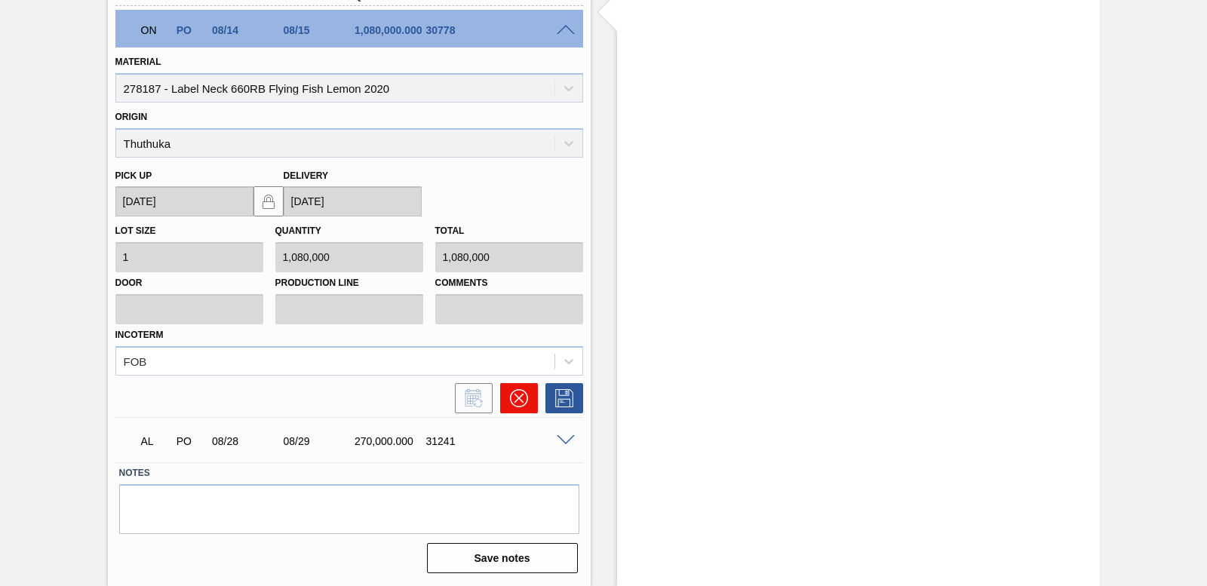
click at [523, 407] on button at bounding box center [519, 398] width 38 height 30
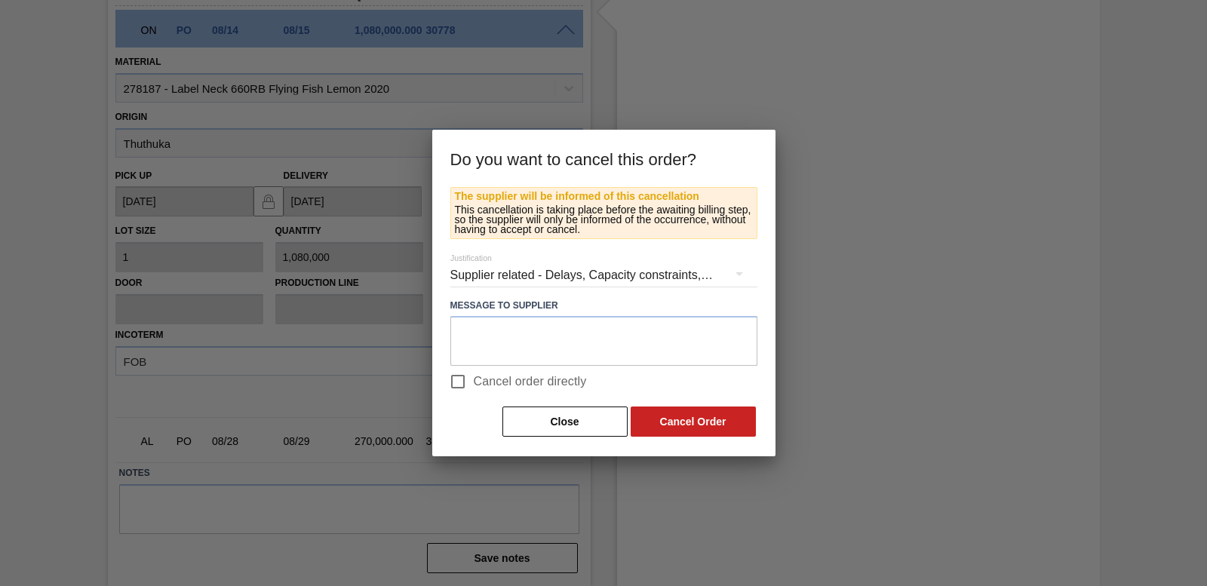
click at [465, 382] on input "Cancel order directly" at bounding box center [458, 382] width 32 height 32
checkbox input "true"
click at [692, 419] on button "Cancel Order" at bounding box center [693, 422] width 125 height 30
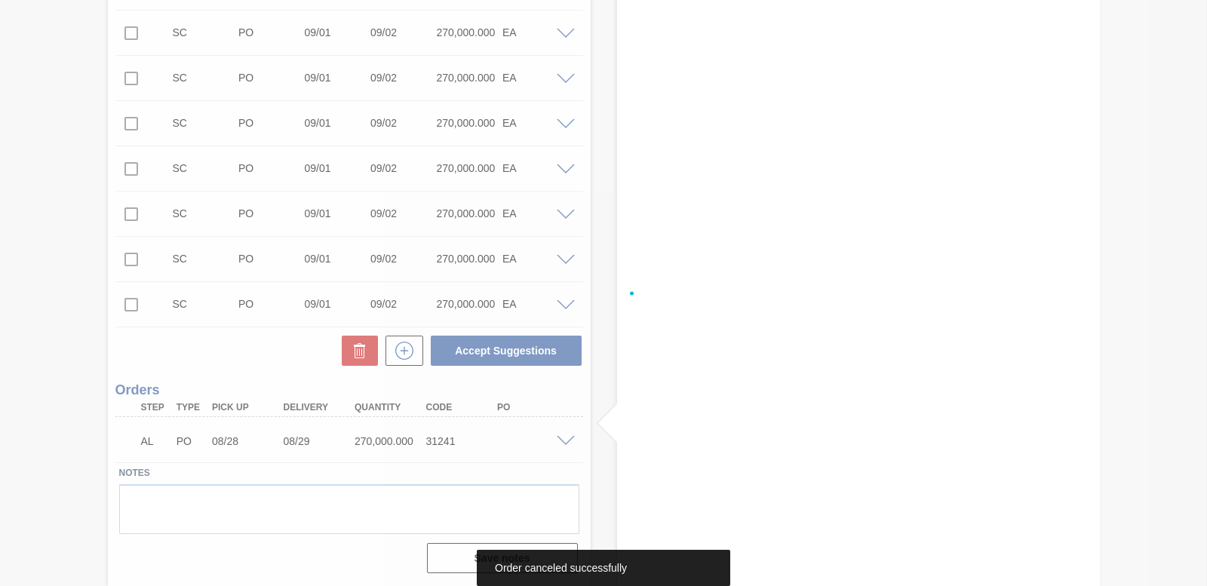
scroll to position [698, 0]
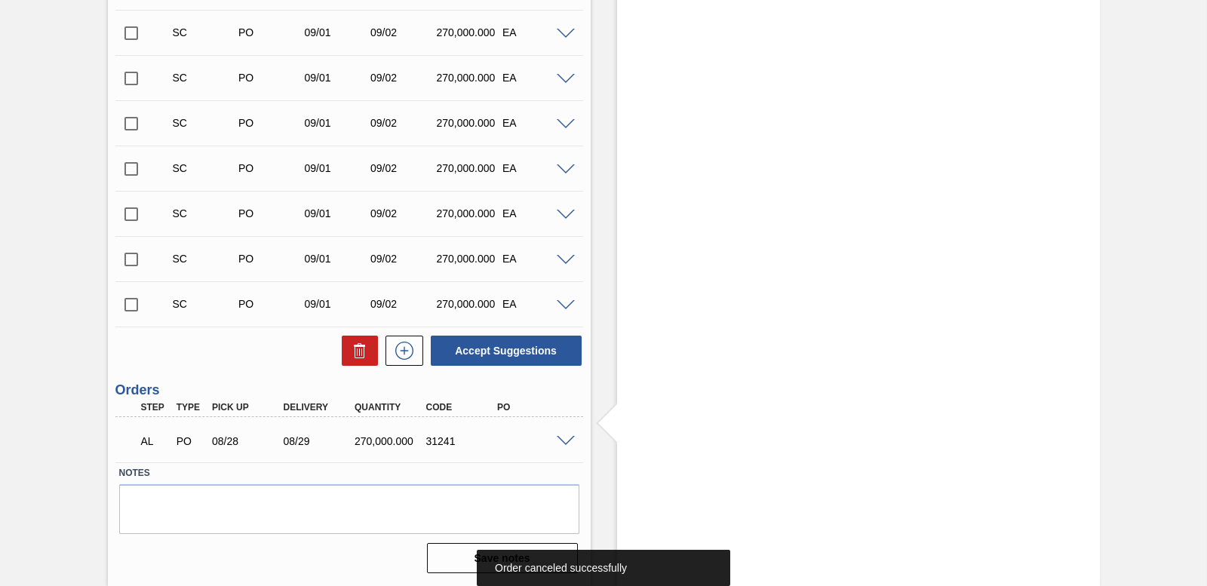
click at [558, 440] on span at bounding box center [566, 441] width 18 height 11
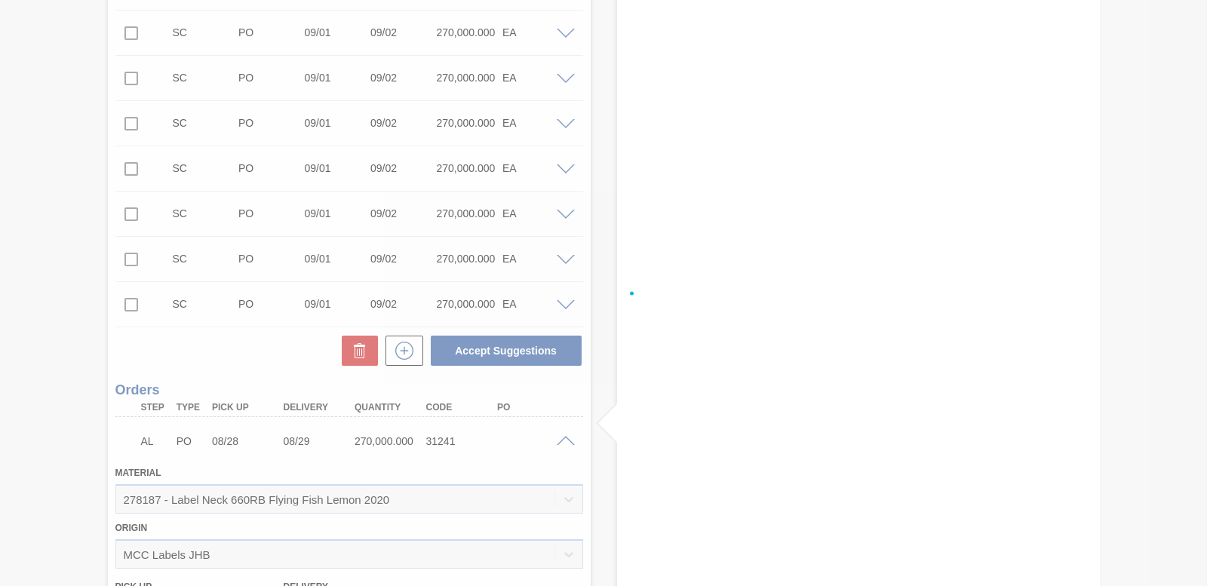
scroll to position [1064, 0]
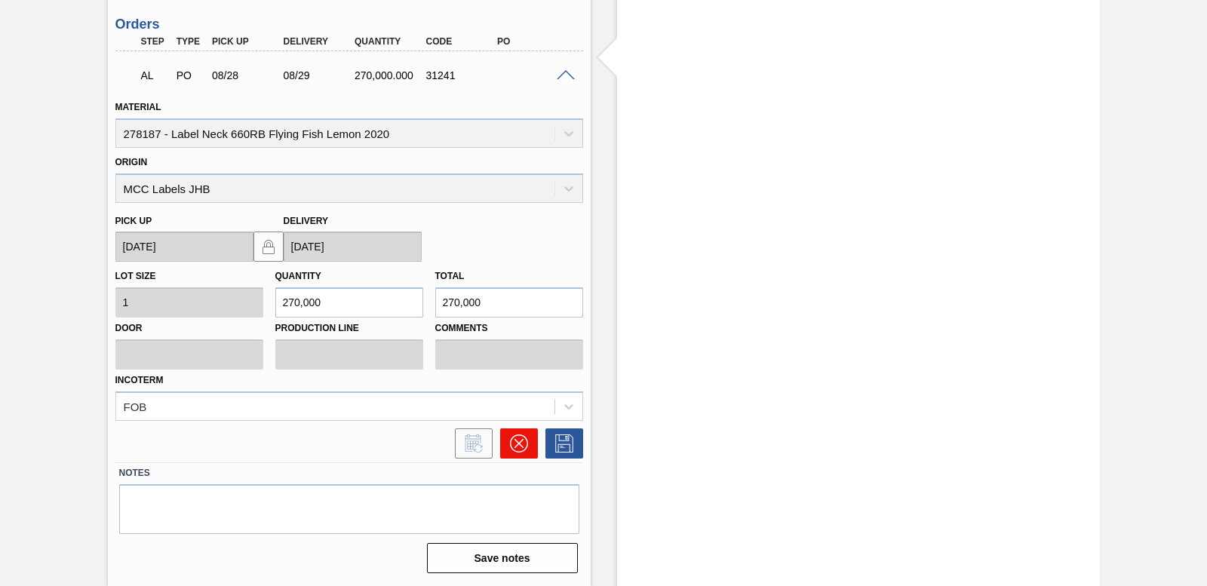
click at [522, 436] on icon at bounding box center [518, 443] width 18 height 18
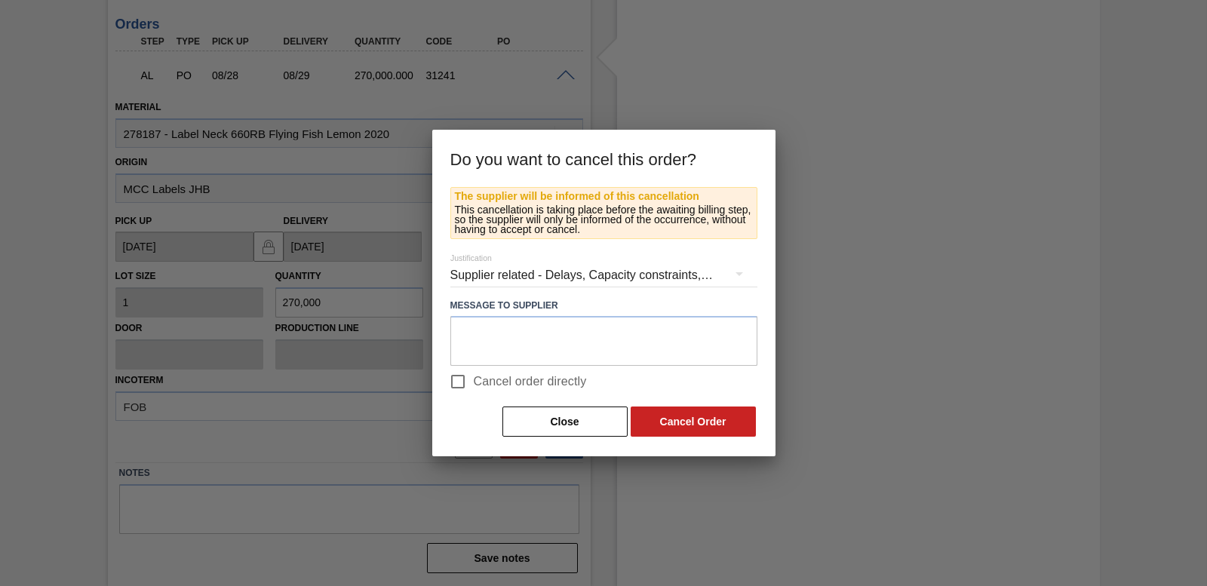
click at [459, 384] on input "Cancel order directly" at bounding box center [458, 382] width 32 height 32
checkbox input "true"
click at [703, 418] on button "Cancel Order" at bounding box center [693, 422] width 125 height 30
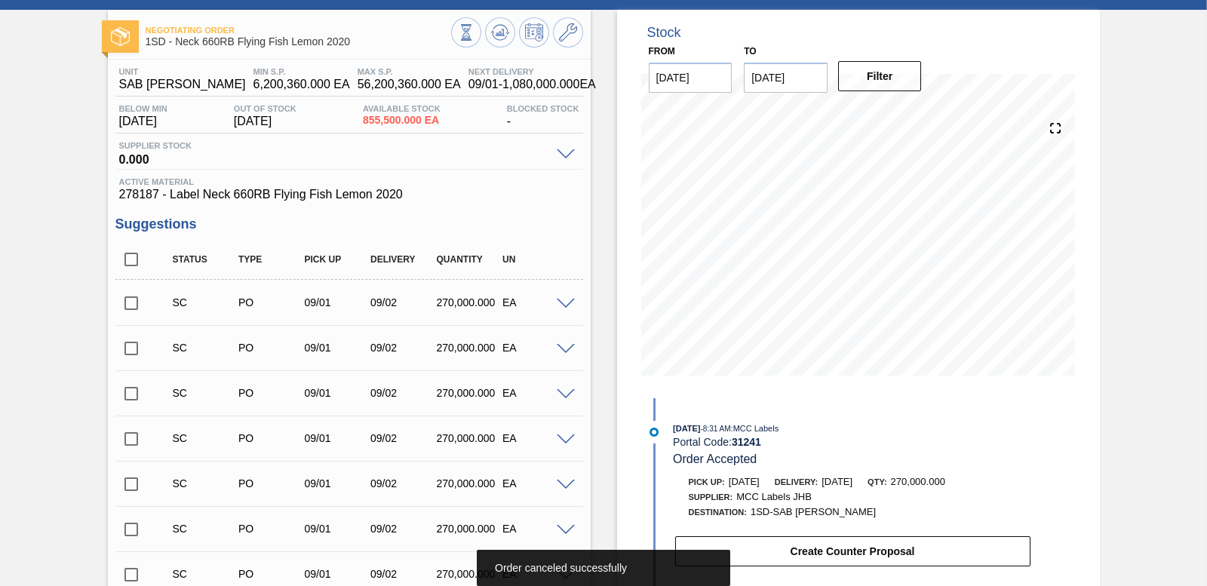
scroll to position [0, 0]
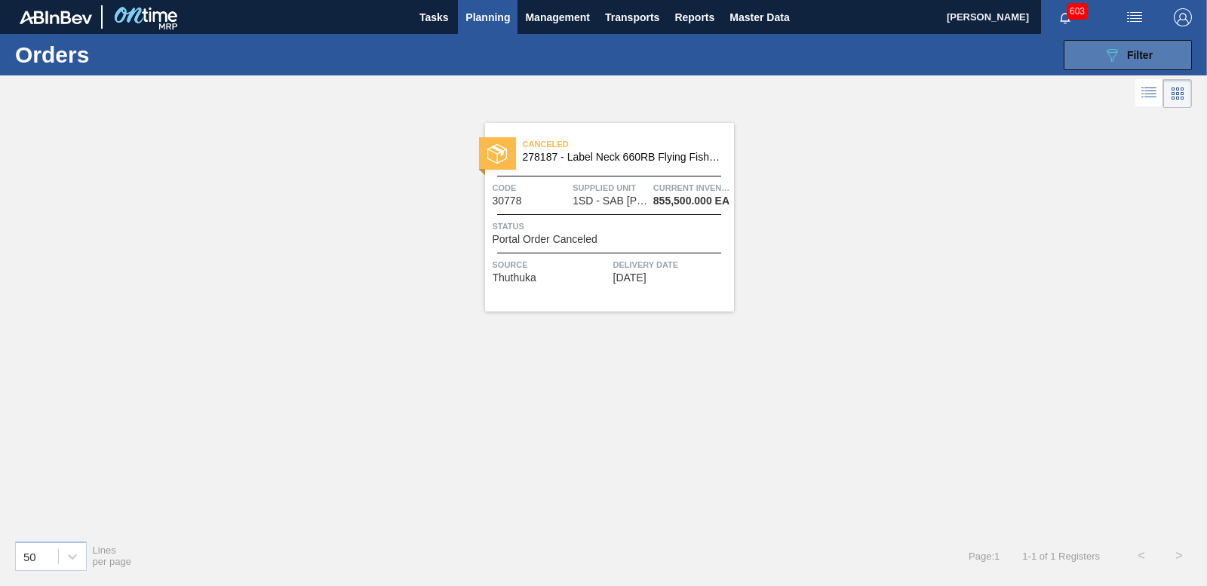
click at [1116, 52] on icon at bounding box center [1112, 55] width 11 height 13
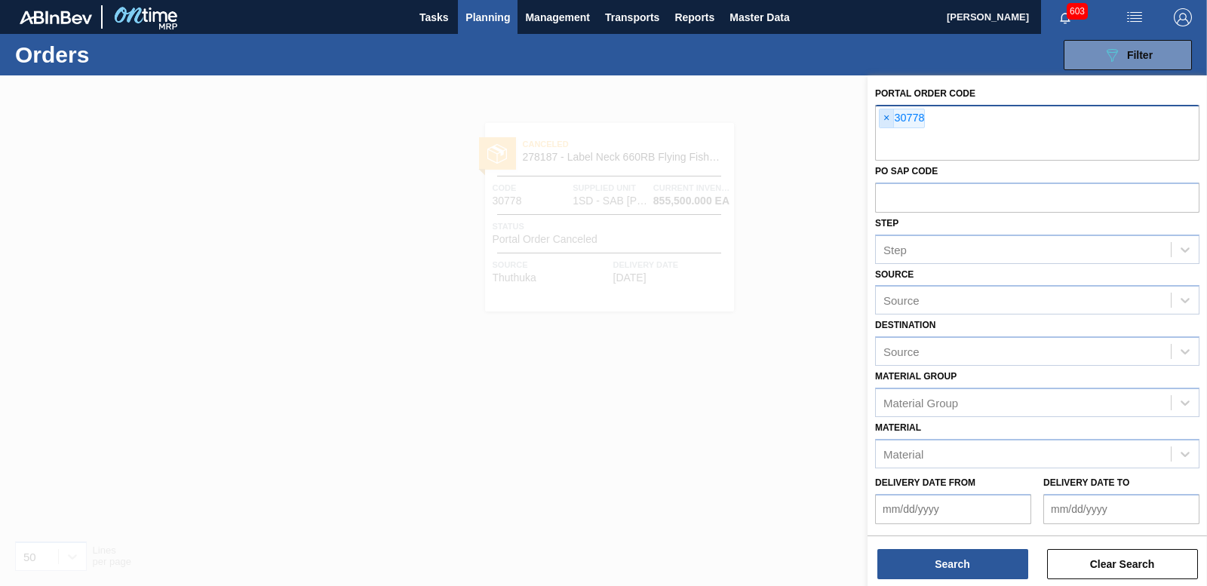
click at [886, 124] on span "×" at bounding box center [886, 118] width 14 height 18
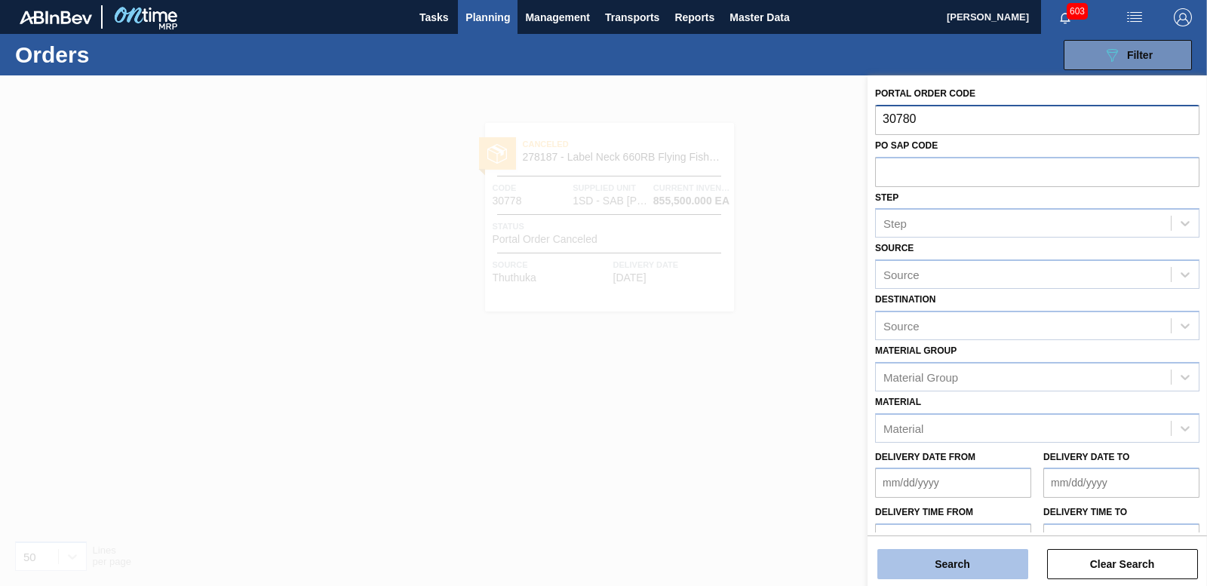
type input "30780"
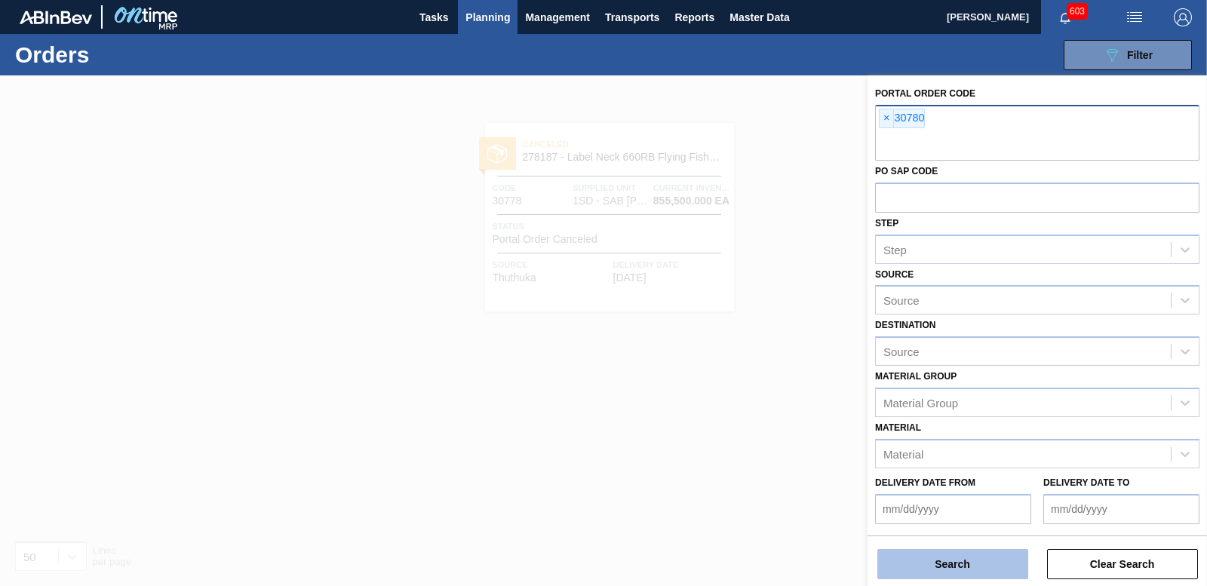
click at [929, 569] on button "Search" at bounding box center [952, 564] width 151 height 30
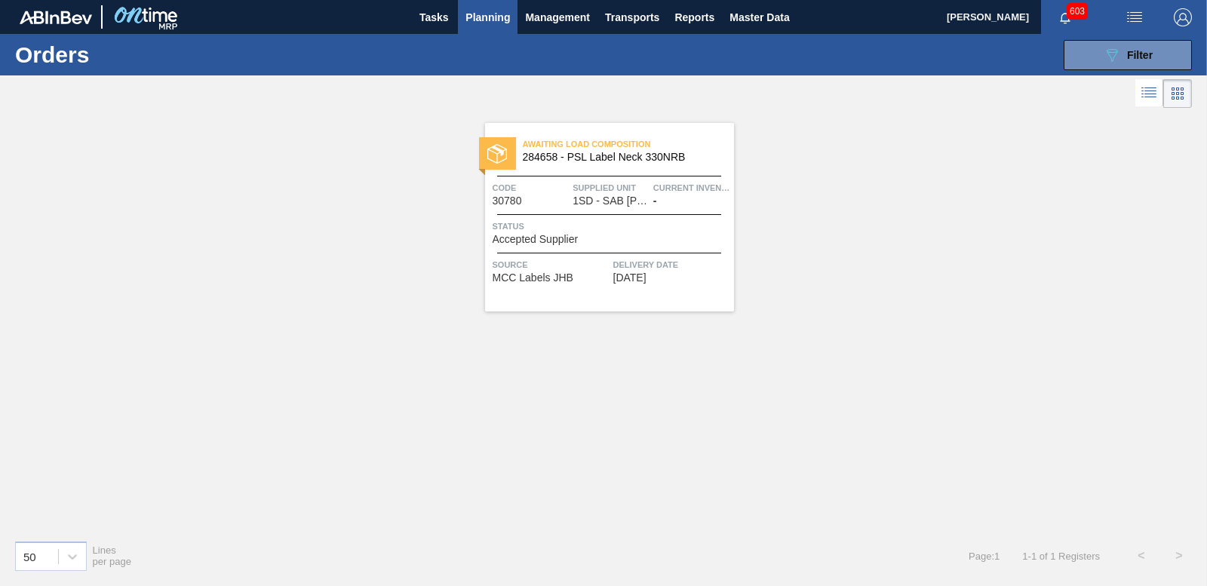
click at [537, 235] on span "Accepted Supplier" at bounding box center [536, 239] width 86 height 11
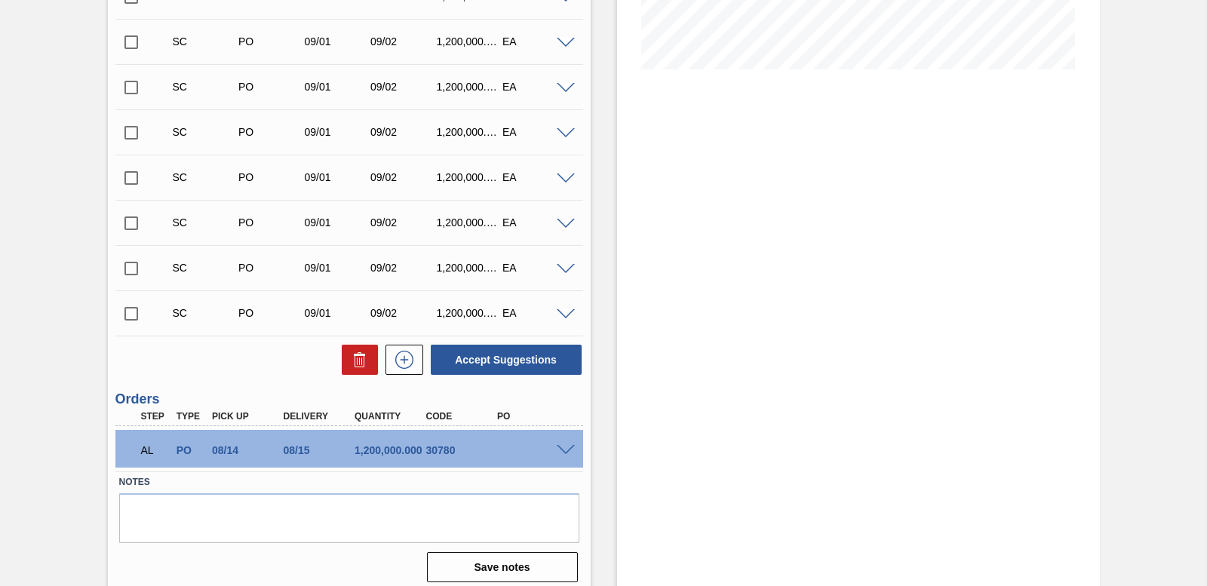
scroll to position [381, 0]
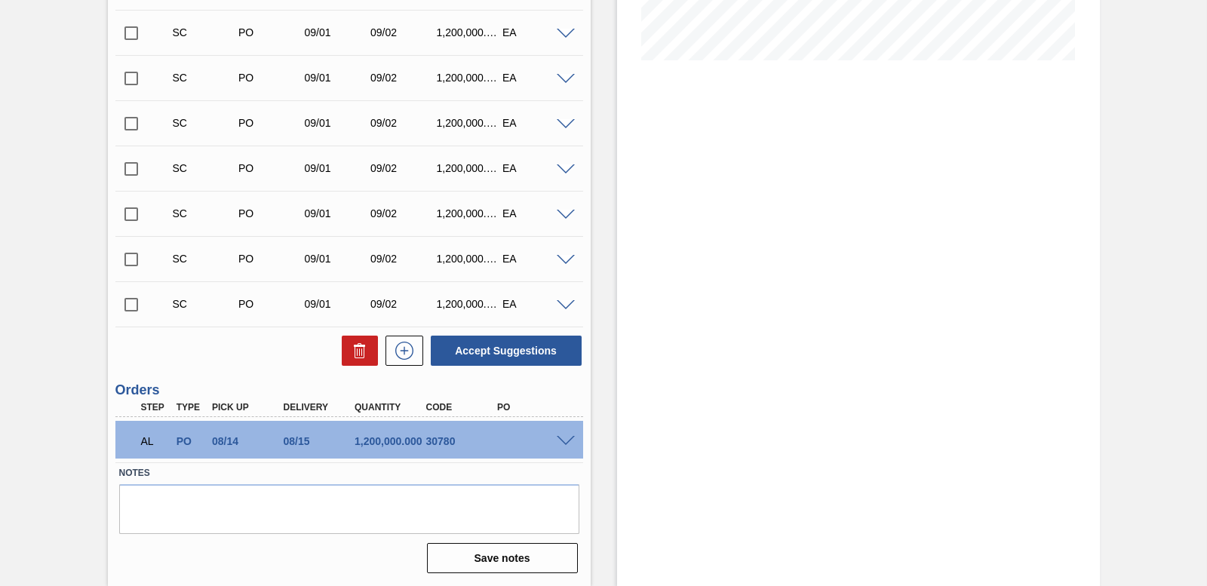
click at [563, 444] on span at bounding box center [566, 441] width 18 height 11
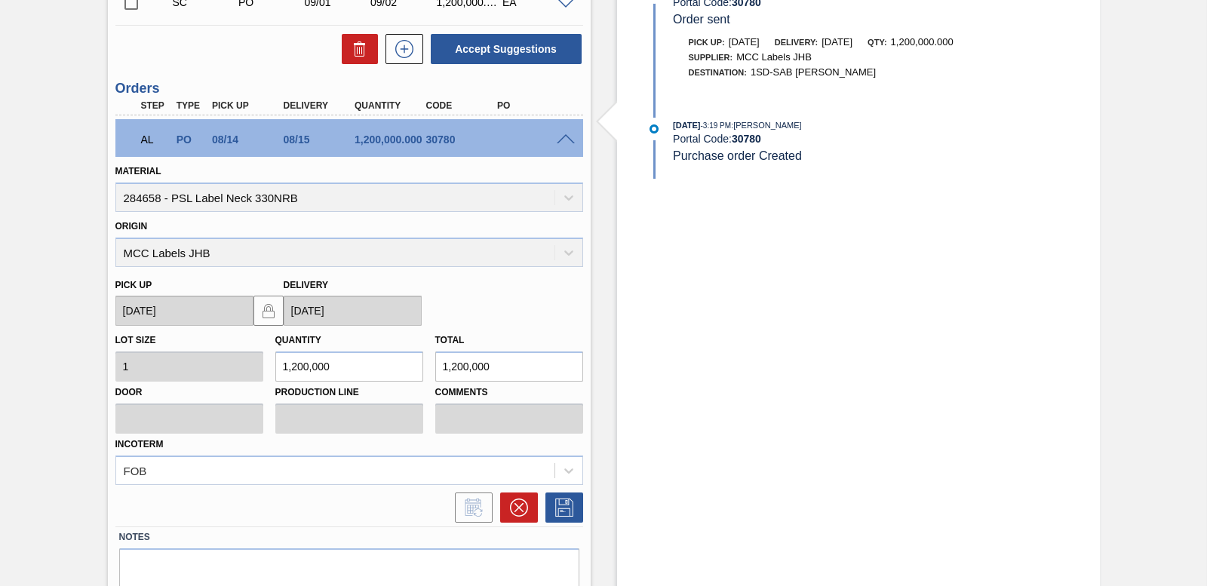
scroll to position [747, 0]
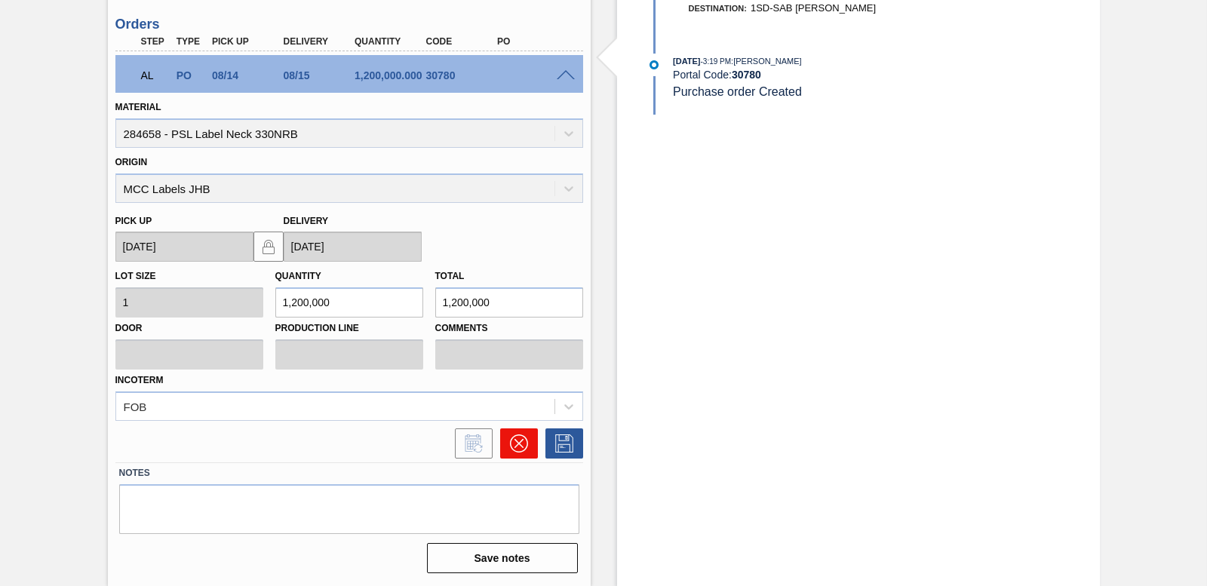
click at [525, 435] on icon at bounding box center [519, 443] width 18 height 18
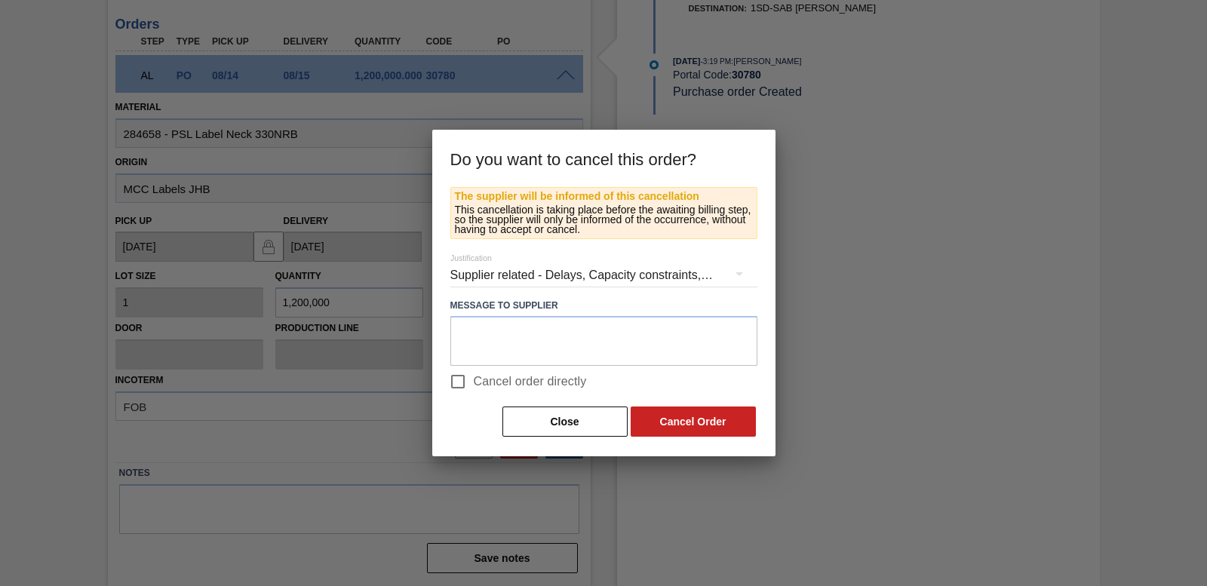
click at [461, 381] on input "Cancel order directly" at bounding box center [458, 382] width 32 height 32
checkbox input "true"
click at [551, 411] on button "Close" at bounding box center [564, 422] width 125 height 30
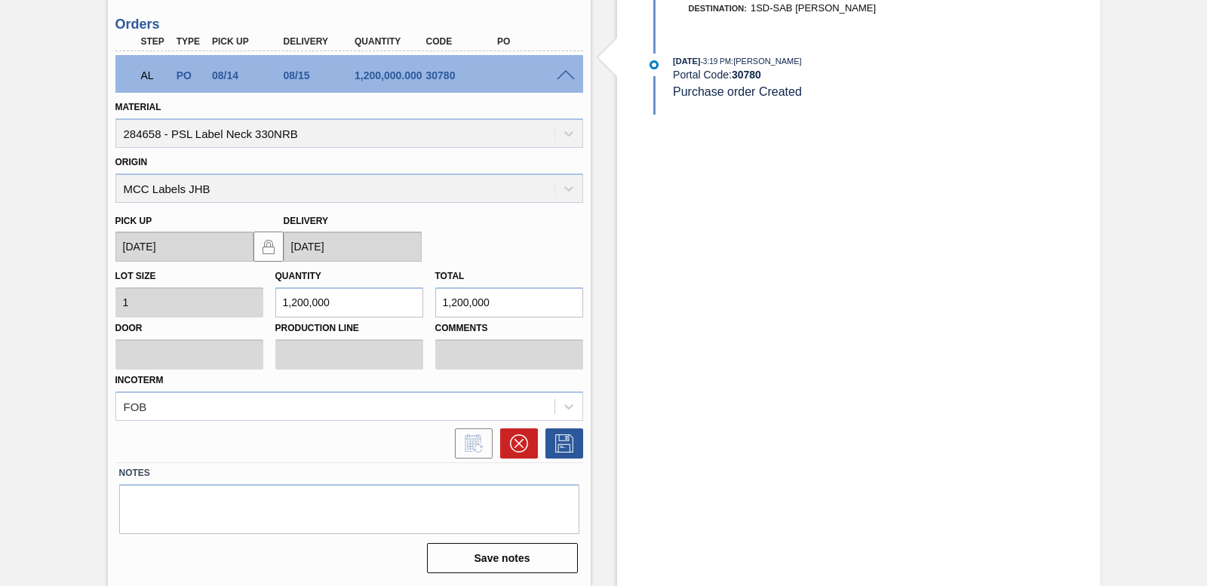
click at [563, 75] on span at bounding box center [566, 75] width 18 height 11
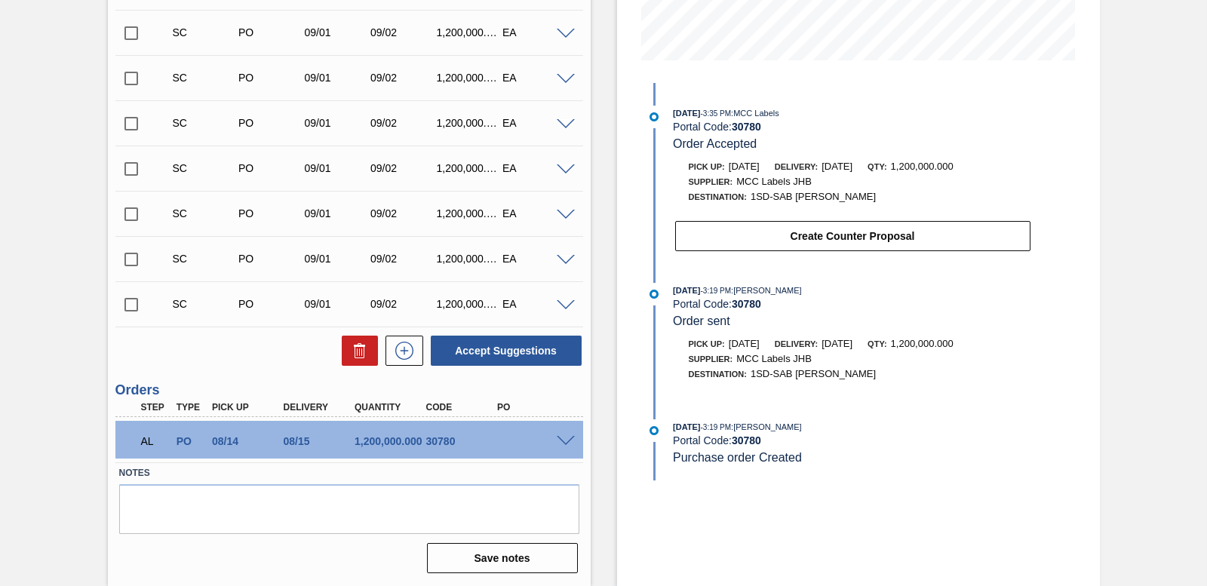
click at [560, 443] on span at bounding box center [566, 441] width 18 height 11
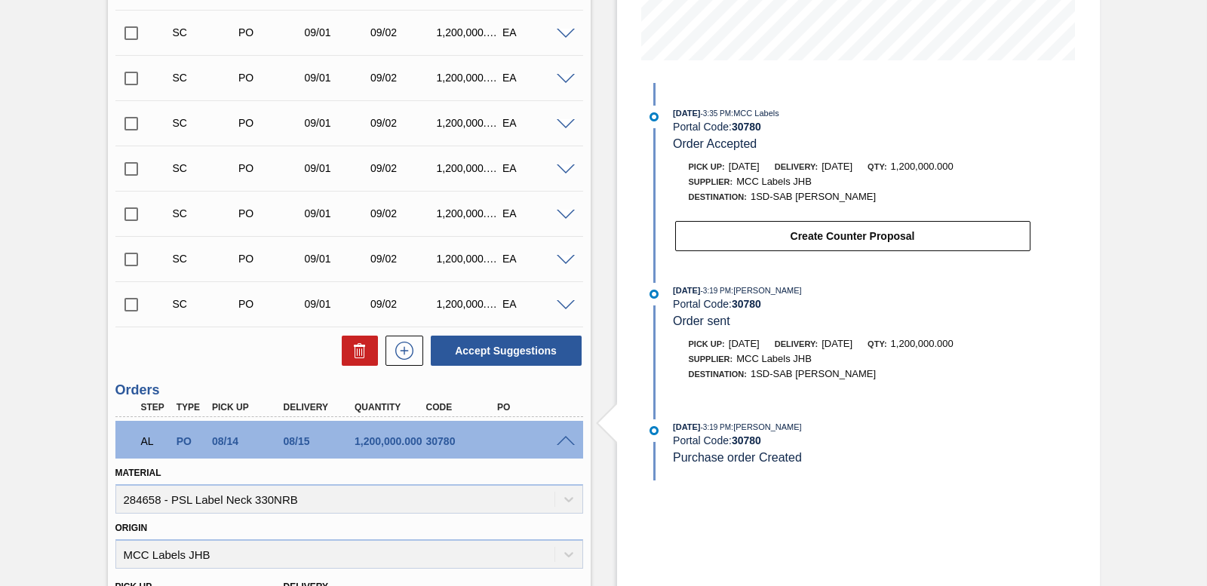
scroll to position [747, 0]
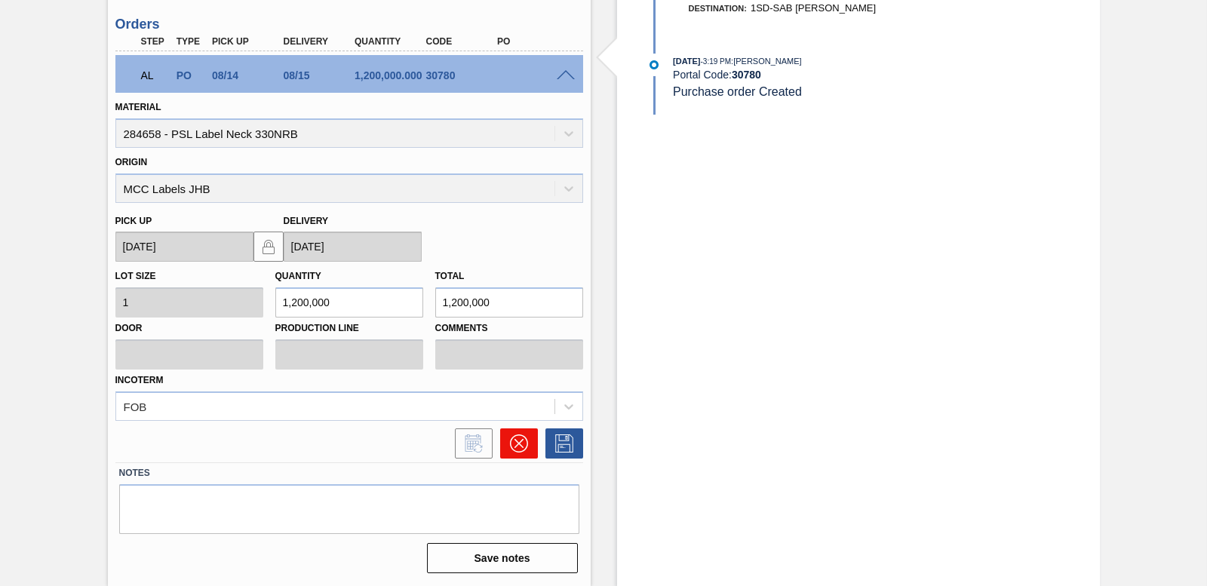
click at [508, 440] on button at bounding box center [519, 443] width 38 height 30
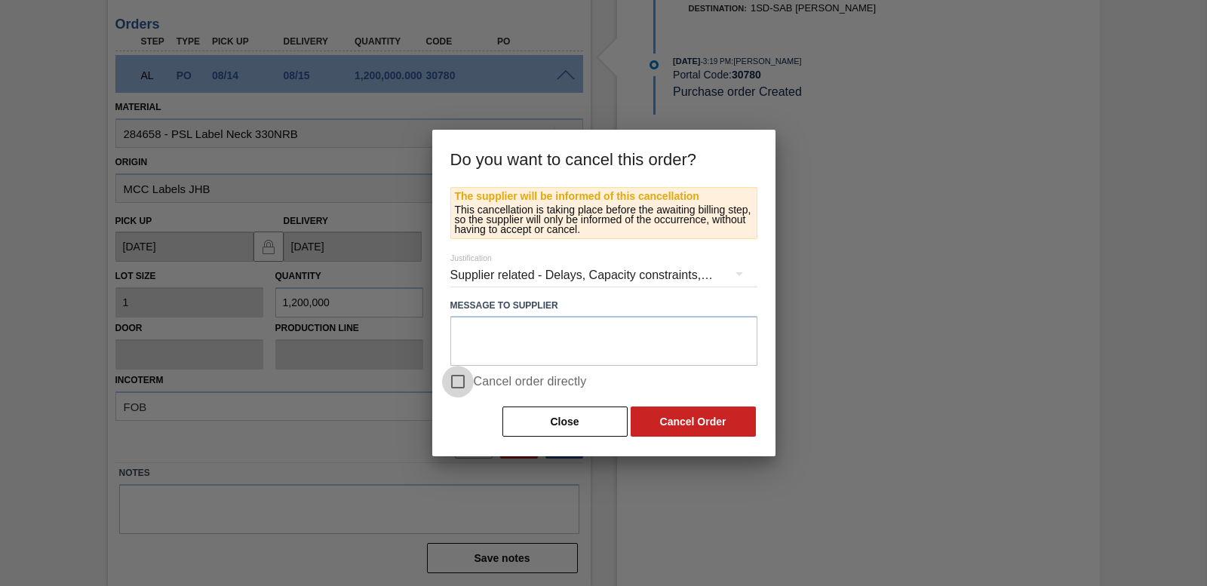
drag, startPoint x: 451, startPoint y: 378, endPoint x: 459, endPoint y: 377, distance: 8.3
click at [452, 378] on input "Cancel order directly" at bounding box center [458, 382] width 32 height 32
checkbox input "true"
click at [681, 420] on button "Cancel Order" at bounding box center [693, 422] width 125 height 30
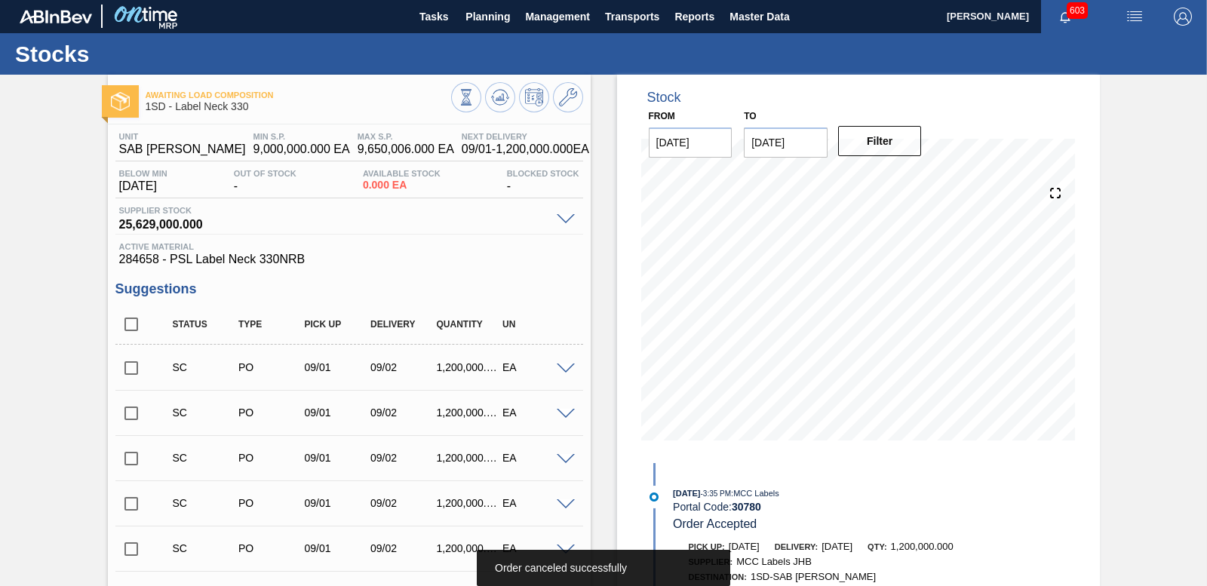
scroll to position [0, 0]
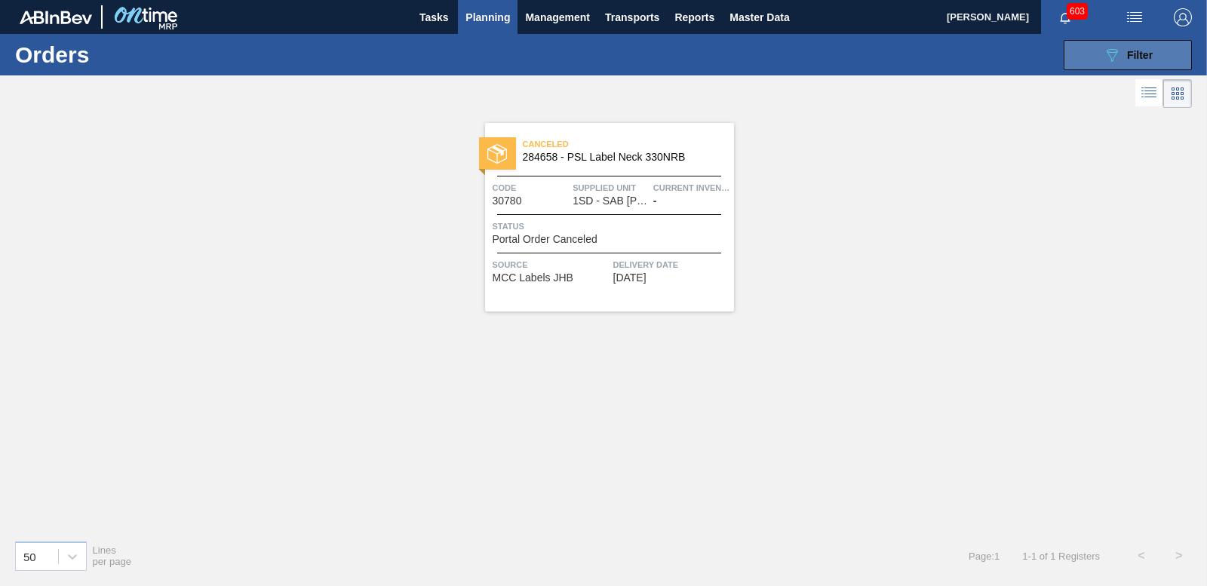
click at [1129, 51] on span "Filter" at bounding box center [1140, 55] width 26 height 12
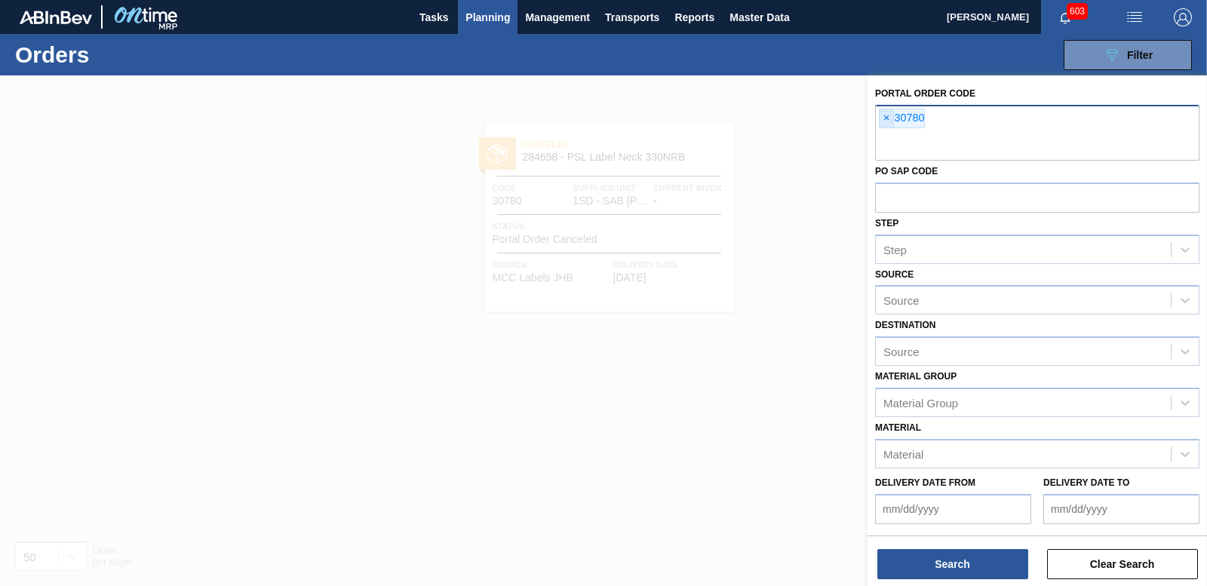
click at [882, 116] on span "×" at bounding box center [886, 118] width 14 height 18
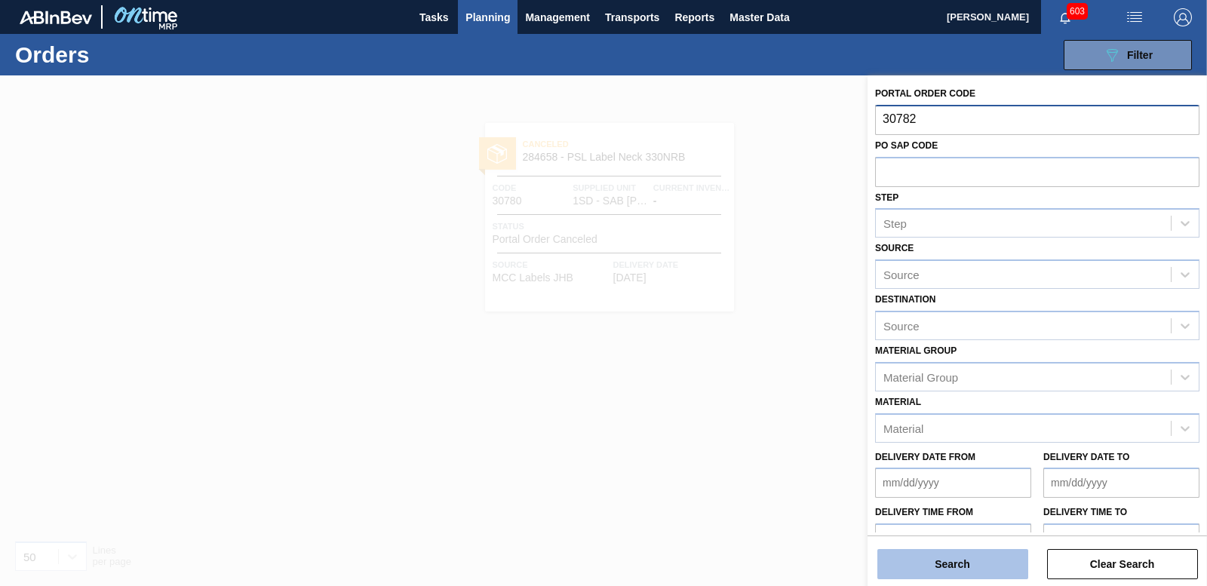
type input "30782"
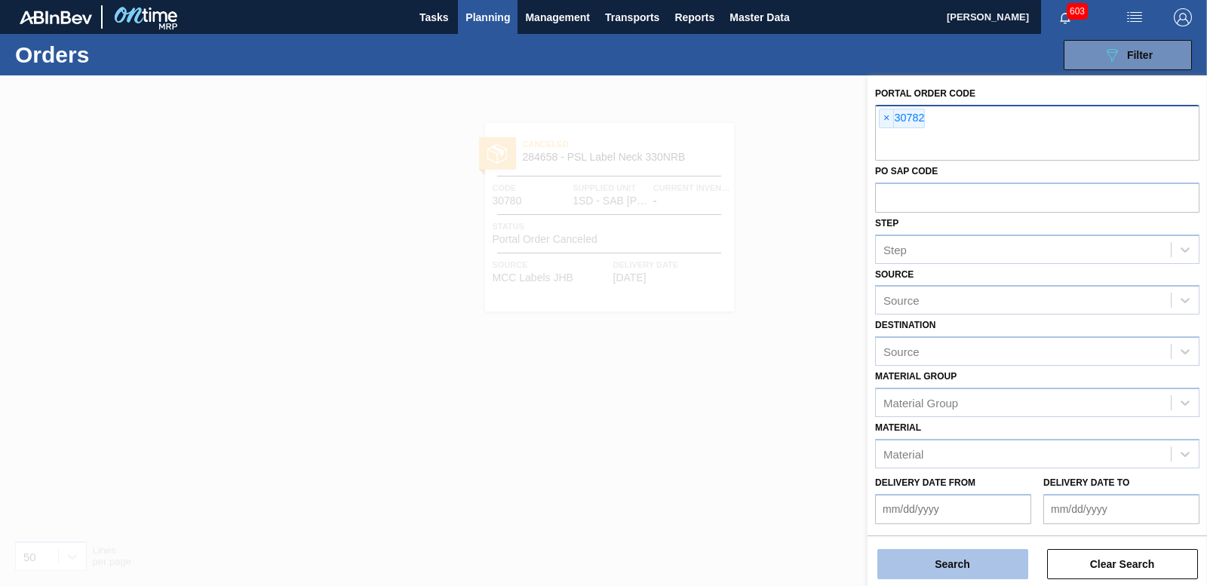
click at [968, 567] on button "Search" at bounding box center [952, 564] width 151 height 30
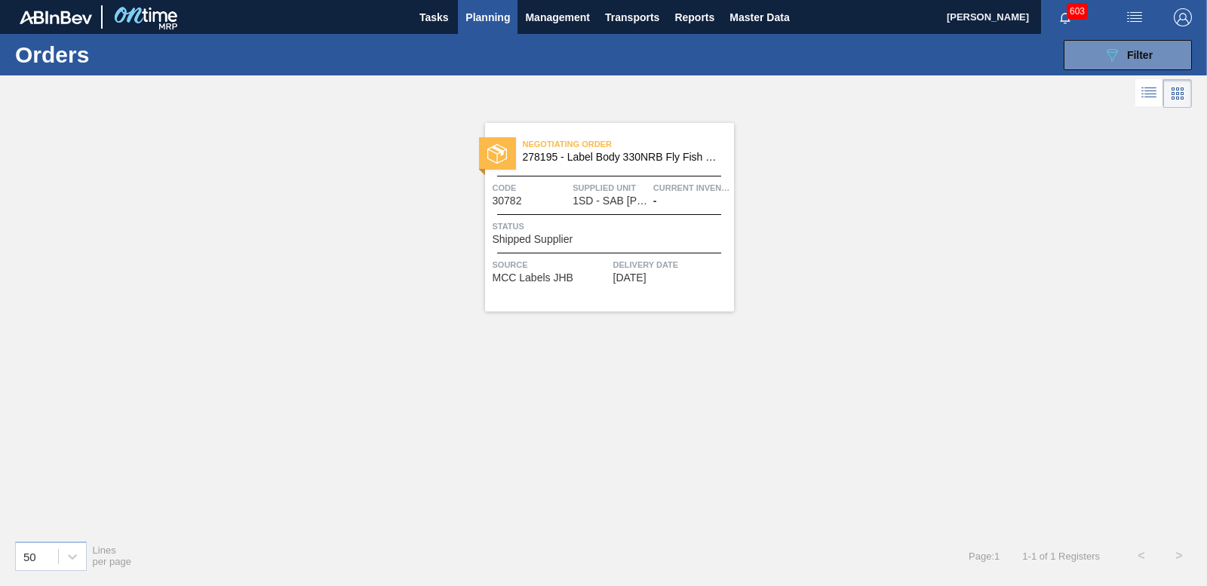
click at [533, 235] on span "Shipped Supplier" at bounding box center [533, 239] width 81 height 11
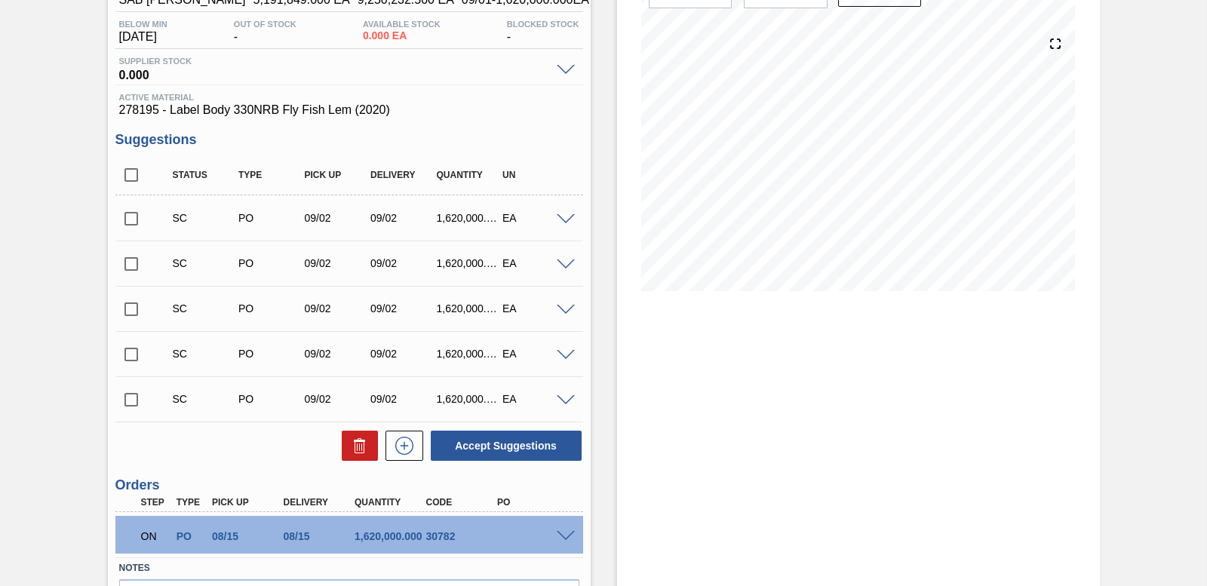
scroll to position [245, 0]
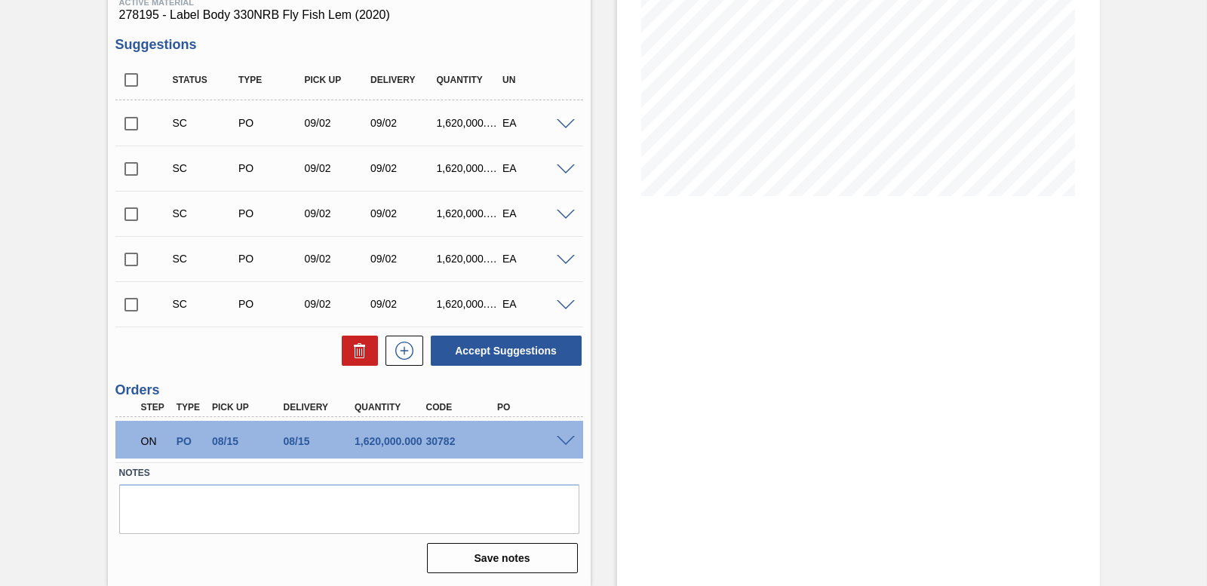
click at [560, 437] on span at bounding box center [566, 441] width 18 height 11
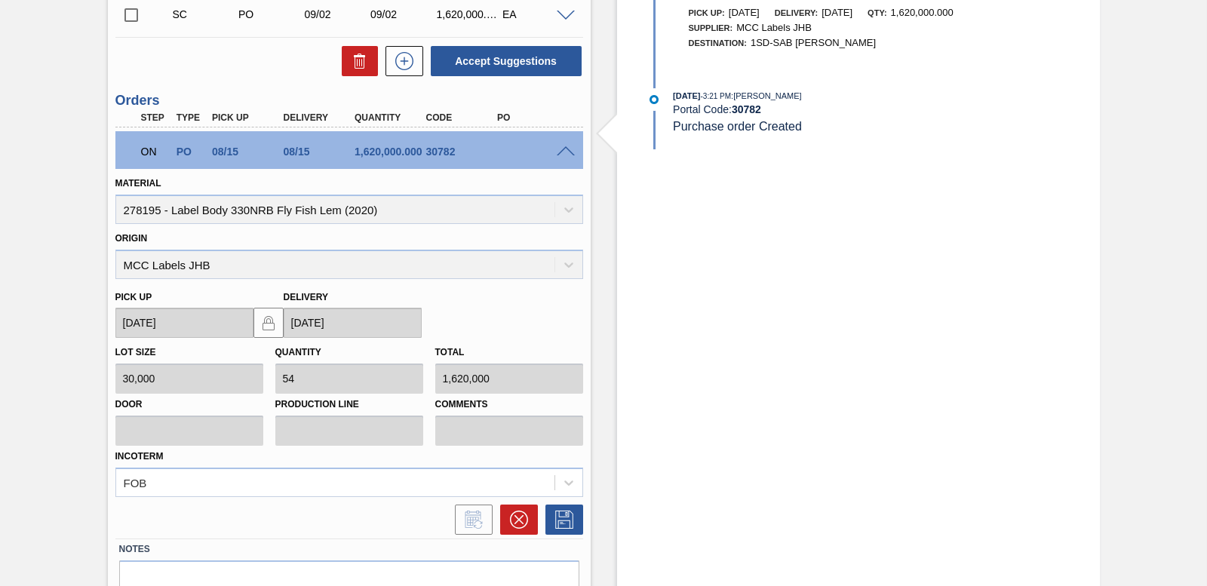
scroll to position [611, 0]
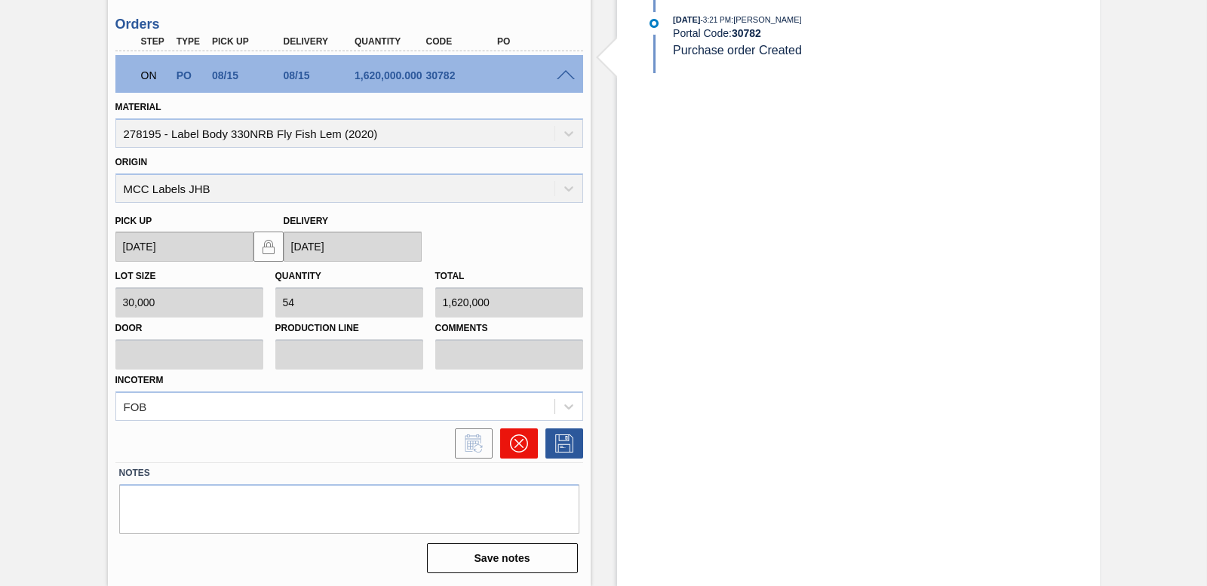
click at [515, 440] on icon at bounding box center [519, 443] width 18 height 18
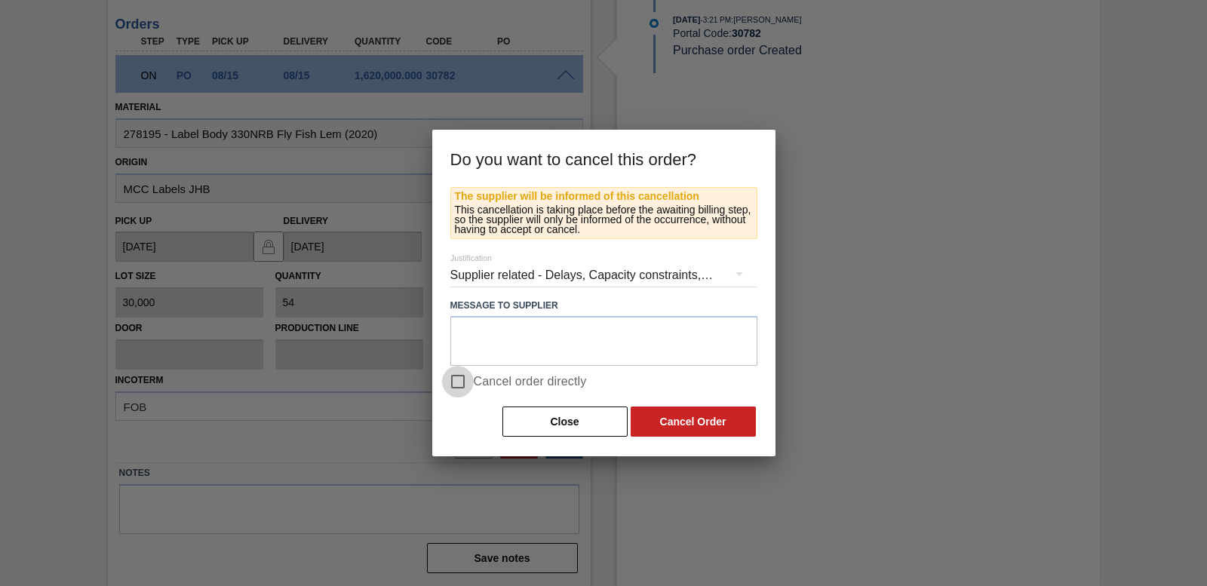
click at [463, 382] on input "Cancel order directly" at bounding box center [458, 382] width 32 height 32
checkbox input "true"
click at [674, 413] on button "Cancel Order" at bounding box center [693, 422] width 125 height 30
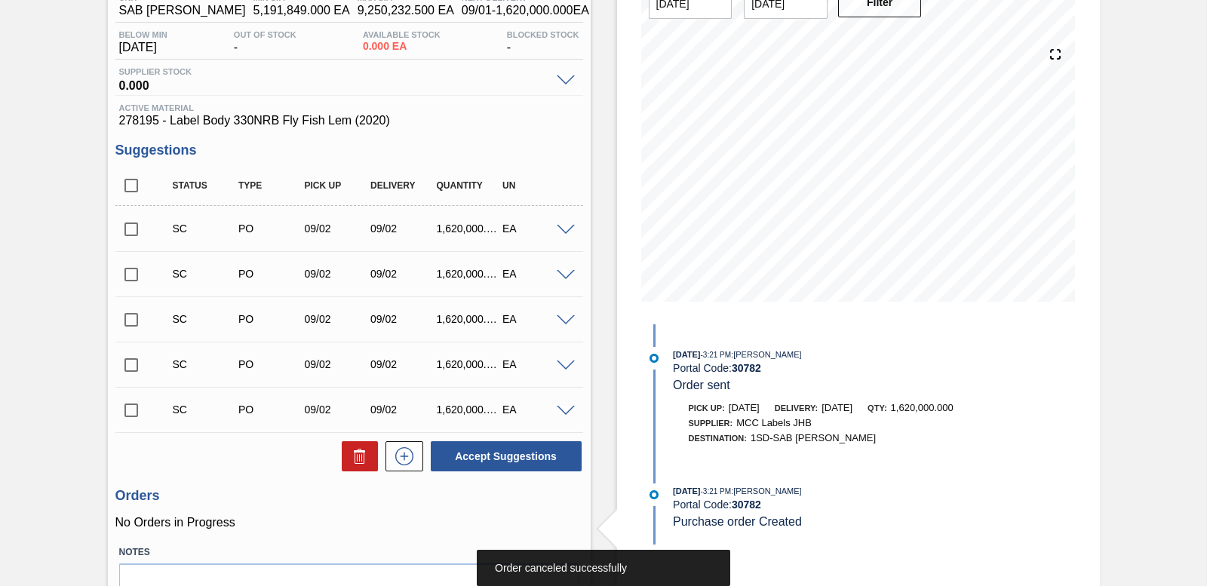
scroll to position [0, 0]
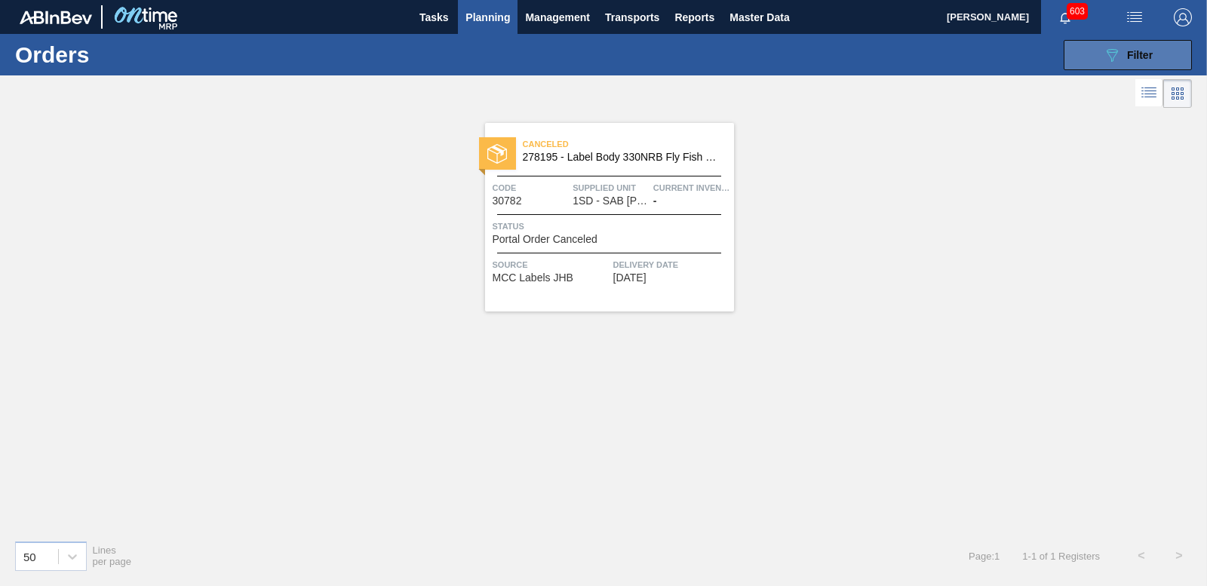
click at [1119, 48] on icon "089F7B8B-B2A5-4AFE-B5C0-19BA573D28AC" at bounding box center [1112, 55] width 18 height 18
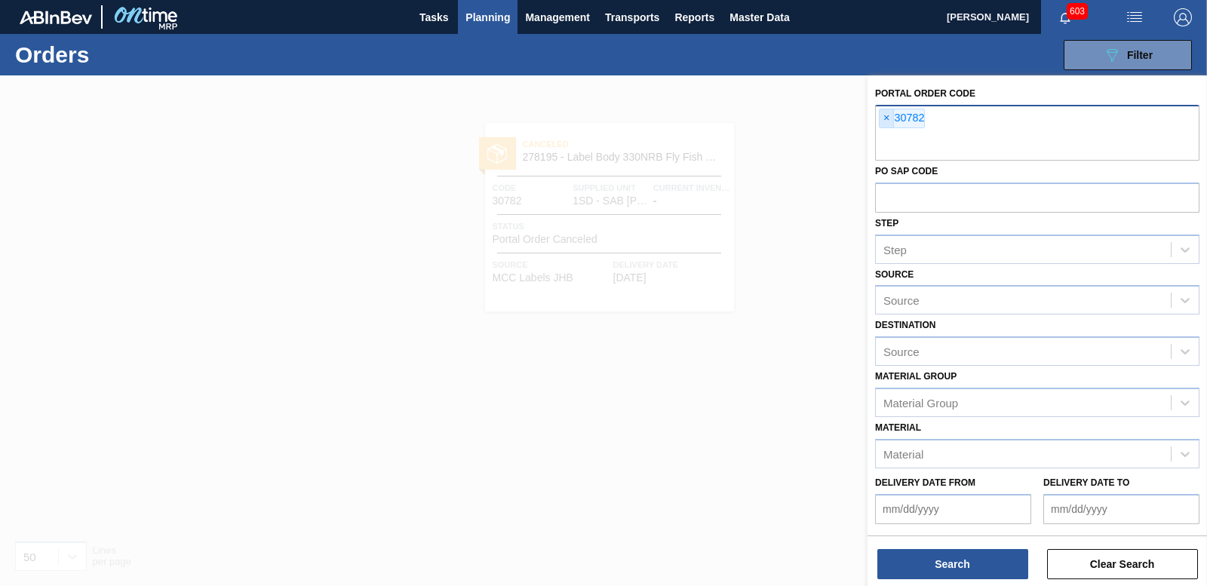
click at [886, 117] on span "×" at bounding box center [886, 118] width 14 height 18
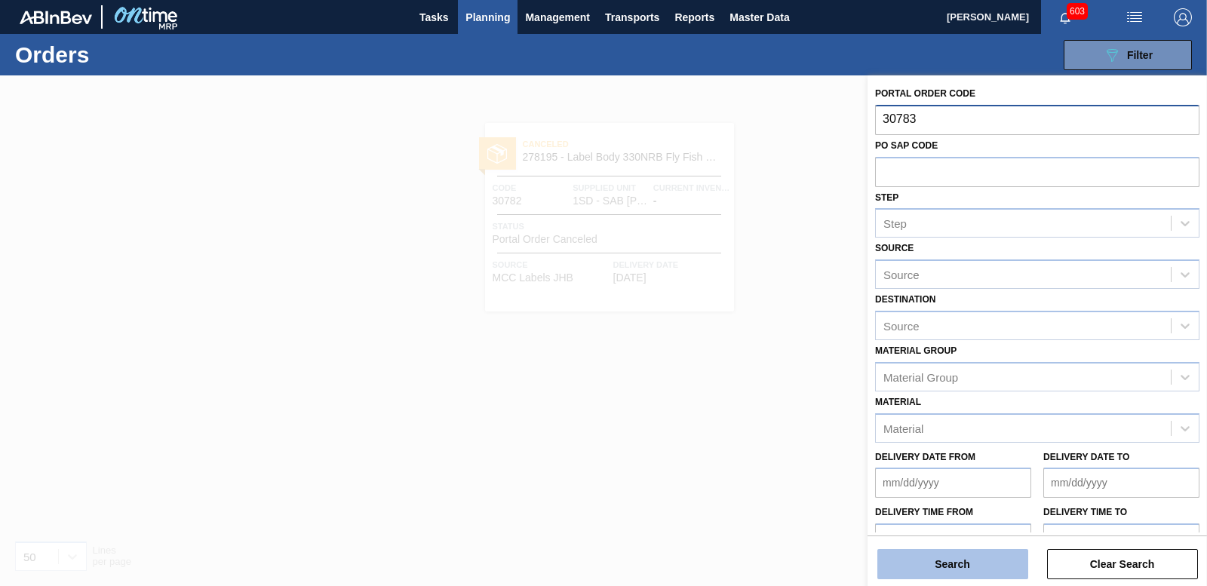
type input "30783"
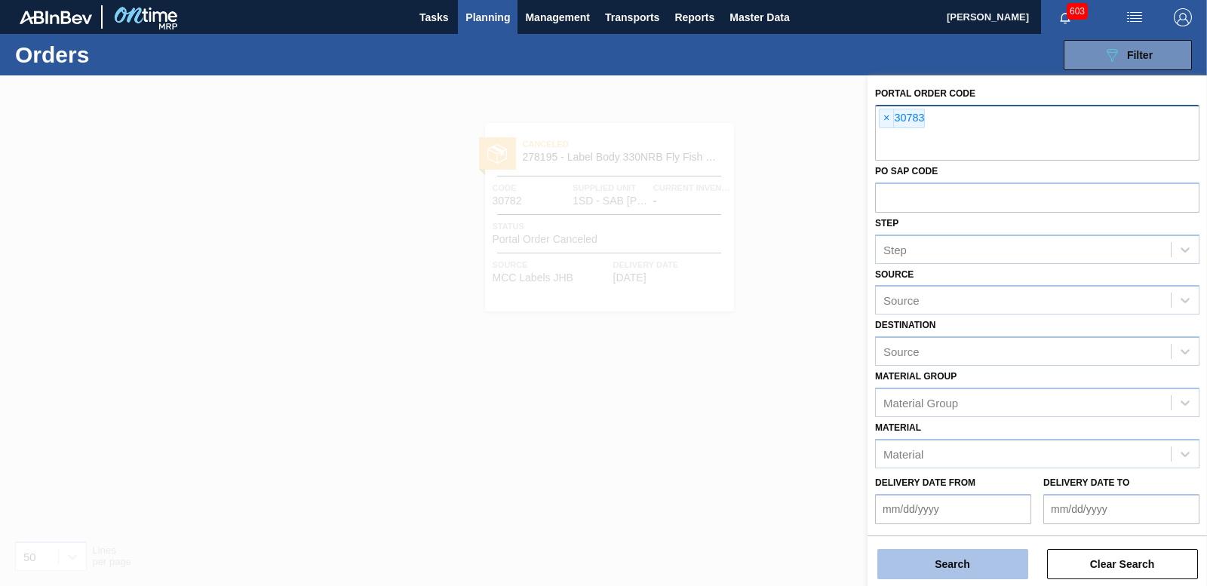
click at [987, 565] on button "Search" at bounding box center [952, 564] width 151 height 30
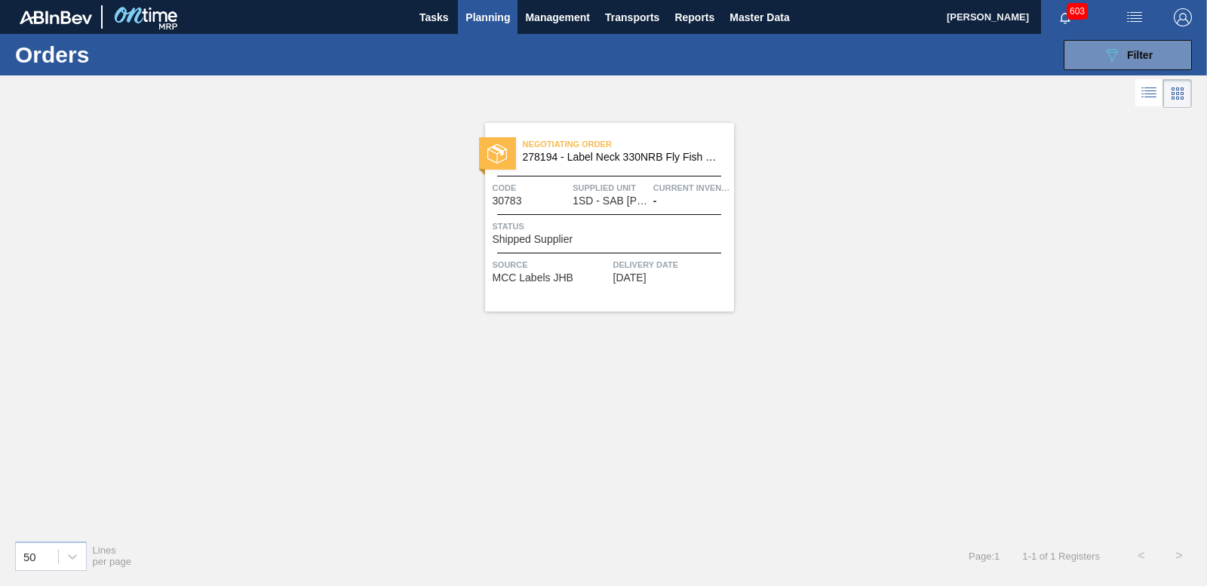
click at [529, 238] on span "Shipped Supplier" at bounding box center [533, 239] width 81 height 11
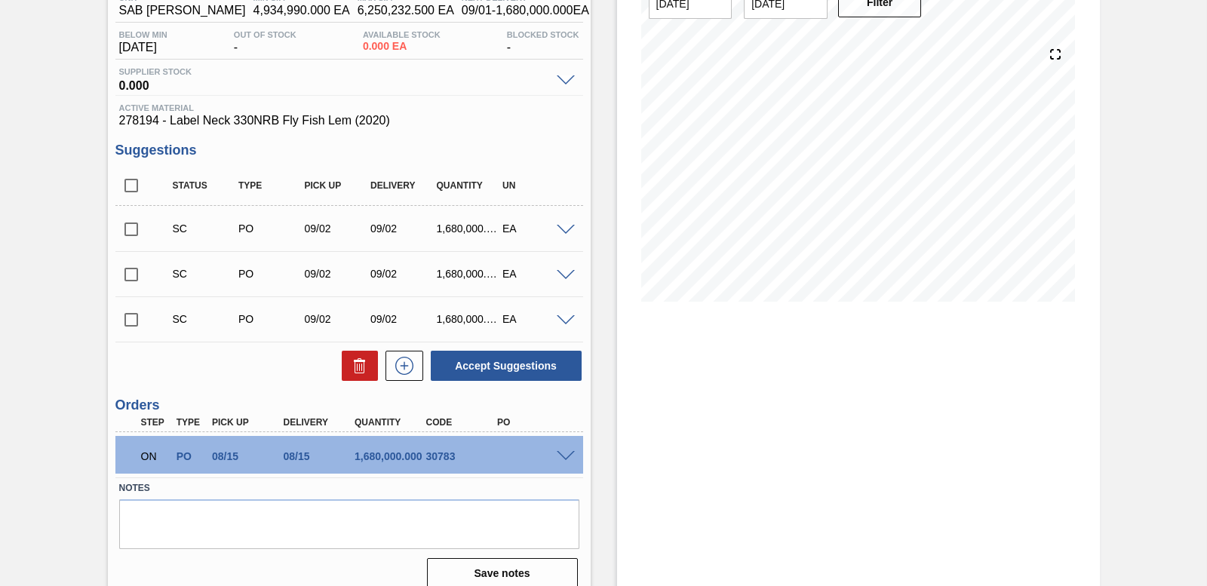
scroll to position [155, 0]
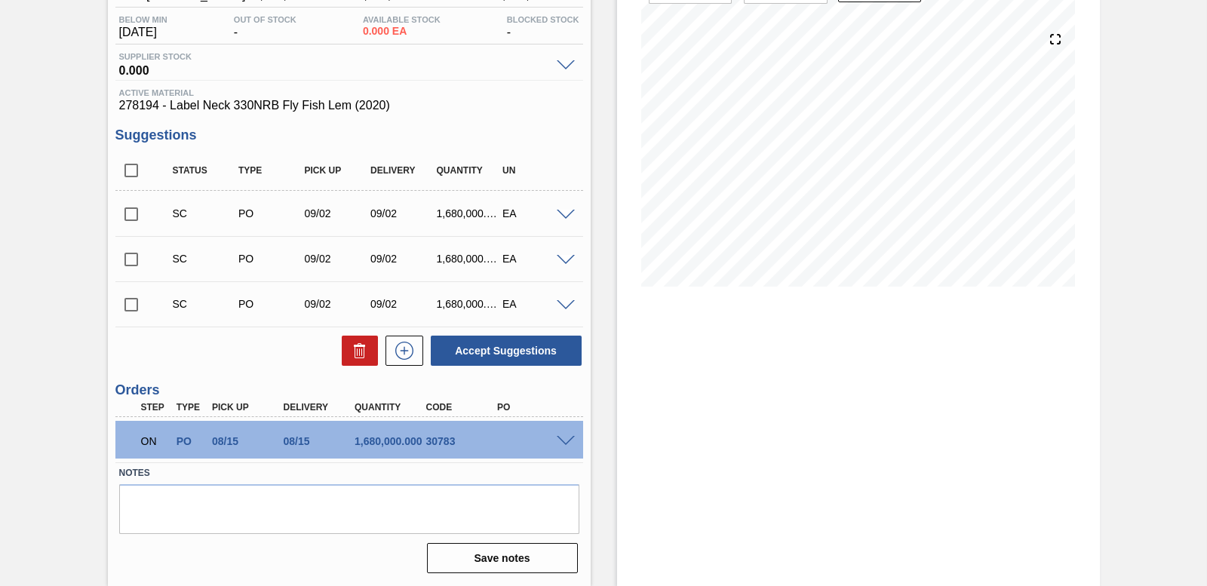
click at [565, 440] on span at bounding box center [566, 441] width 18 height 11
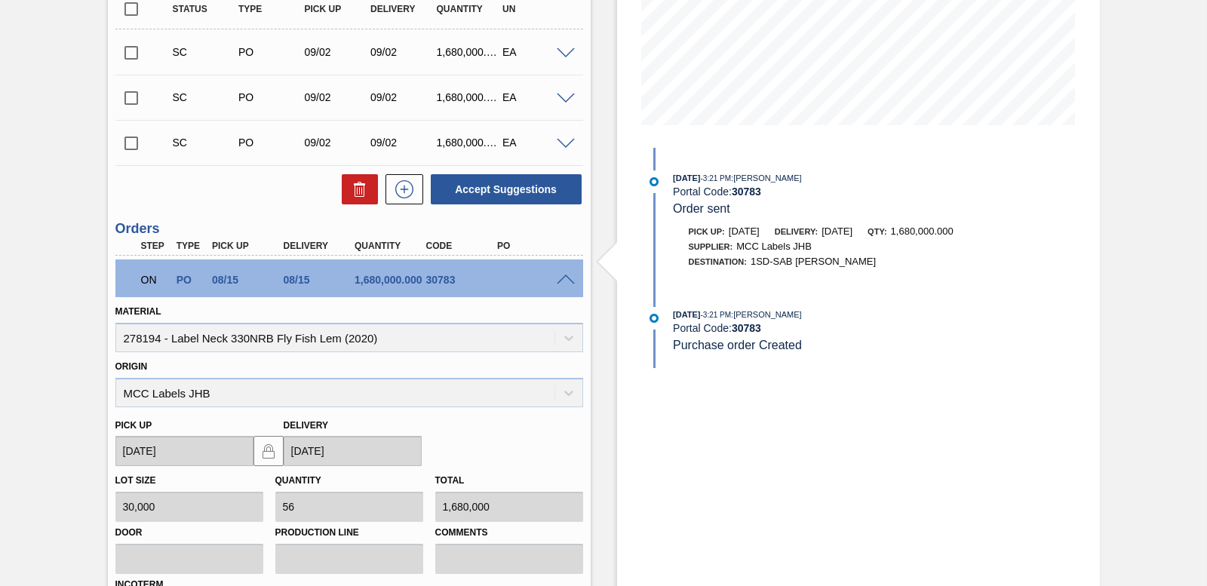
scroll to position [520, 0]
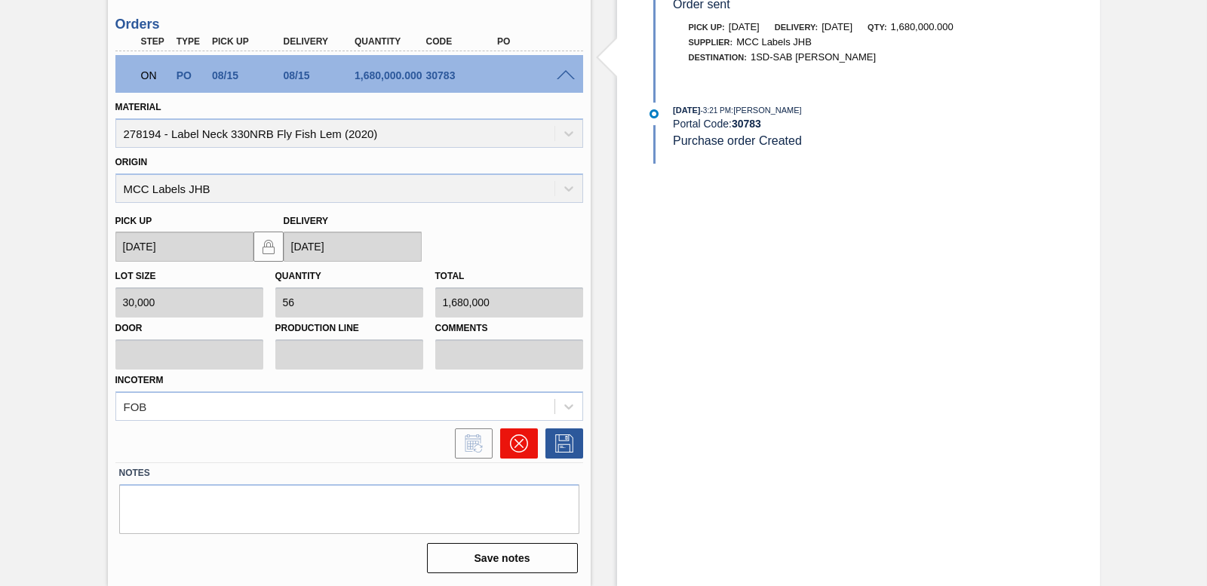
click at [523, 450] on icon at bounding box center [518, 443] width 18 height 18
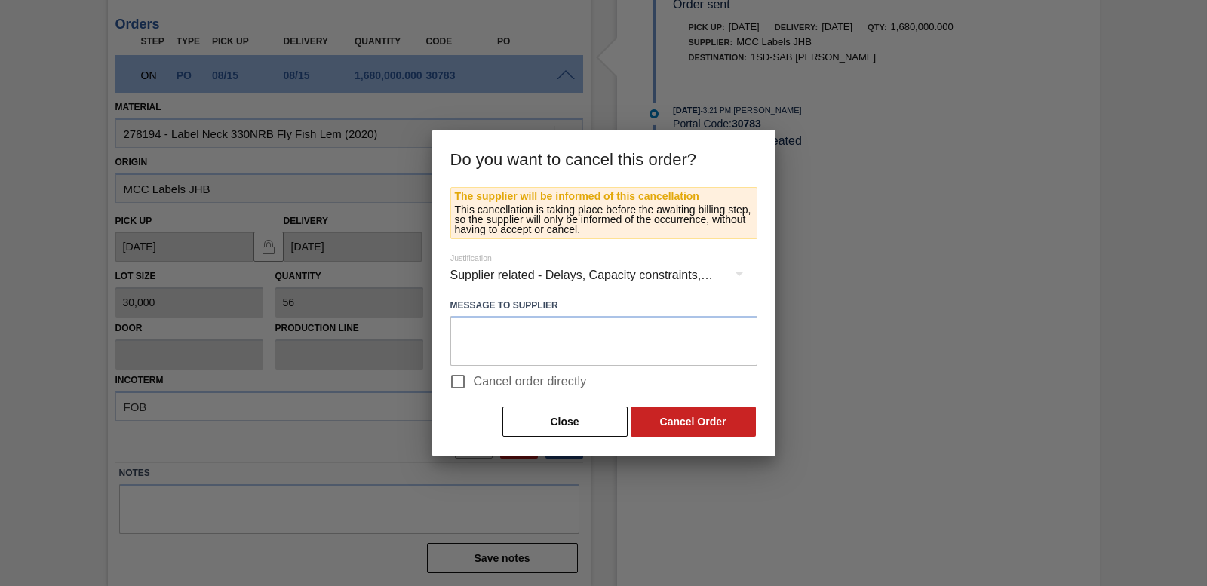
click at [453, 385] on input "Cancel order directly" at bounding box center [458, 382] width 32 height 32
checkbox input "true"
click at [682, 418] on button "Cancel Order" at bounding box center [693, 422] width 125 height 30
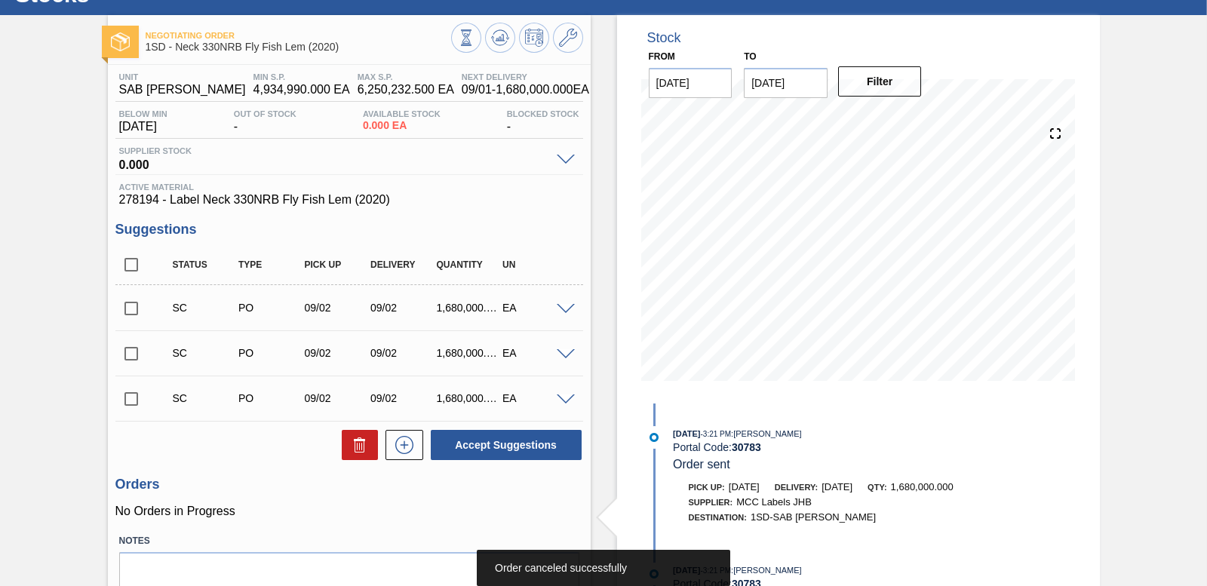
scroll to position [0, 0]
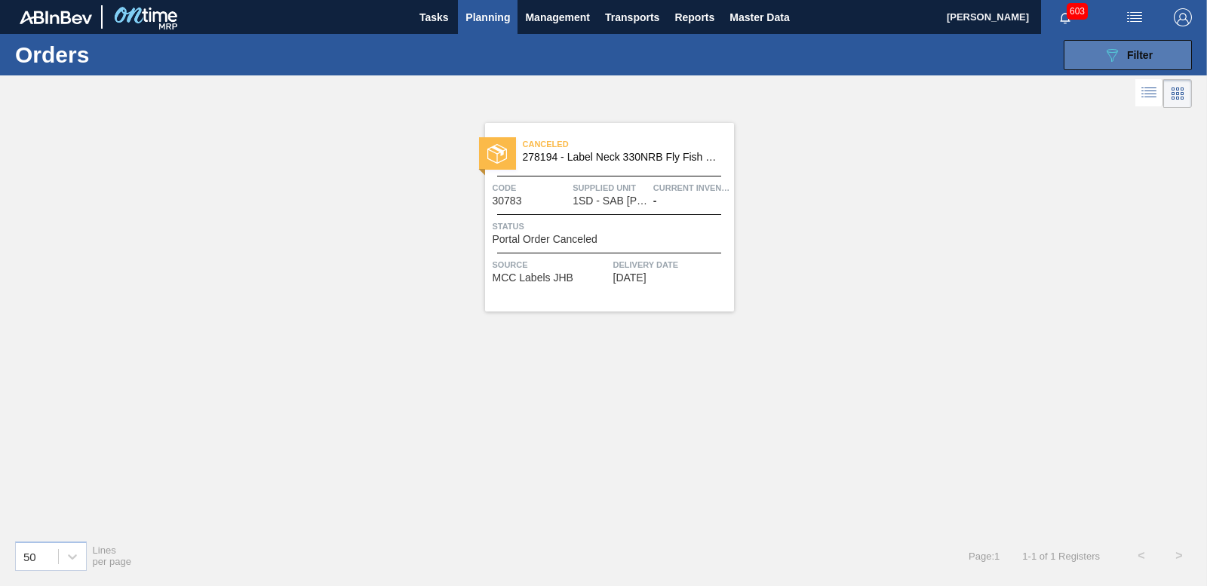
click at [1099, 57] on button "089F7B8B-B2A5-4AFE-B5C0-19BA573D28AC Filter" at bounding box center [1128, 55] width 128 height 30
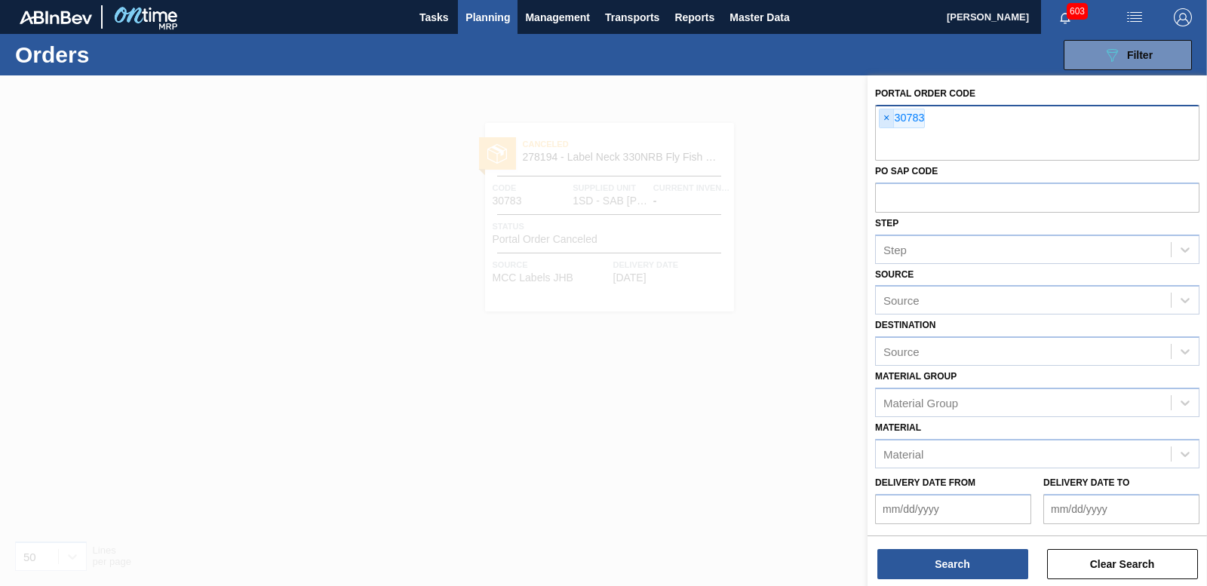
click at [887, 121] on span "×" at bounding box center [886, 118] width 14 height 18
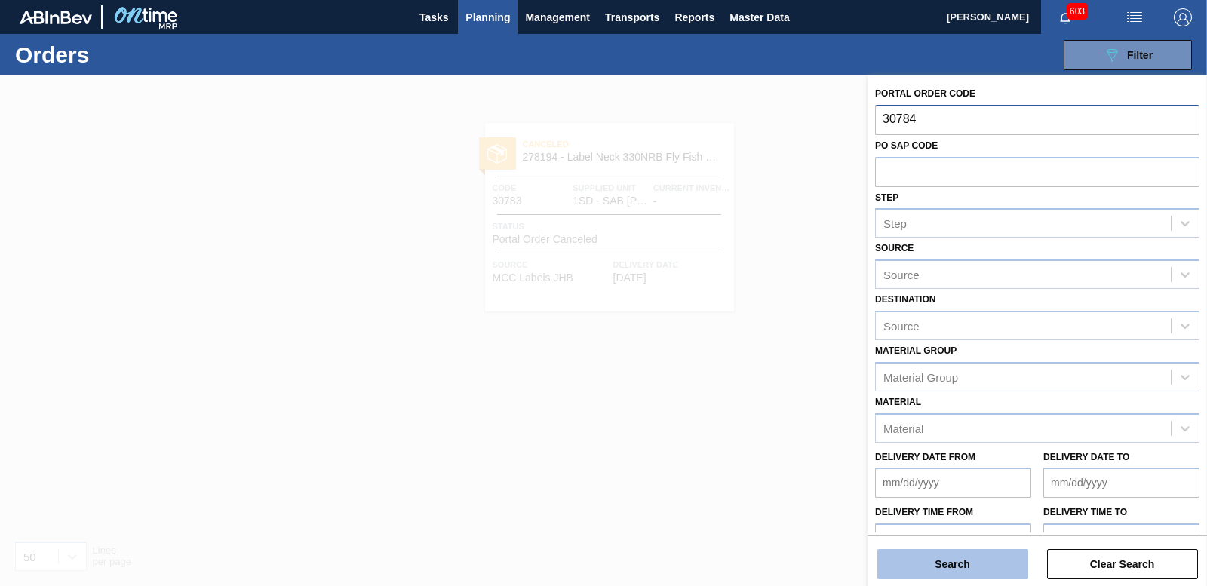
type input "30784"
click at [976, 556] on button "Search" at bounding box center [952, 564] width 151 height 30
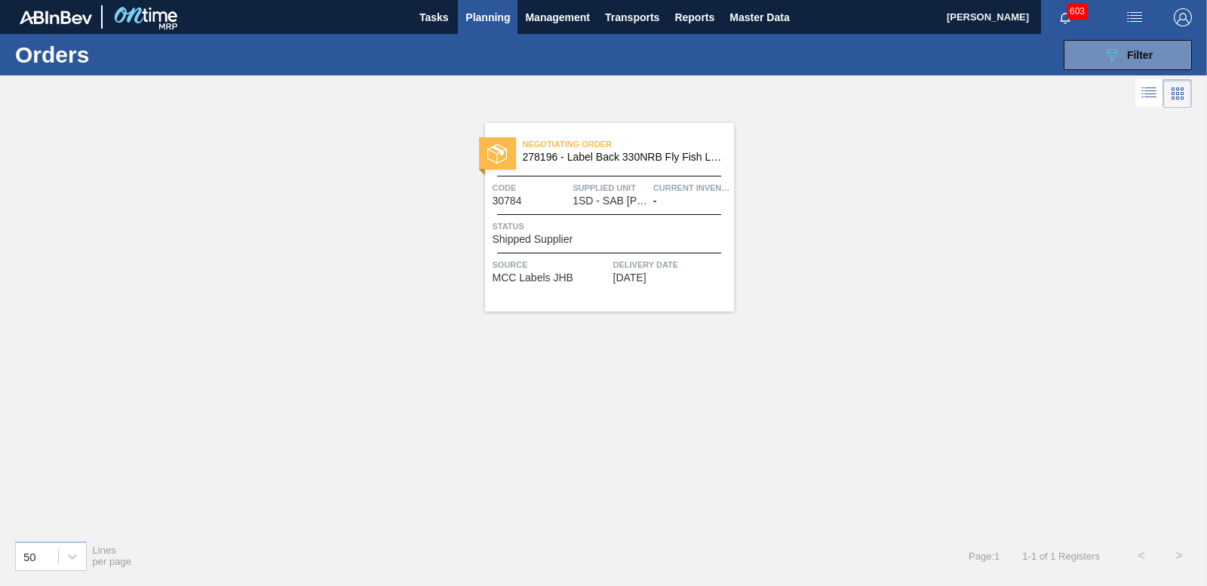
click at [529, 238] on span "Shipped Supplier" at bounding box center [533, 239] width 81 height 11
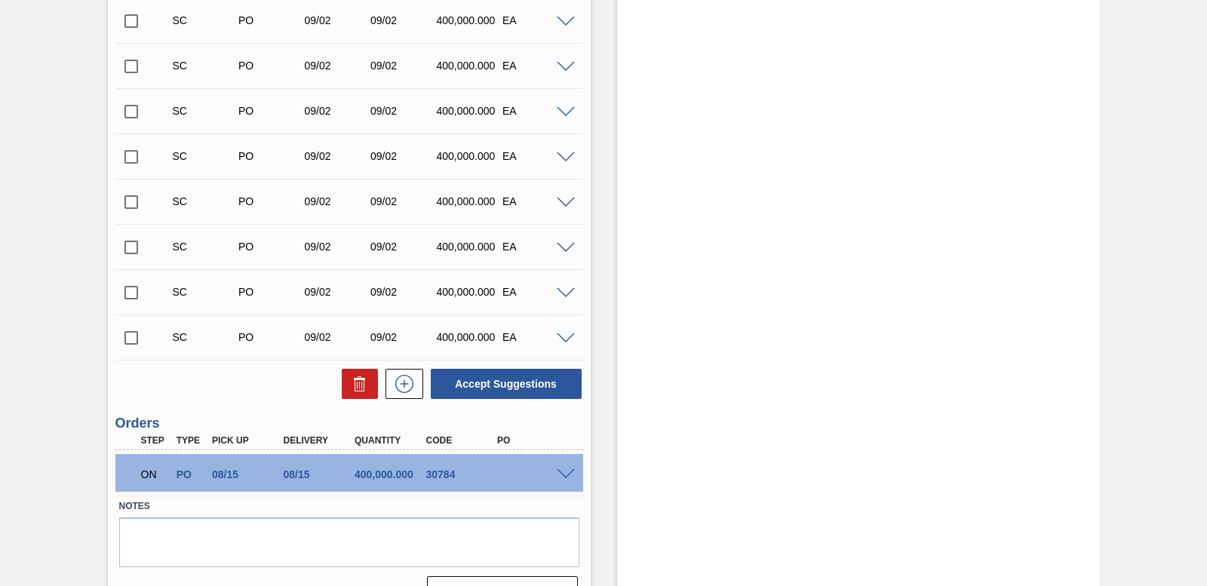
scroll to position [1014, 0]
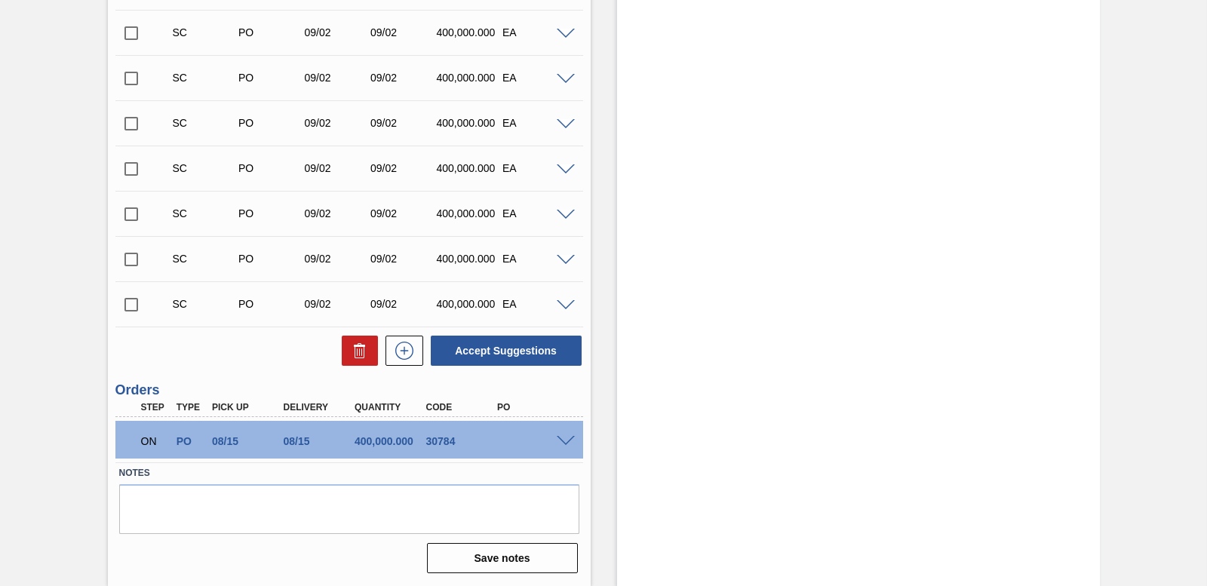
click at [568, 440] on span at bounding box center [566, 441] width 18 height 11
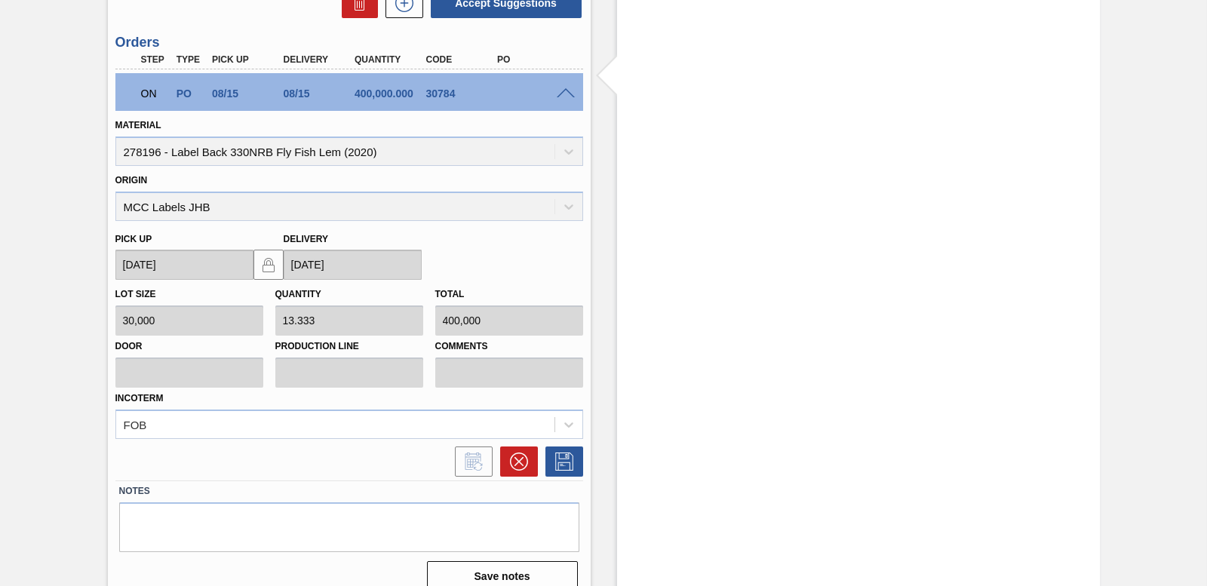
scroll to position [1380, 0]
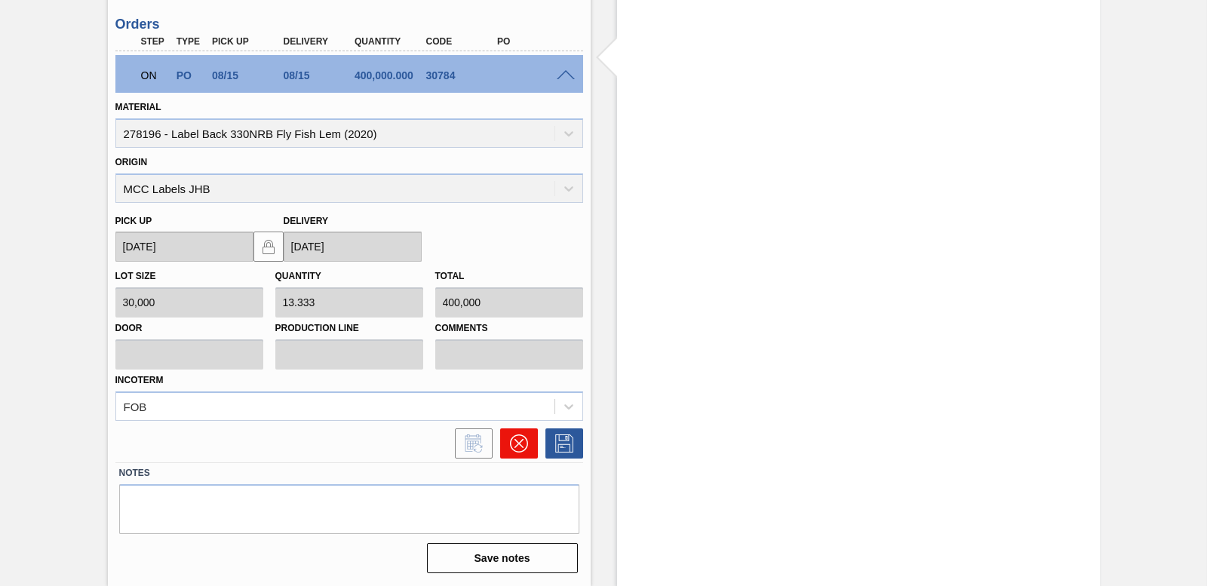
click at [511, 440] on icon at bounding box center [519, 443] width 18 height 18
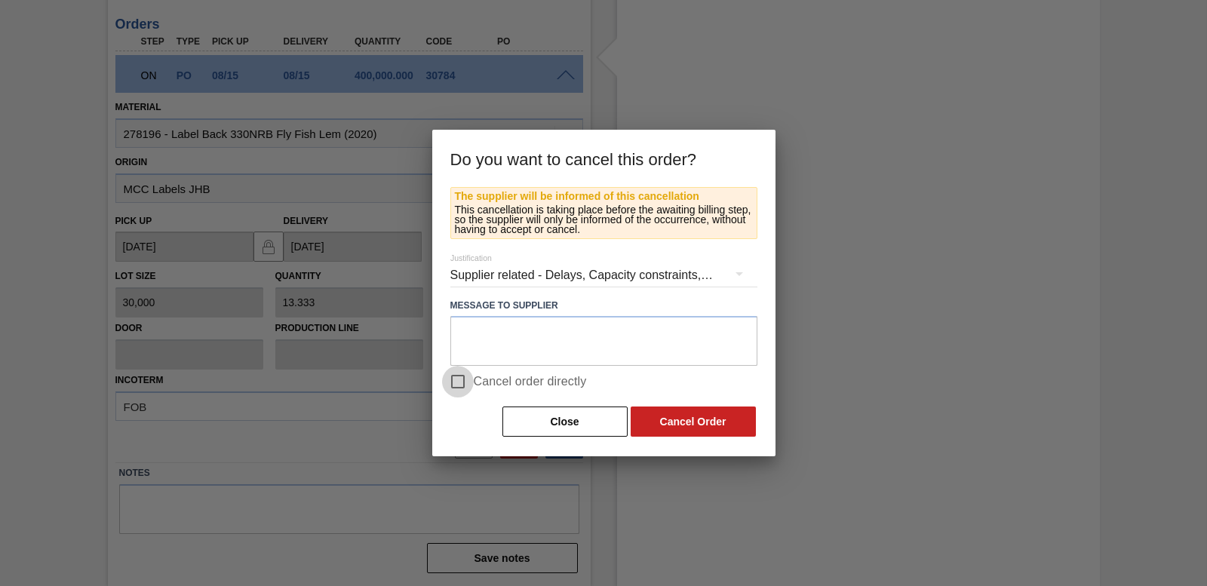
click at [457, 385] on input "Cancel order directly" at bounding box center [458, 382] width 32 height 32
checkbox input "true"
click at [677, 429] on button "Cancel Order" at bounding box center [693, 422] width 125 height 30
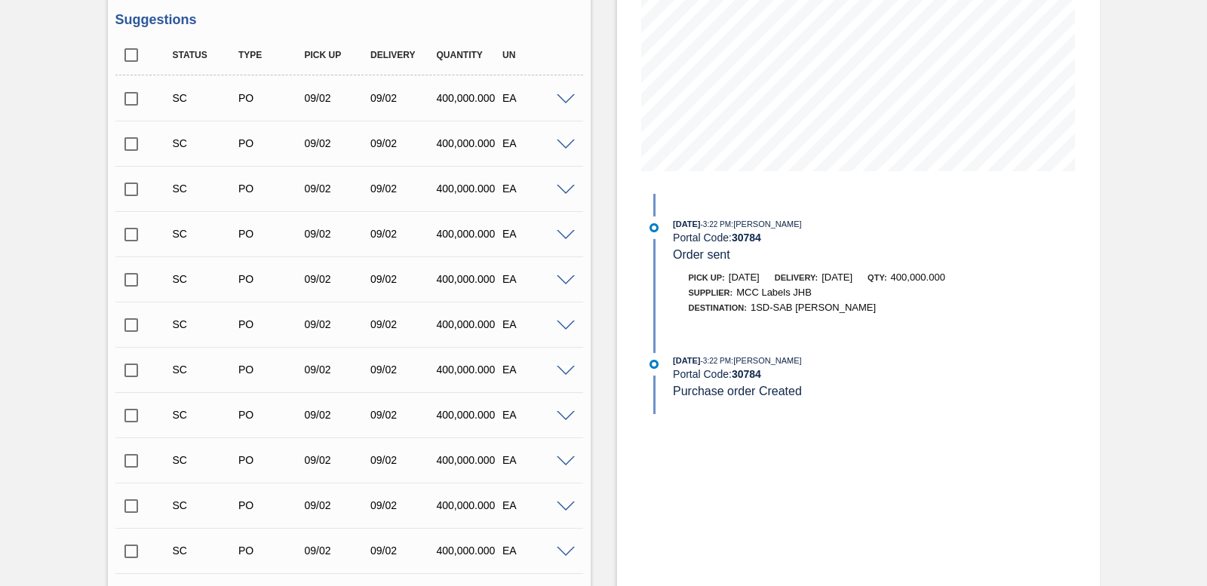
scroll to position [83, 0]
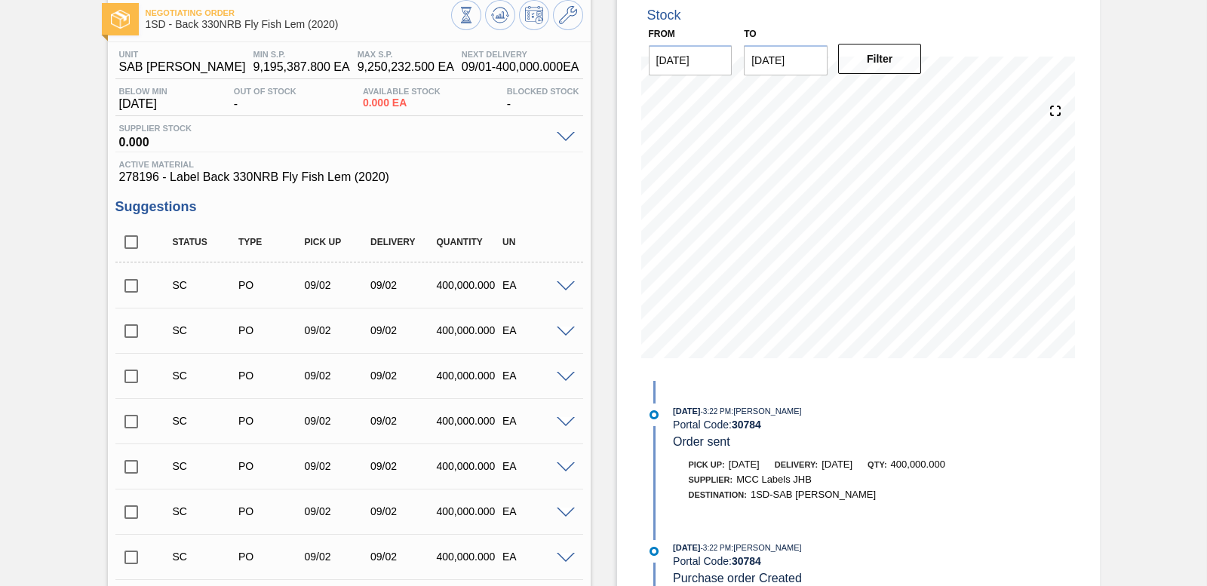
drag, startPoint x: 597, startPoint y: 80, endPoint x: 590, endPoint y: 39, distance: 41.4
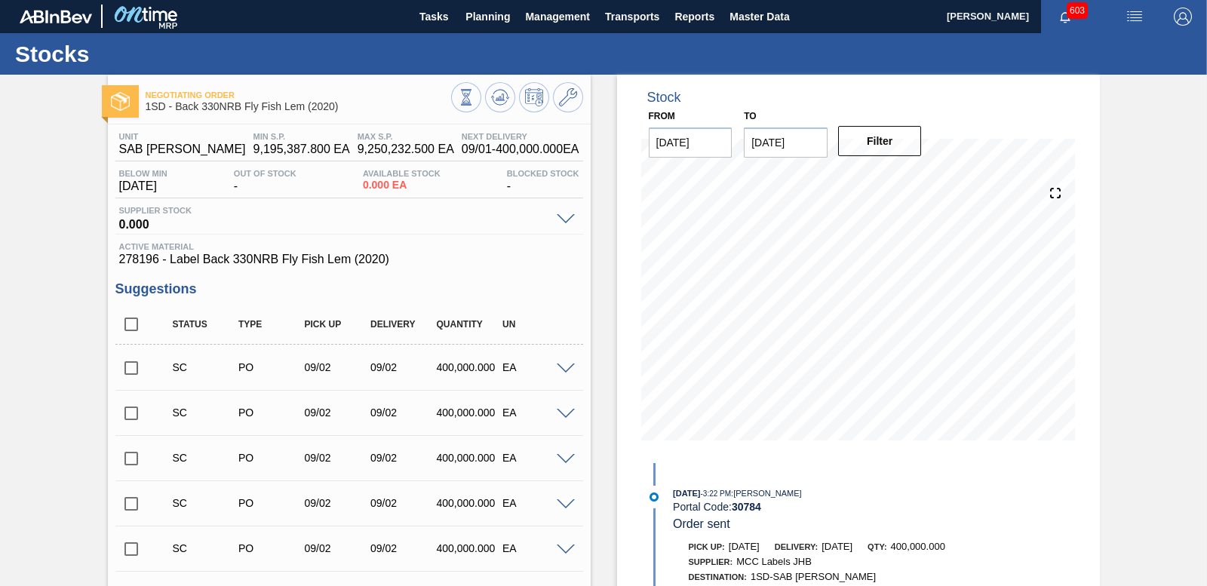
scroll to position [0, 0]
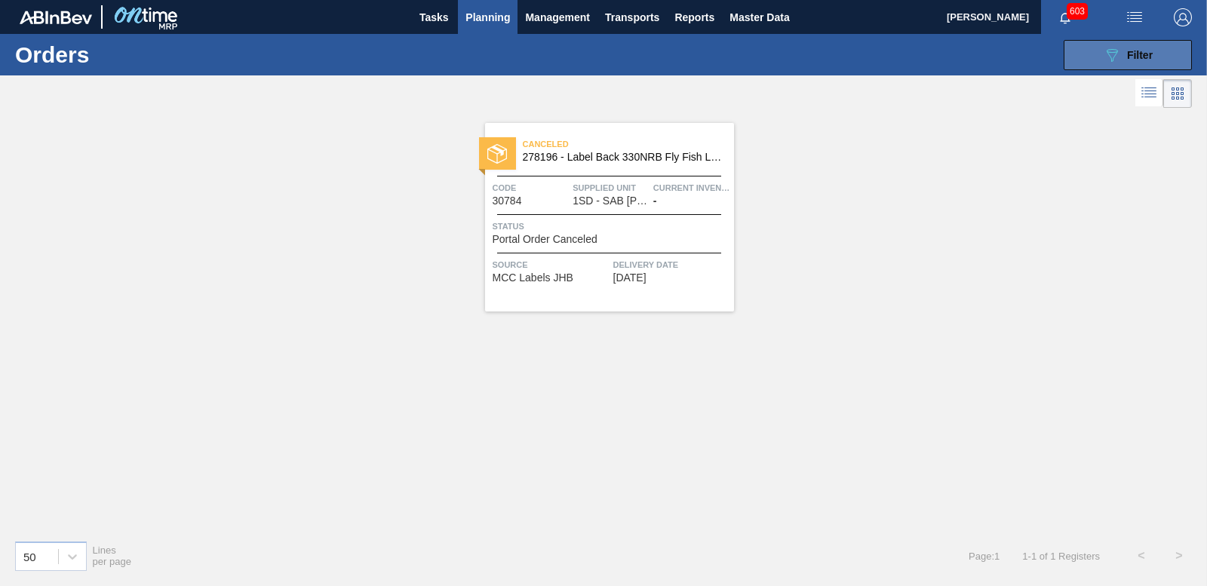
click at [1127, 53] on span "Filter" at bounding box center [1140, 55] width 26 height 12
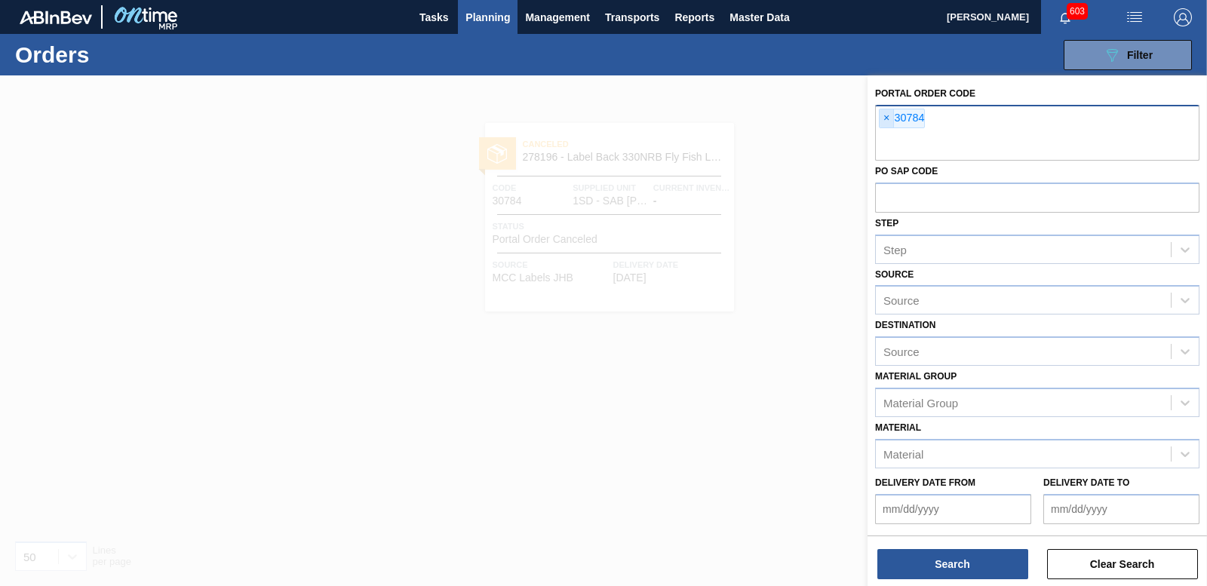
click at [891, 119] on span "×" at bounding box center [886, 118] width 14 height 18
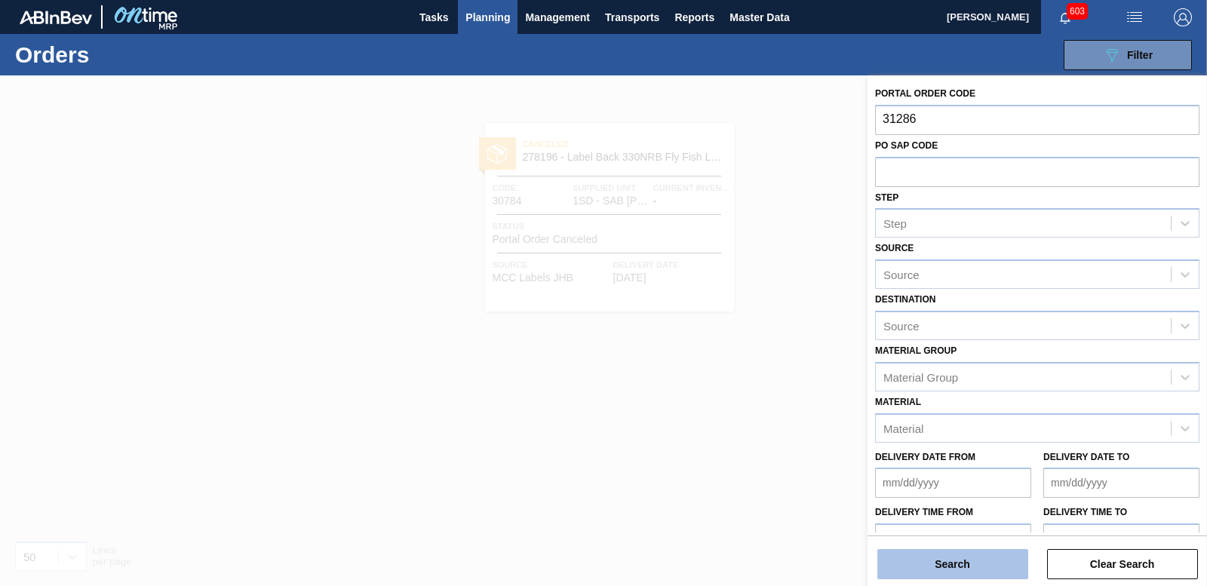
type input "31286"
click at [968, 567] on button "Search" at bounding box center [952, 564] width 151 height 30
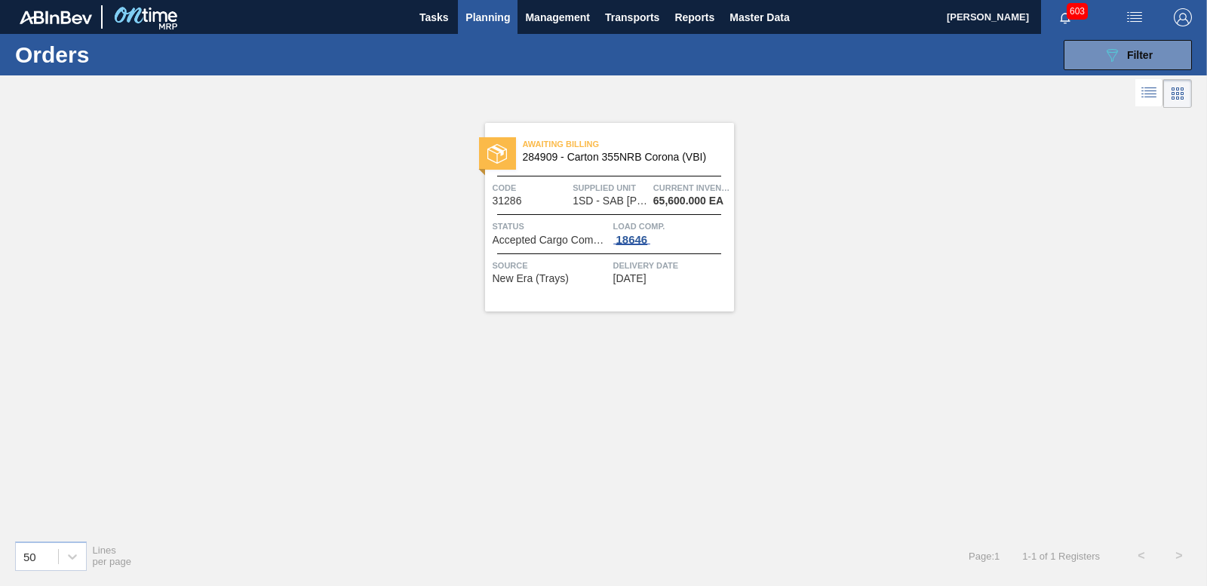
click at [628, 242] on div "18646" at bounding box center [632, 240] width 38 height 12
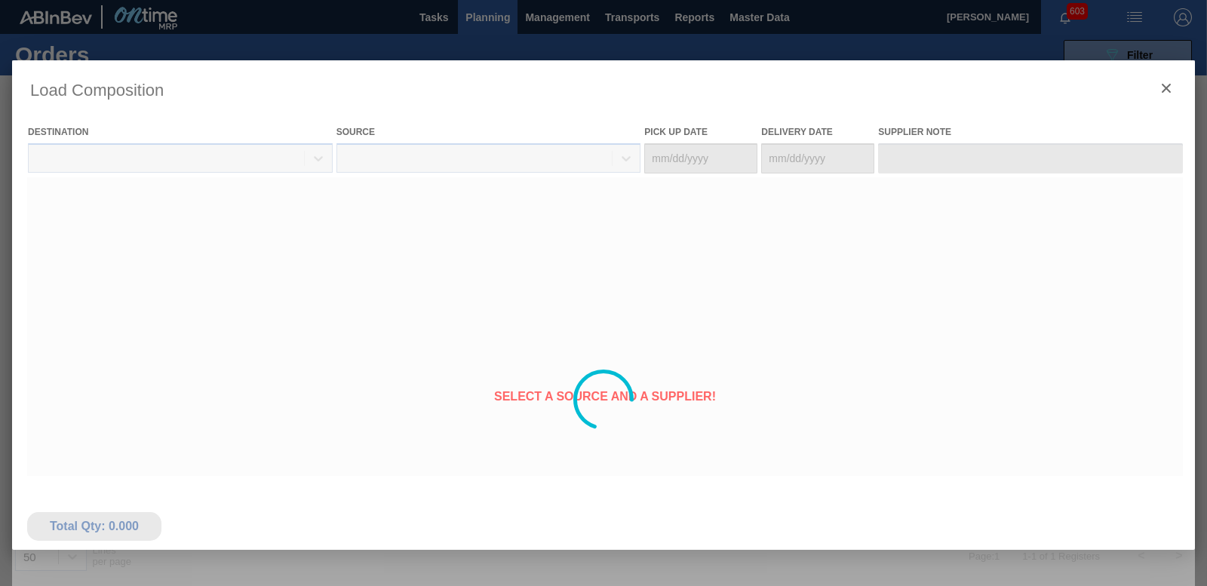
type Date "[DATE]"
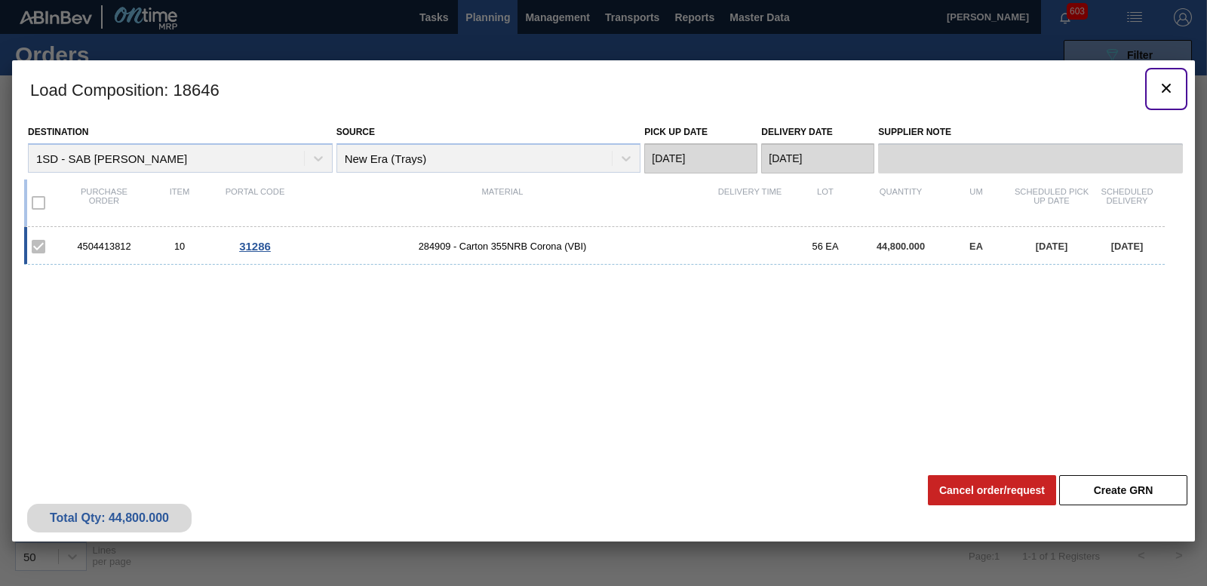
click at [1168, 87] on icon "botão de ícone" at bounding box center [1166, 88] width 18 height 18
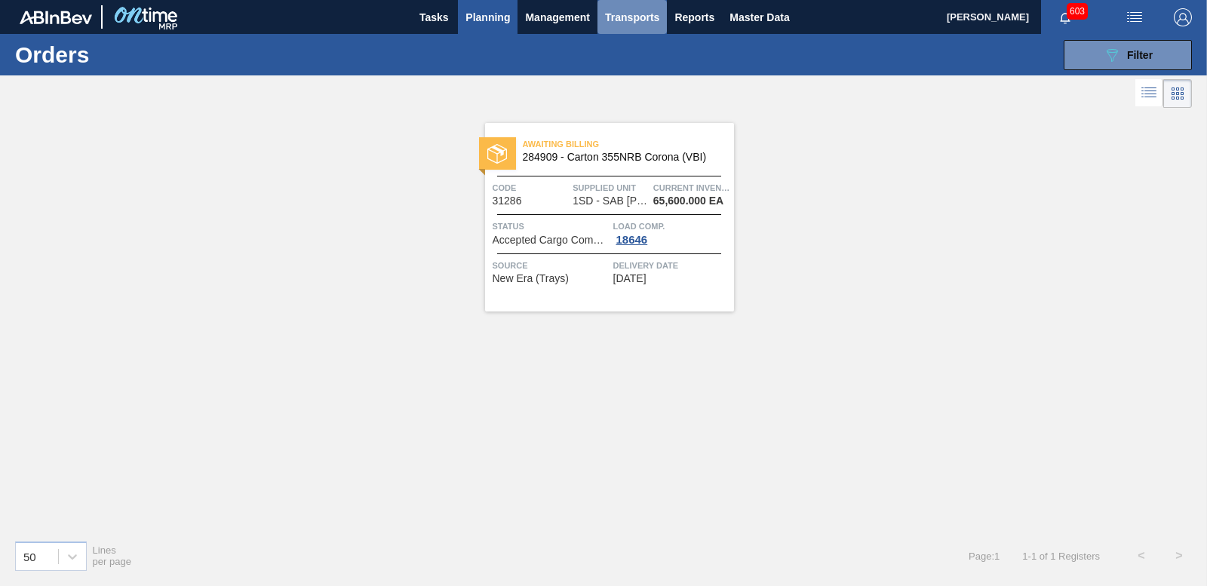
click at [614, 6] on button "Transports" at bounding box center [631, 17] width 69 height 34
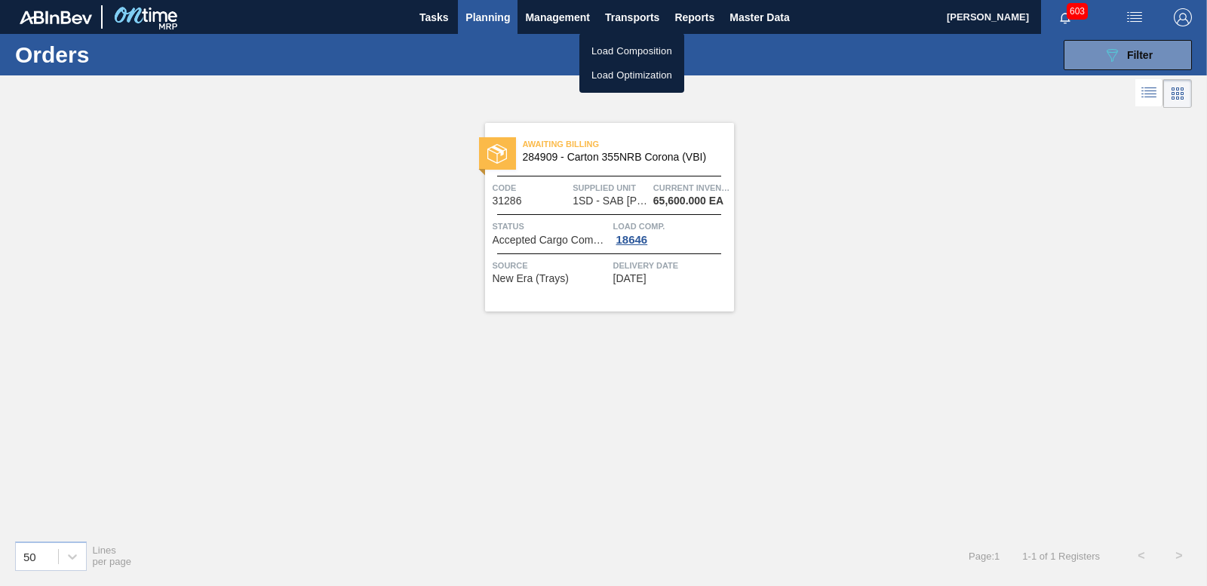
click at [545, 113] on div at bounding box center [603, 293] width 1207 height 586
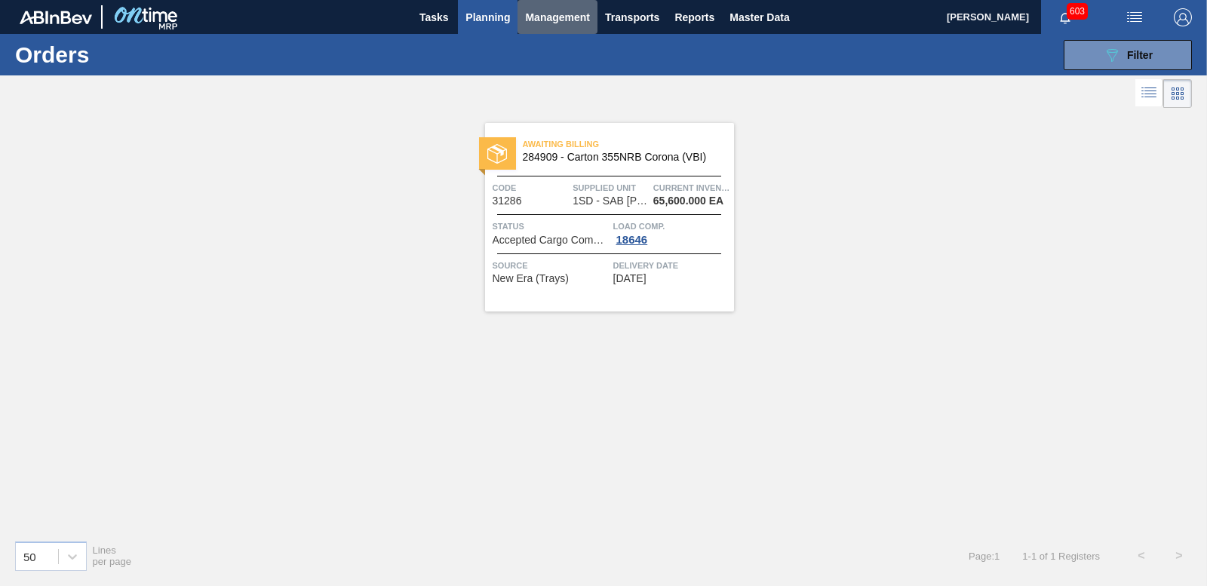
click at [552, 15] on span "Management" at bounding box center [557, 17] width 65 height 18
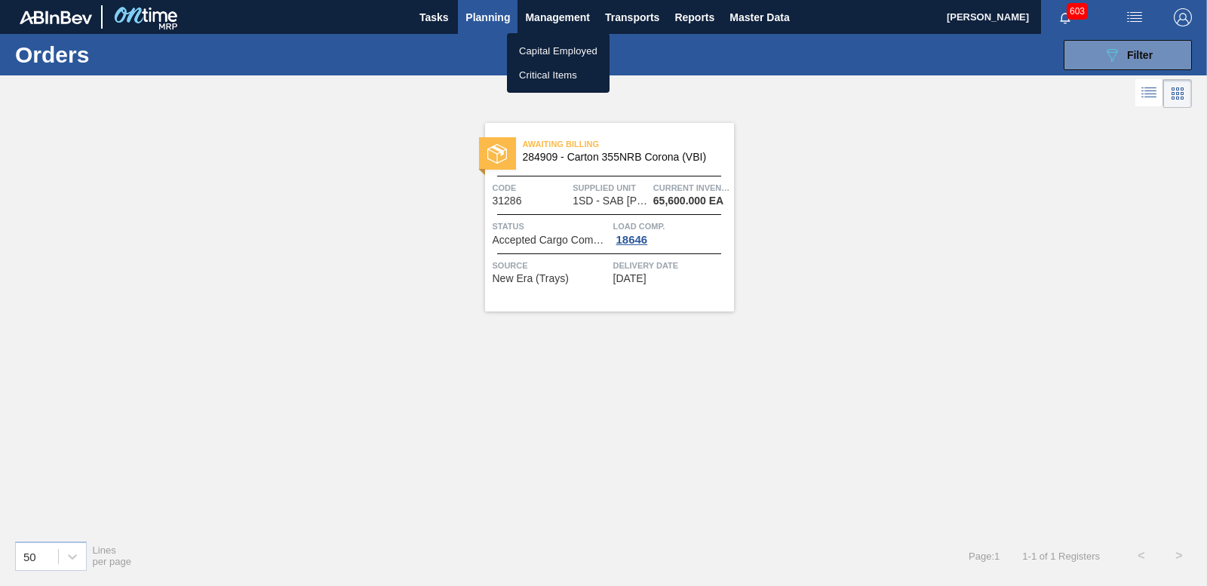
click at [458, 98] on div at bounding box center [603, 293] width 1207 height 586
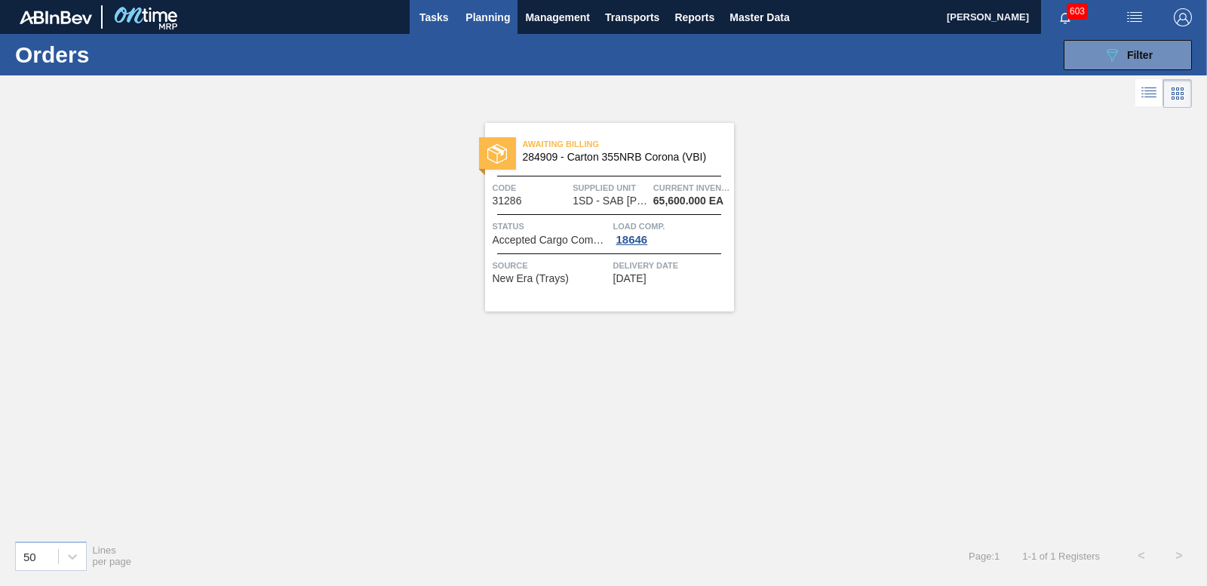
click at [425, 7] on button "Tasks" at bounding box center [434, 17] width 48 height 34
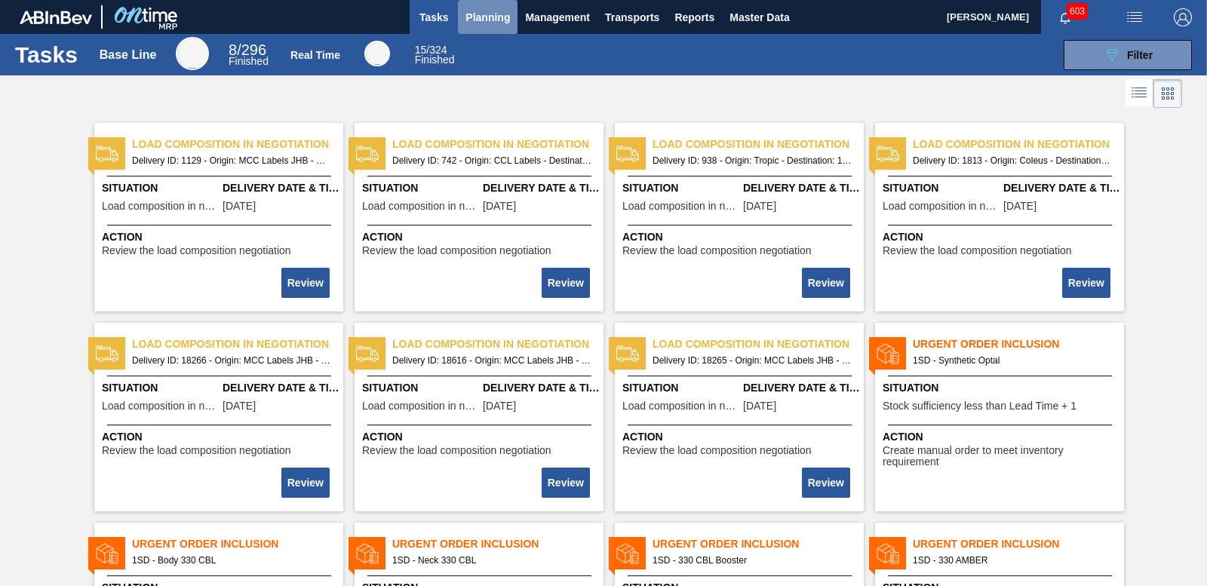
click at [468, 21] on span "Planning" at bounding box center [487, 17] width 45 height 18
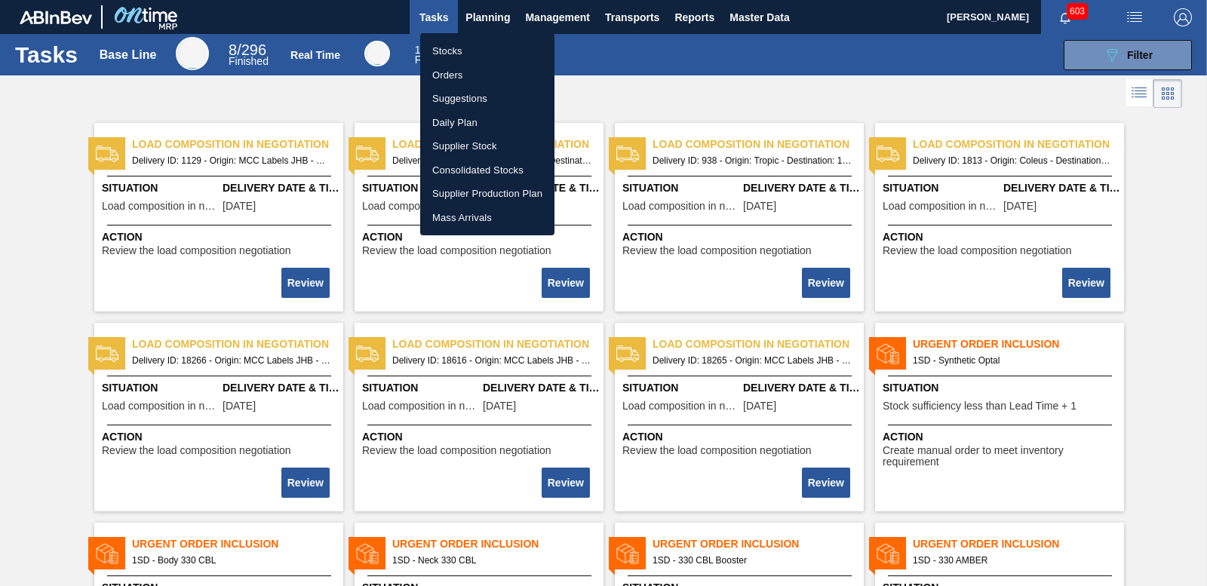
click at [634, 66] on div at bounding box center [603, 293] width 1207 height 586
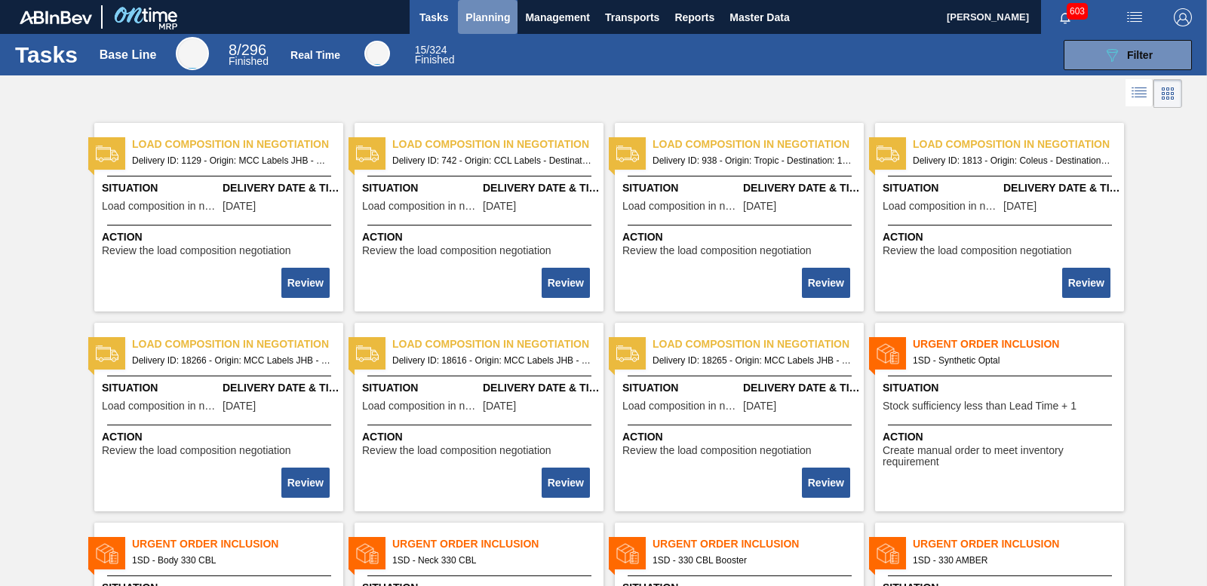
click at [480, 17] on span "Planning" at bounding box center [487, 17] width 45 height 18
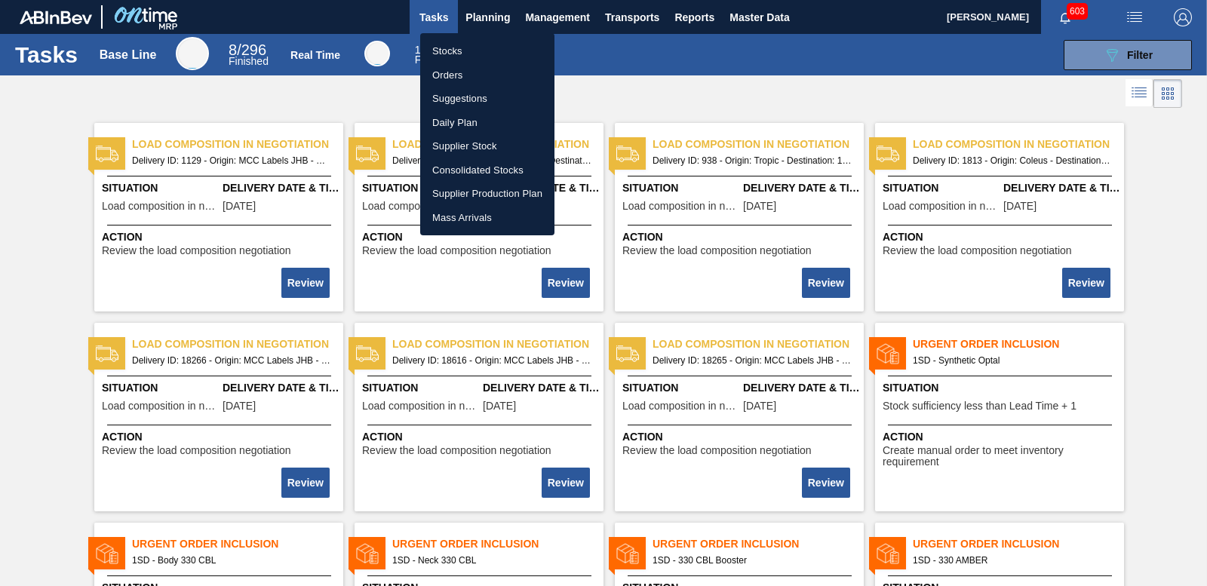
click at [574, 41] on div at bounding box center [603, 293] width 1207 height 586
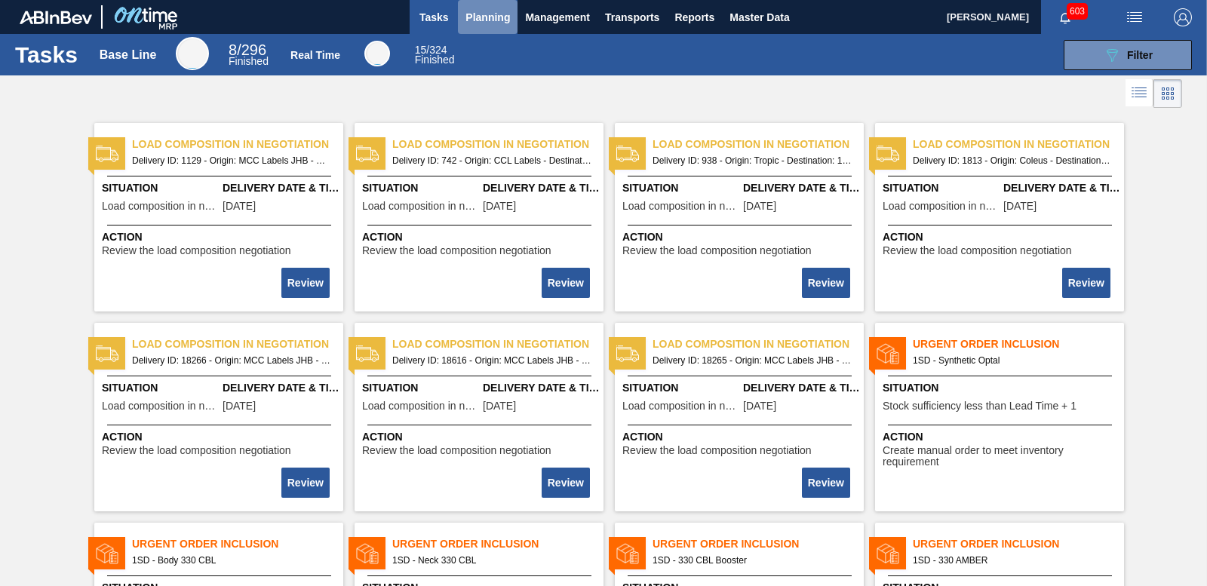
click at [496, 11] on span "Planning" at bounding box center [487, 17] width 45 height 18
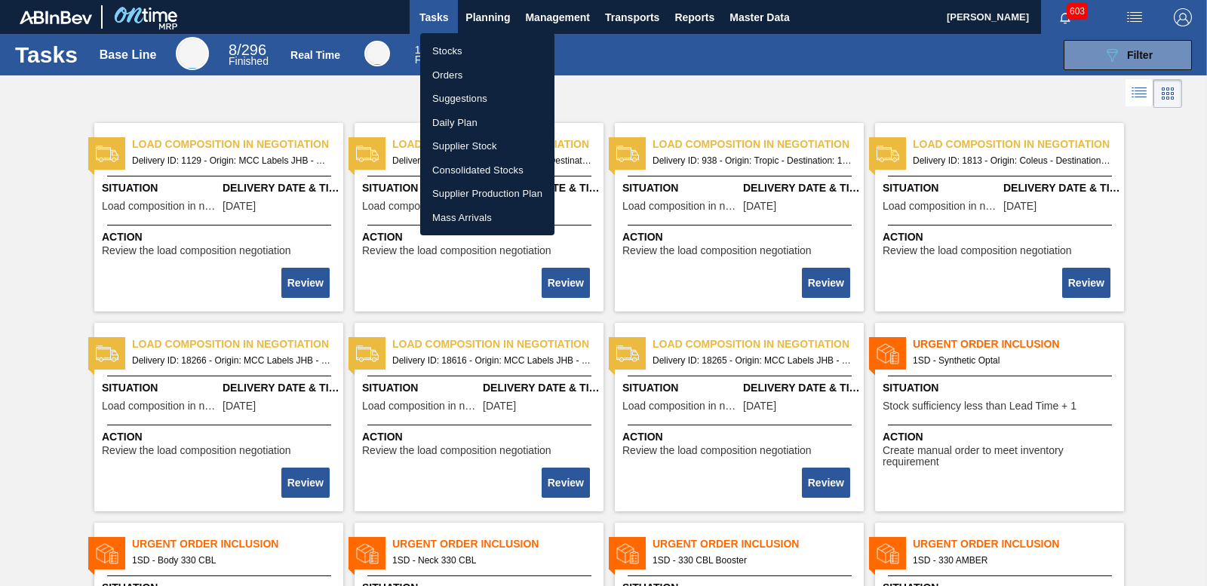
click at [606, 61] on div at bounding box center [603, 293] width 1207 height 586
